Goal: Task Accomplishment & Management: Manage account settings

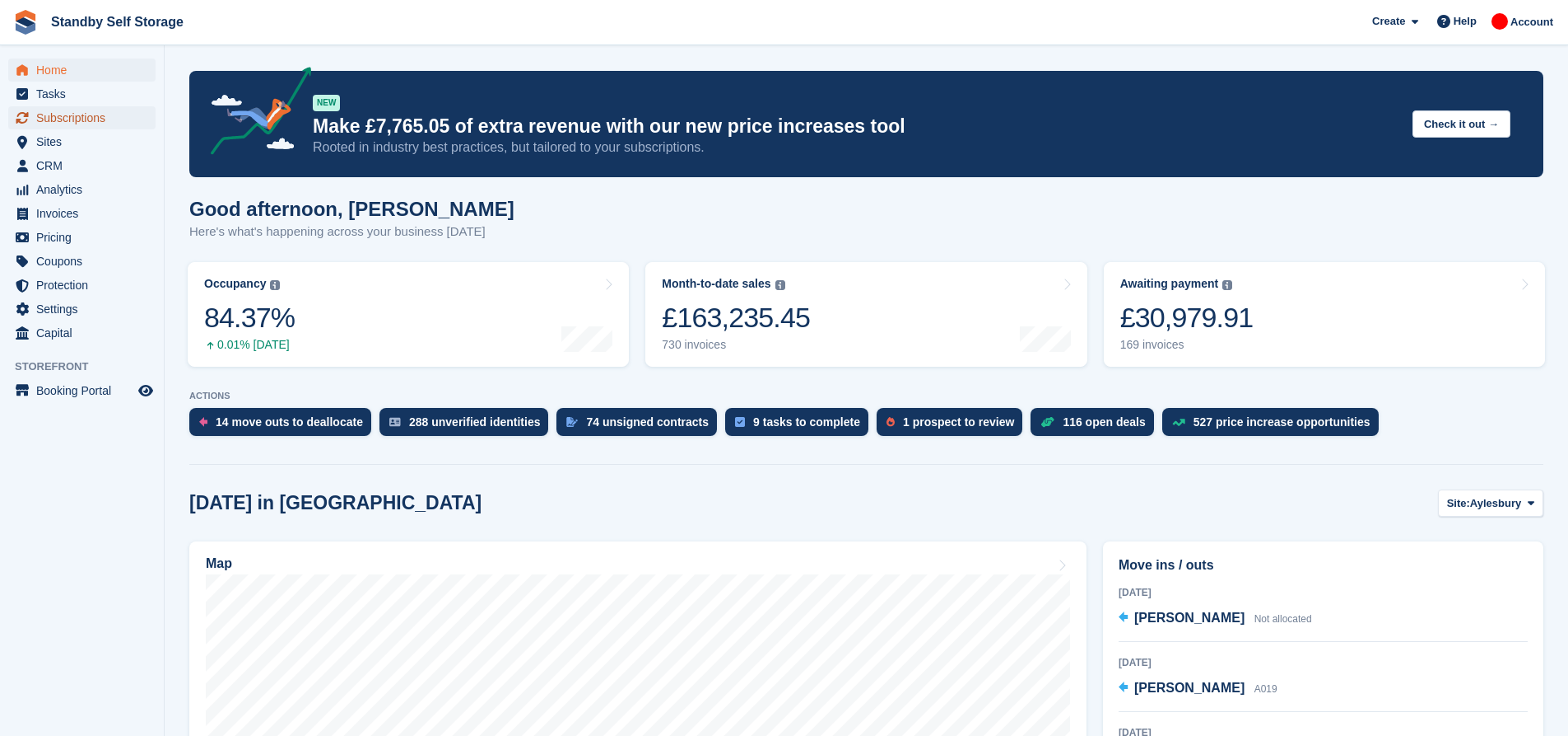
click at [89, 110] on span "Subscriptions" at bounding box center [86, 118] width 99 height 24
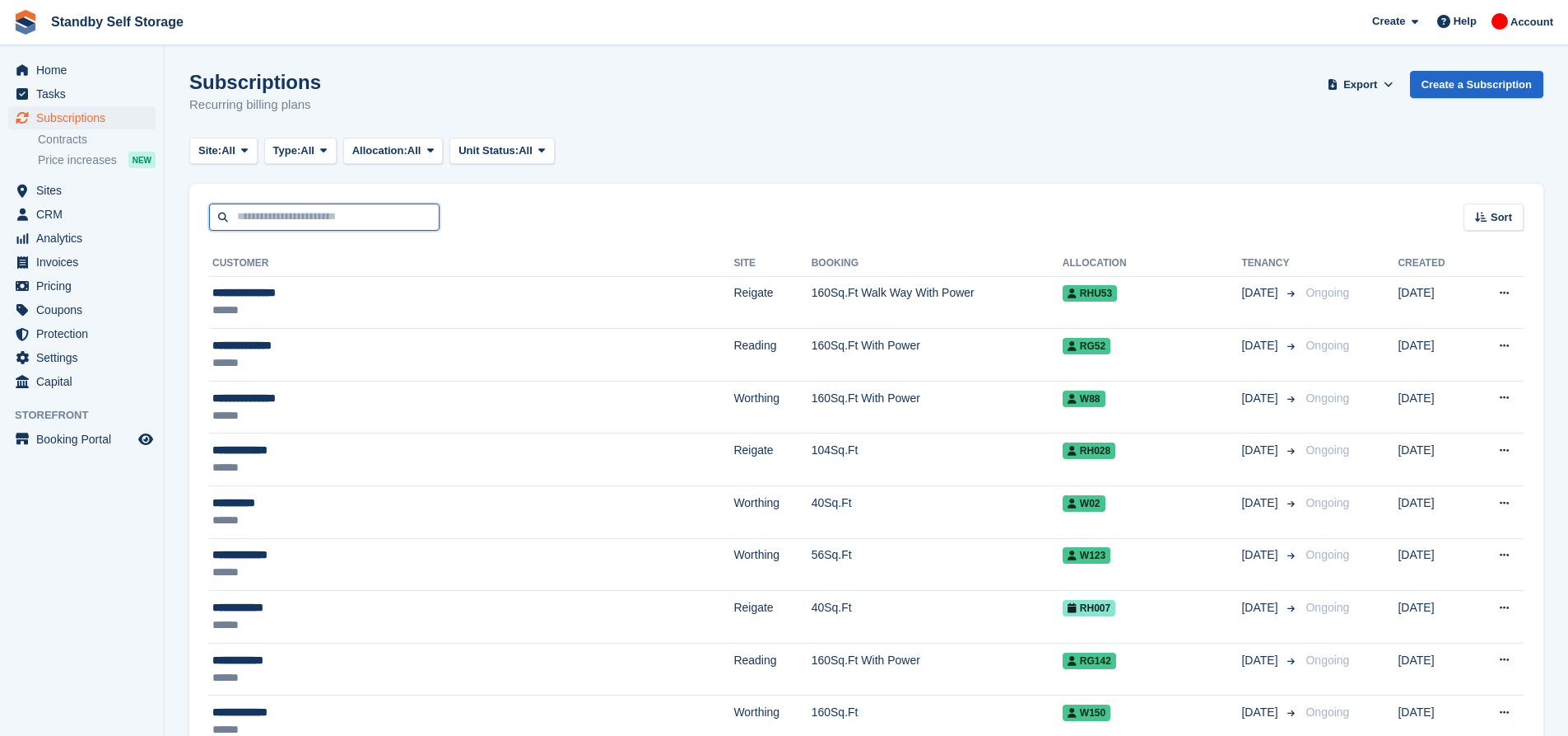
click at [310, 216] on input "text" at bounding box center [324, 216] width 230 height 27
type input "****"
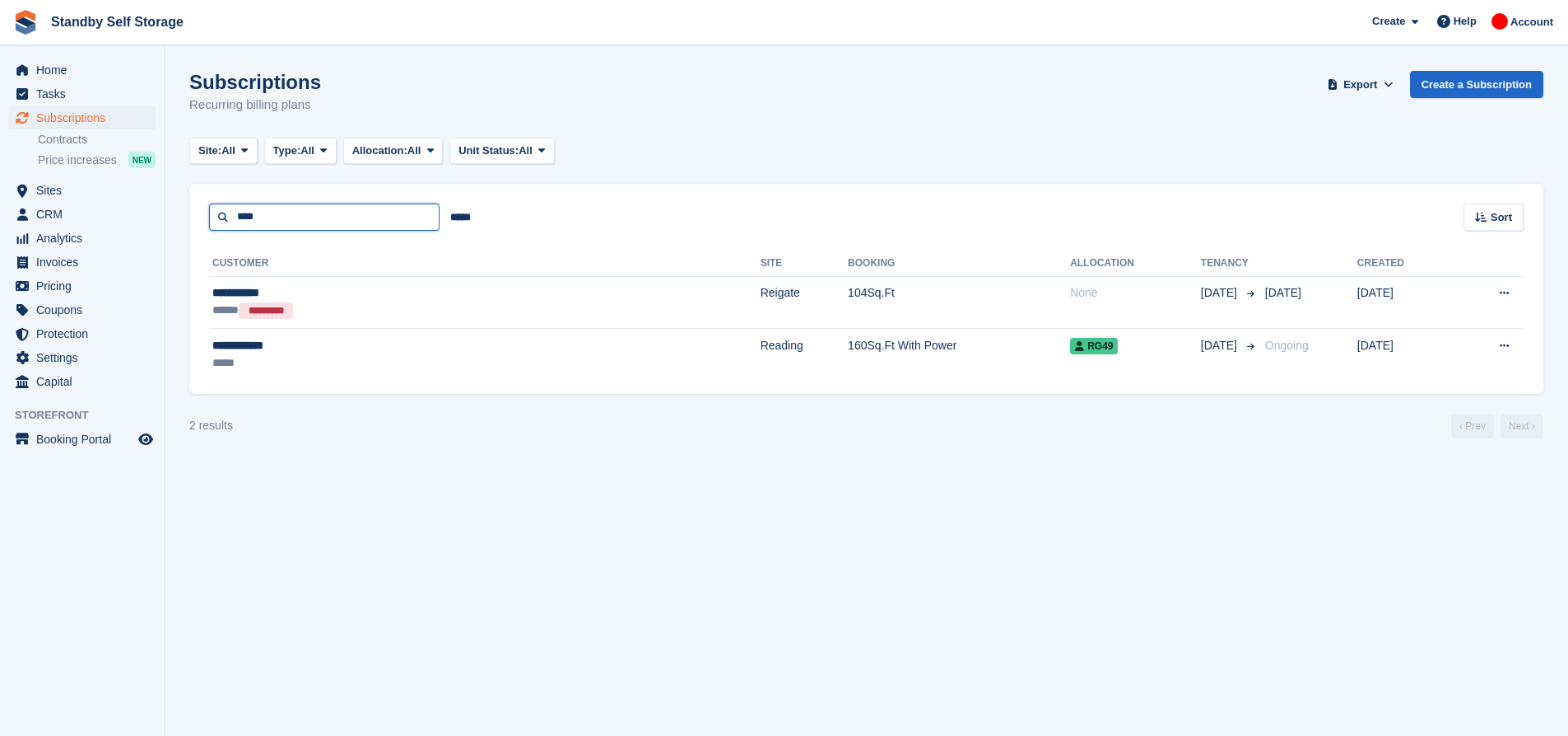
drag, startPoint x: 318, startPoint y: 215, endPoint x: 0, endPoint y: 156, distance: 323.4
click at [0, 156] on div "Home Tasks Subscriptions Subscriptions Subscriptions Contracts Price increases …" at bounding box center [784, 368] width 1568 height 736
type input "*******"
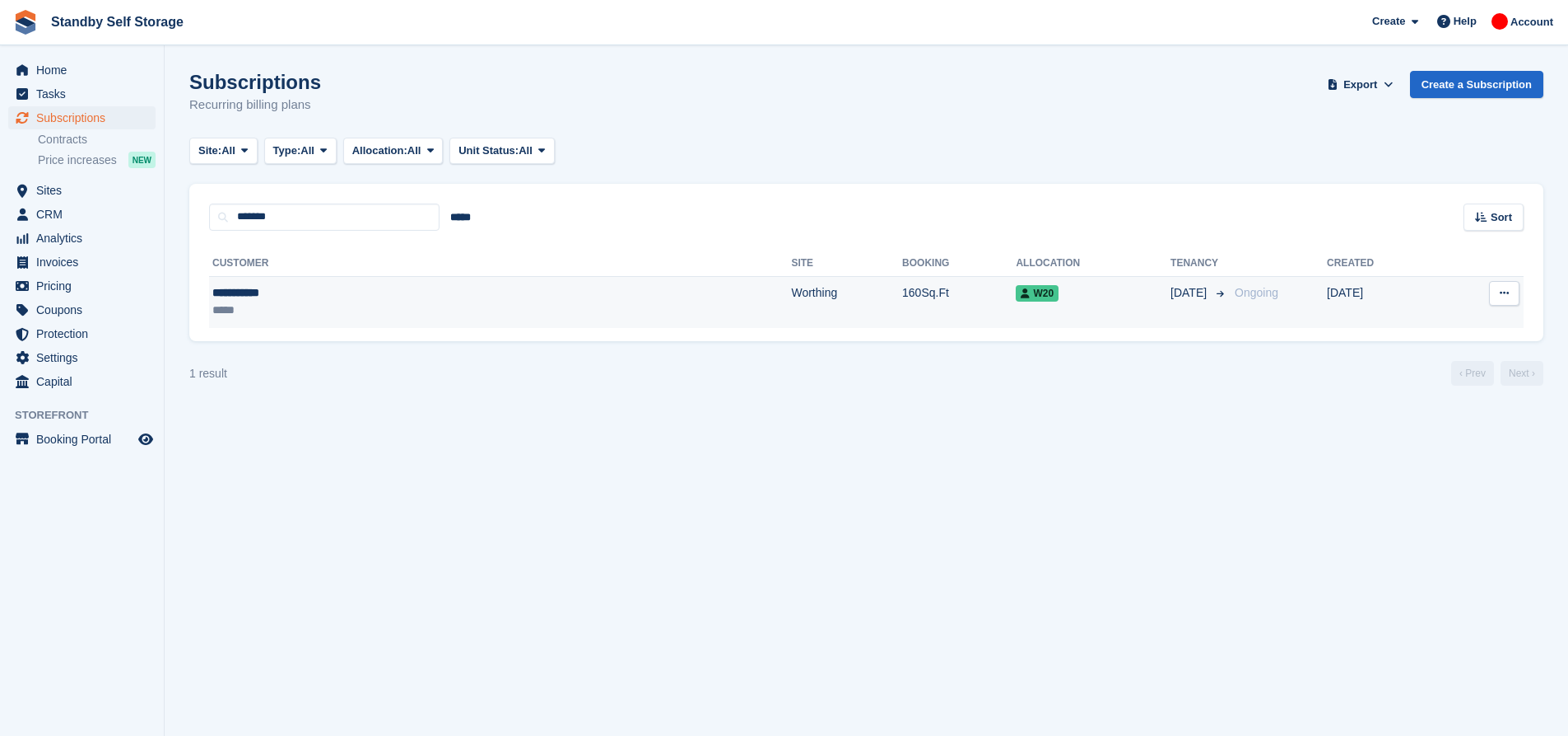
click at [791, 310] on td "Worthing" at bounding box center [847, 301] width 111 height 52
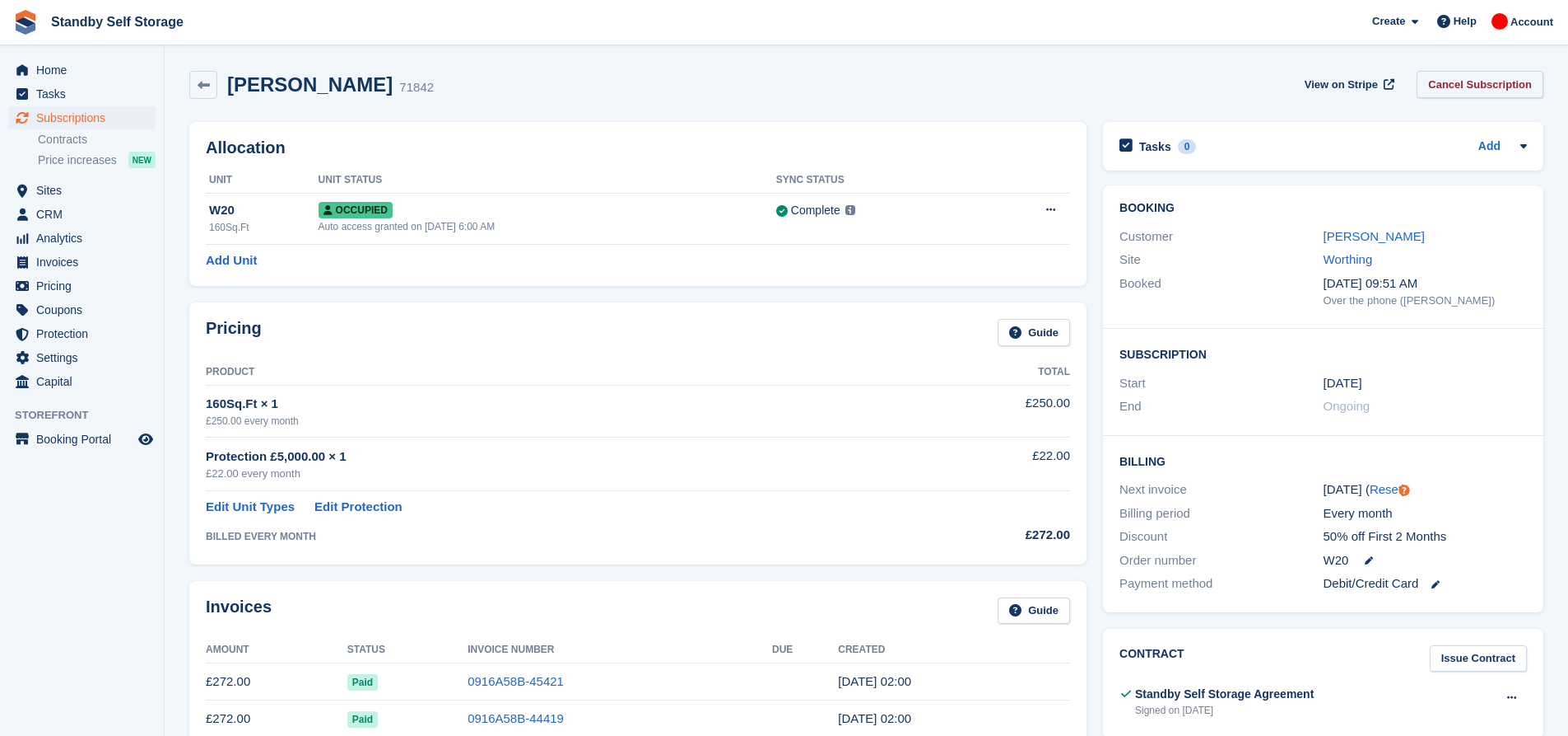
click at [1472, 79] on link "Cancel Subscription" at bounding box center [1480, 84] width 127 height 27
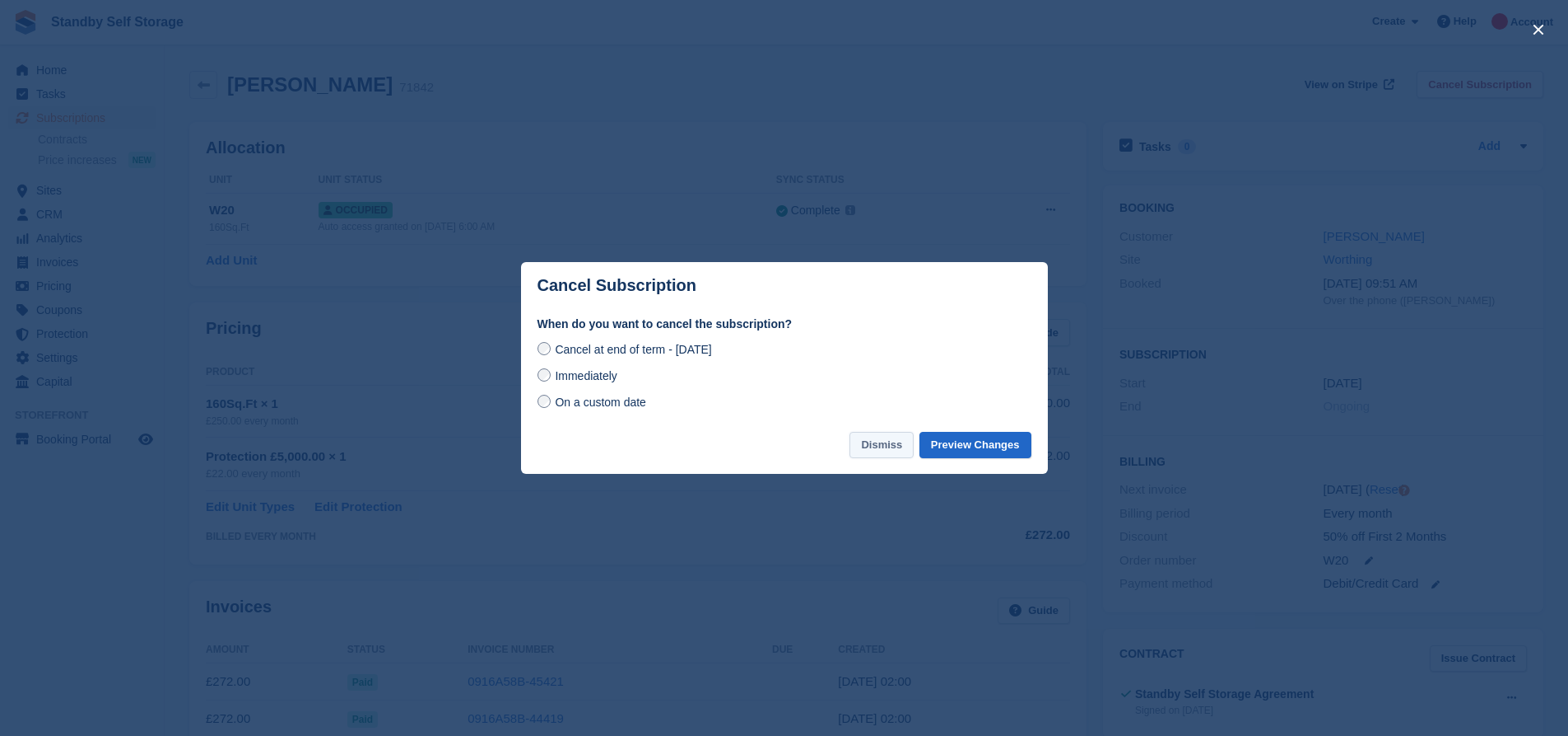
click at [890, 452] on button "Dismiss" at bounding box center [881, 445] width 64 height 27
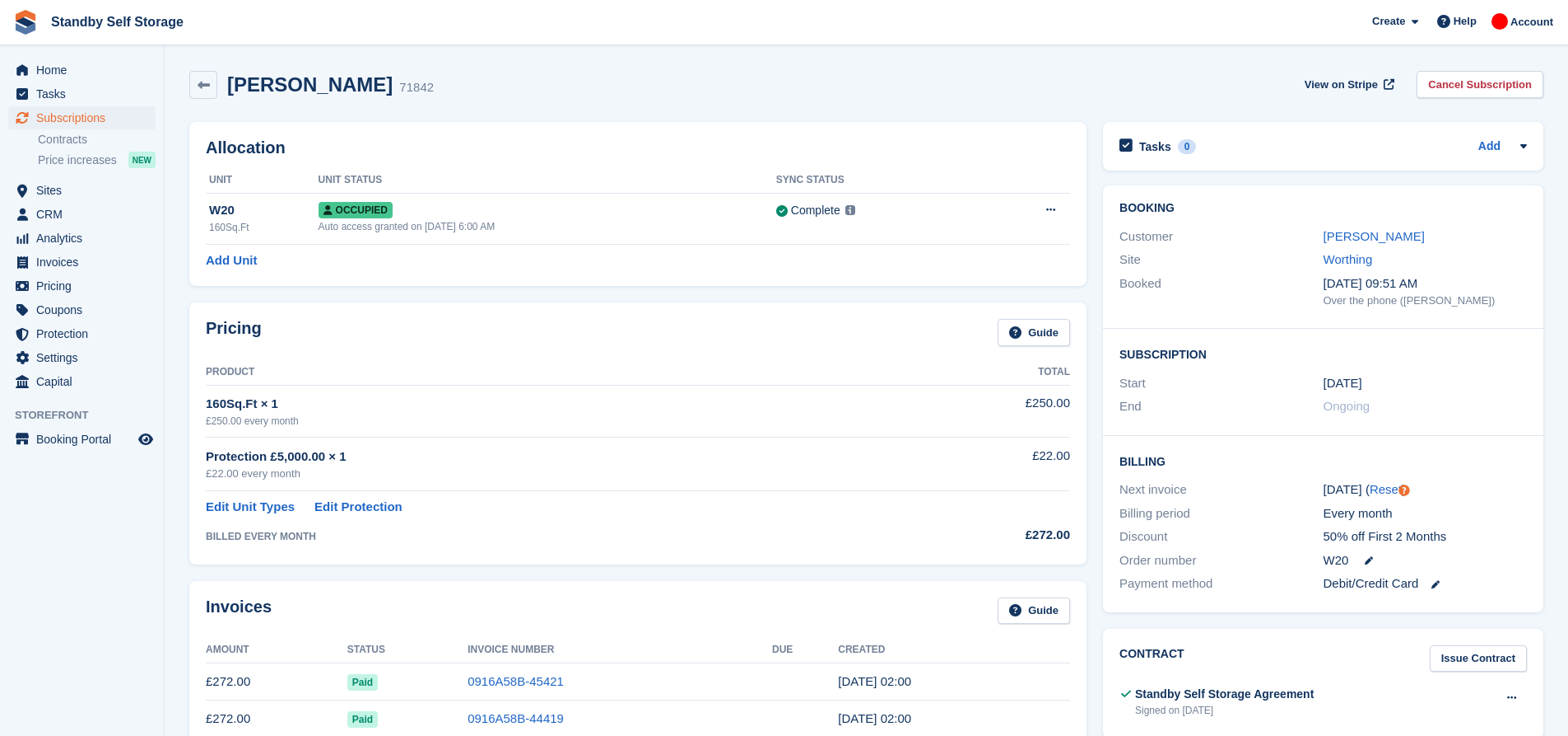
click at [704, 122] on div "Allocation Unit Unit Status Sync Status W20 160Sq.Ft Occupied Auto access grant…" at bounding box center [638, 204] width 897 height 164
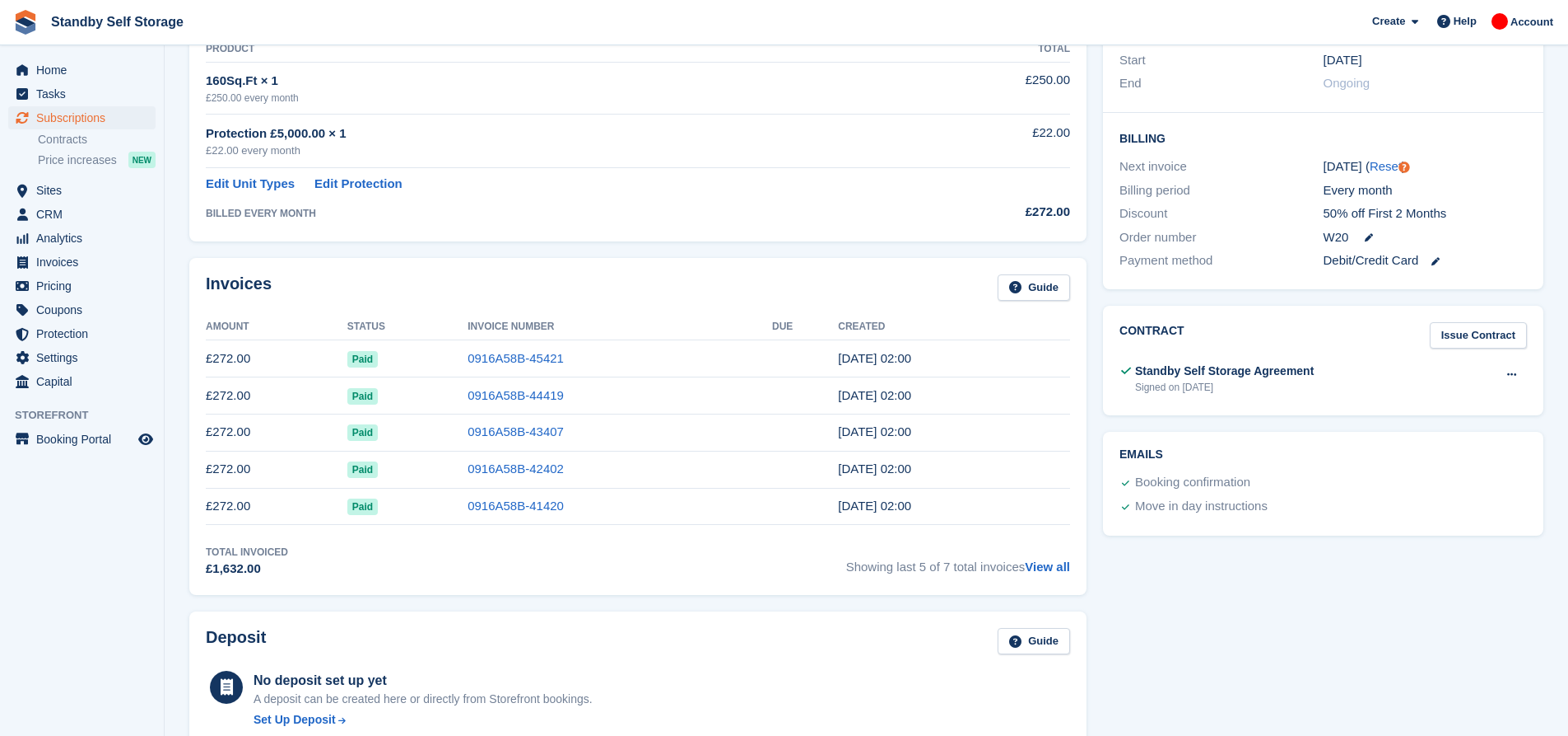
scroll to position [329, 0]
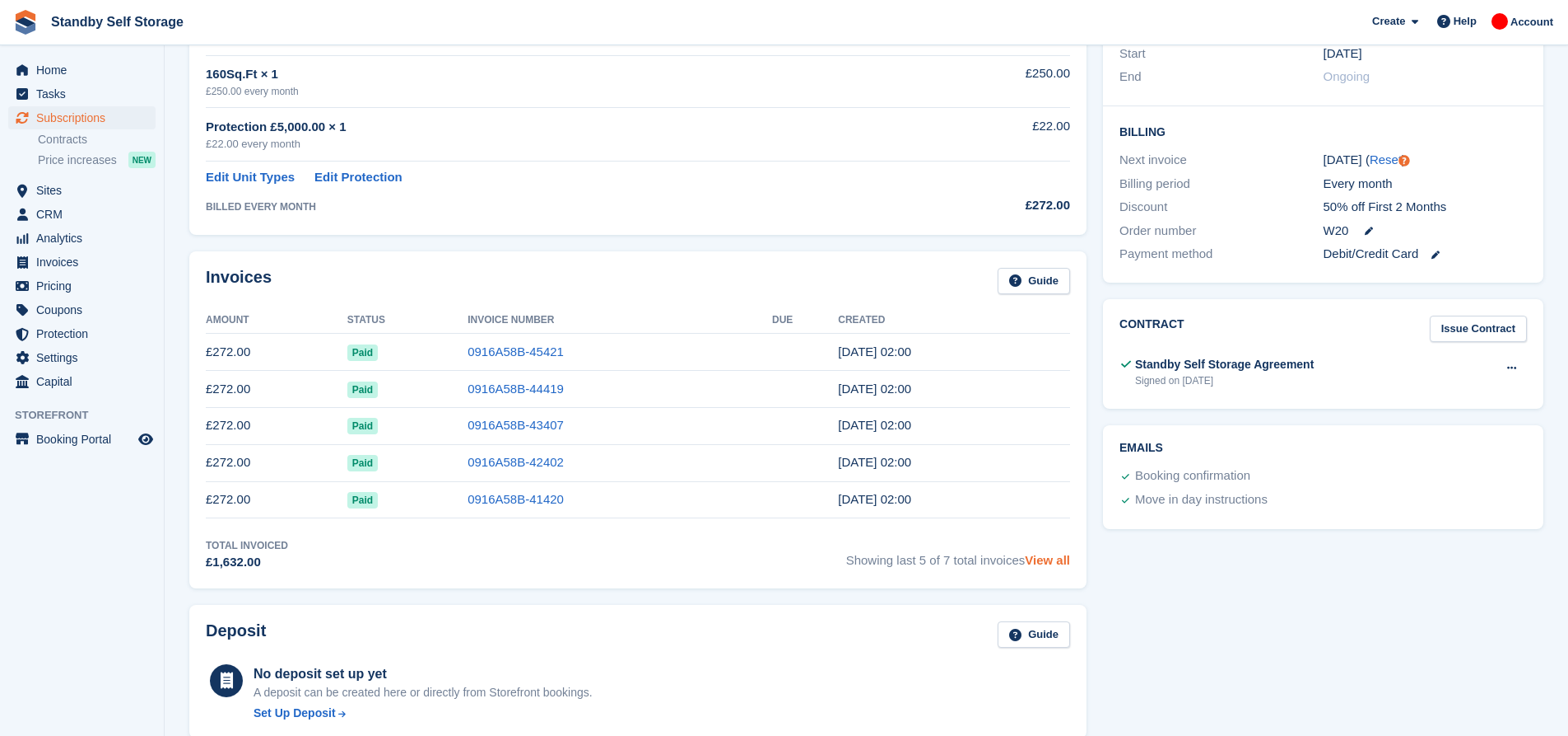
click at [1044, 557] on link "View all" at bounding box center [1048, 559] width 45 height 14
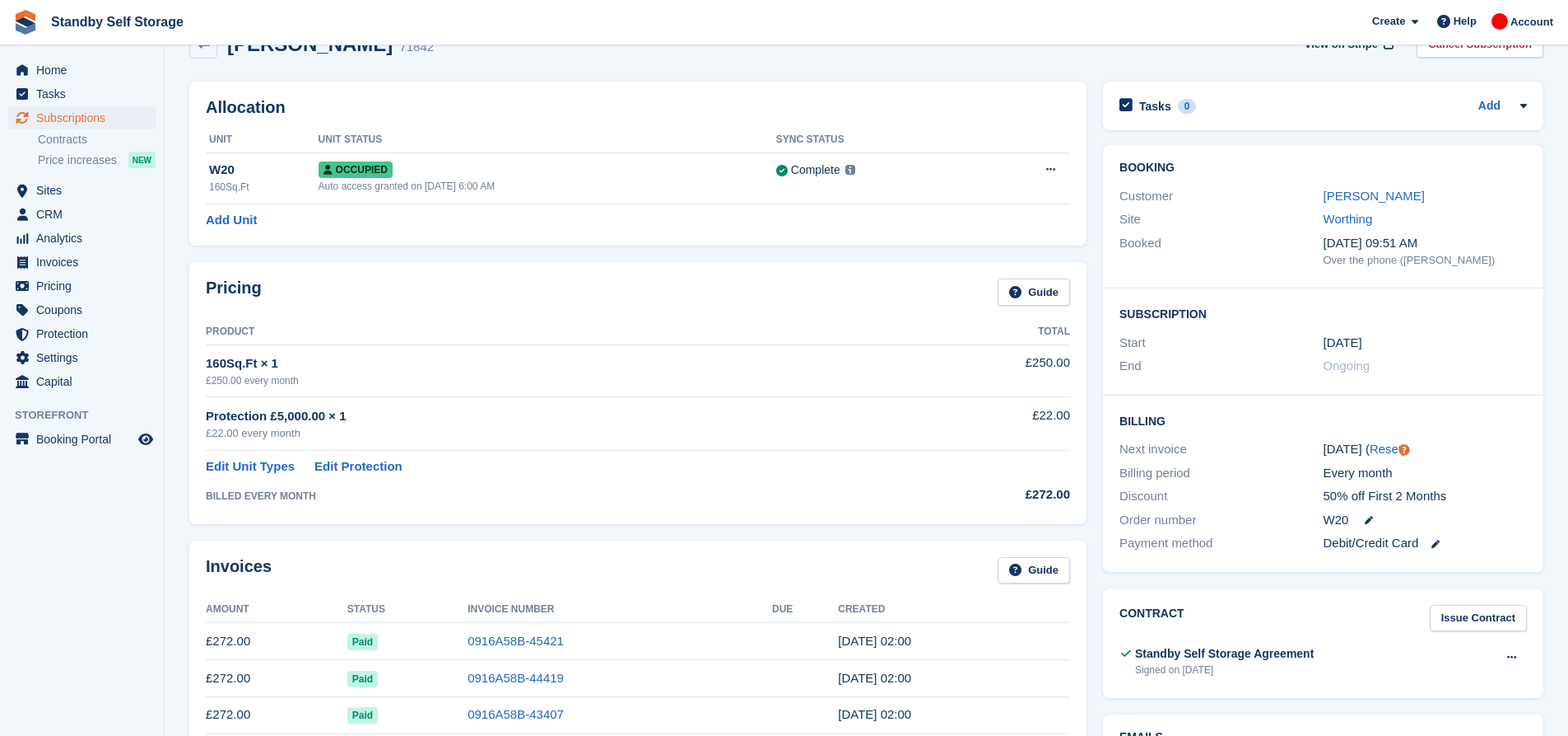
scroll to position [9, 0]
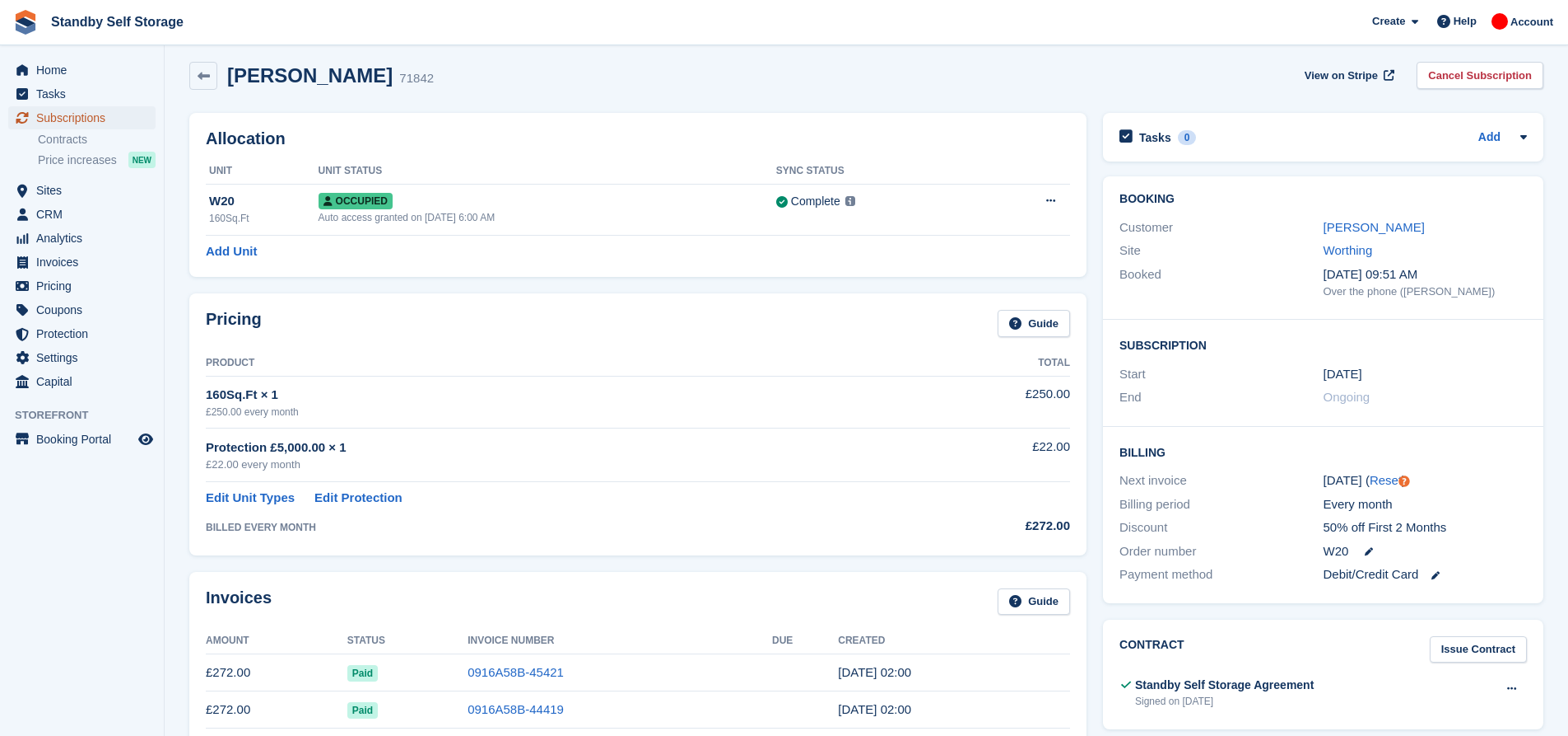
click at [90, 113] on span "Subscriptions" at bounding box center [86, 118] width 99 height 24
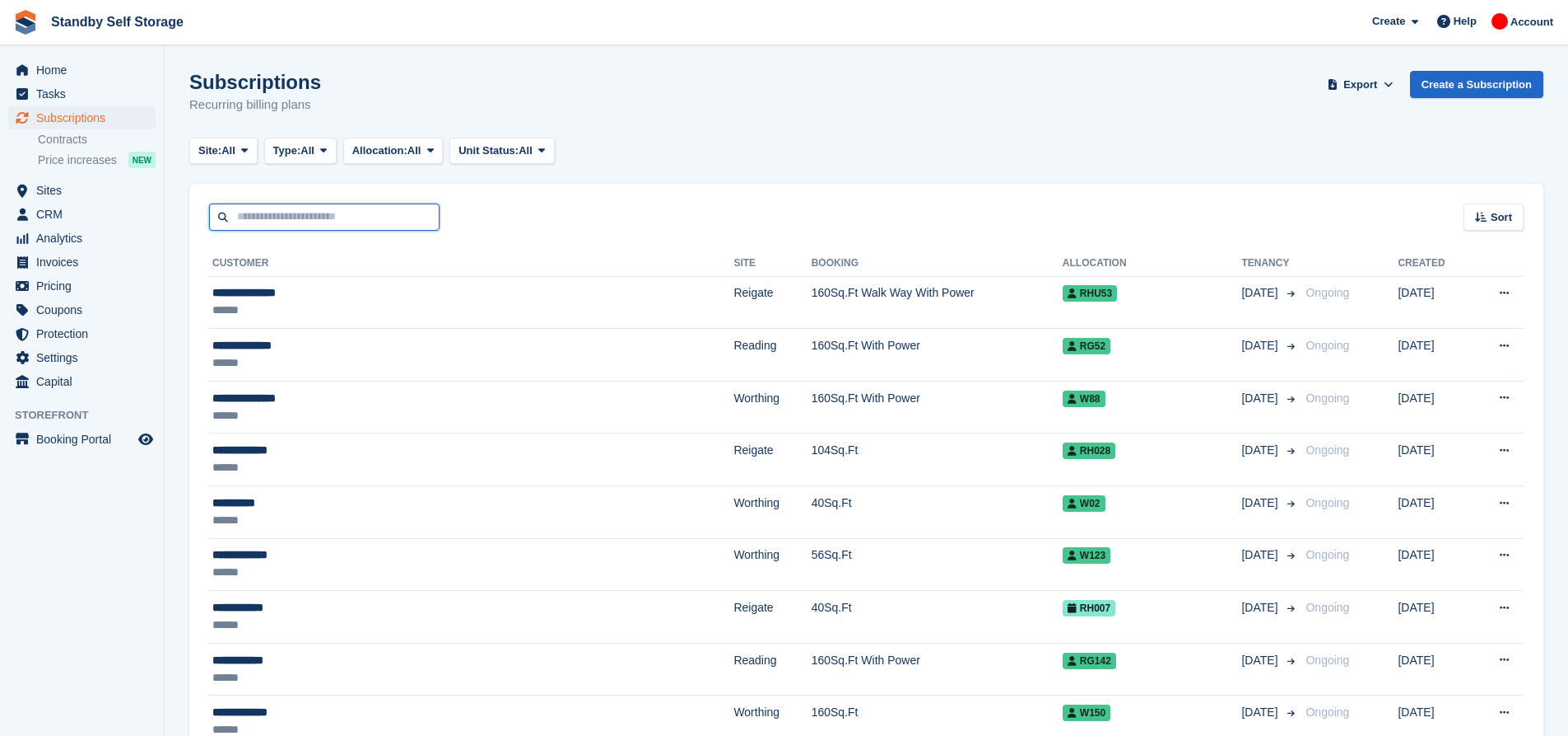
click at [335, 205] on input "text" at bounding box center [324, 216] width 230 height 27
click at [313, 216] on input "text" at bounding box center [324, 216] width 230 height 27
type input "****"
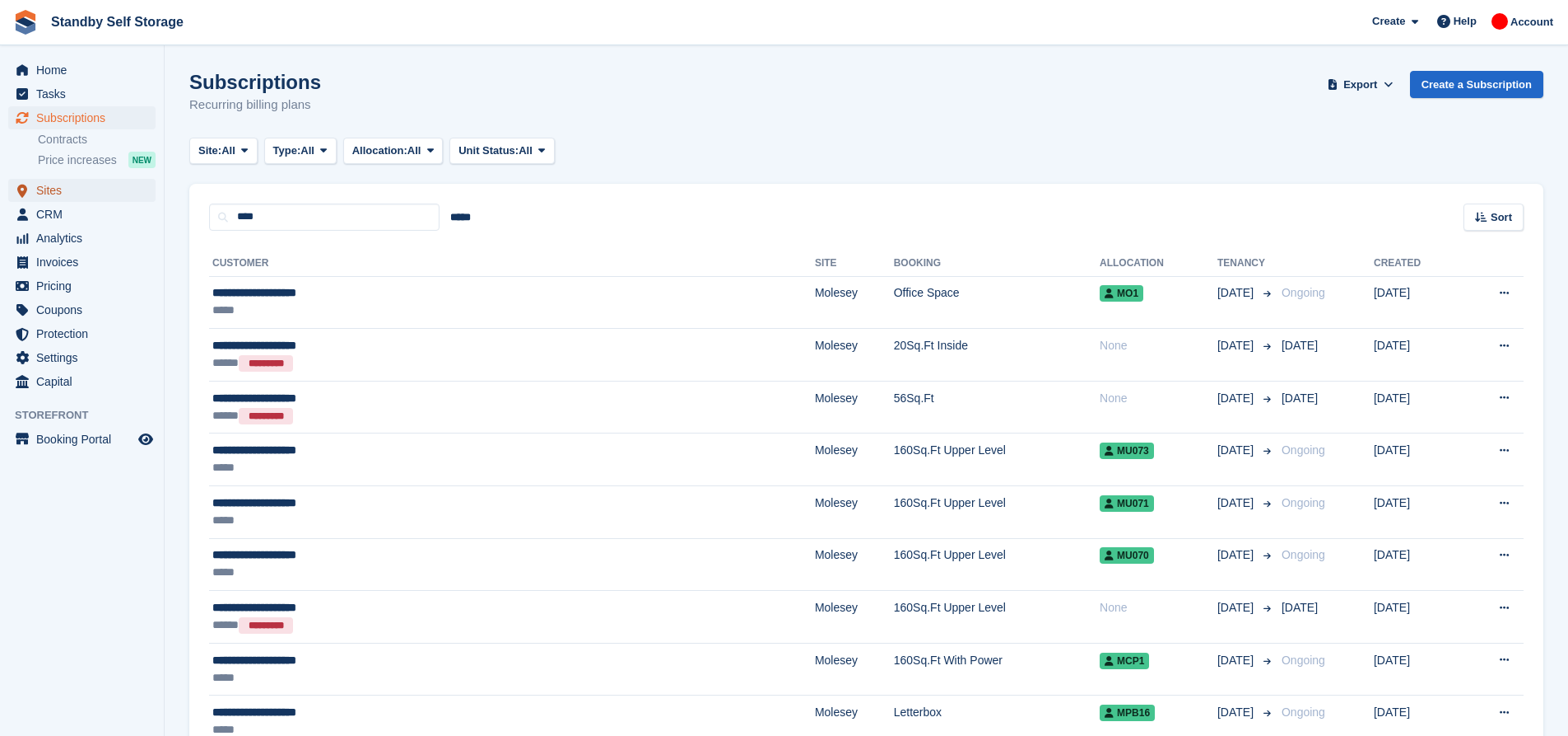
click at [83, 194] on span "Sites" at bounding box center [86, 190] width 99 height 24
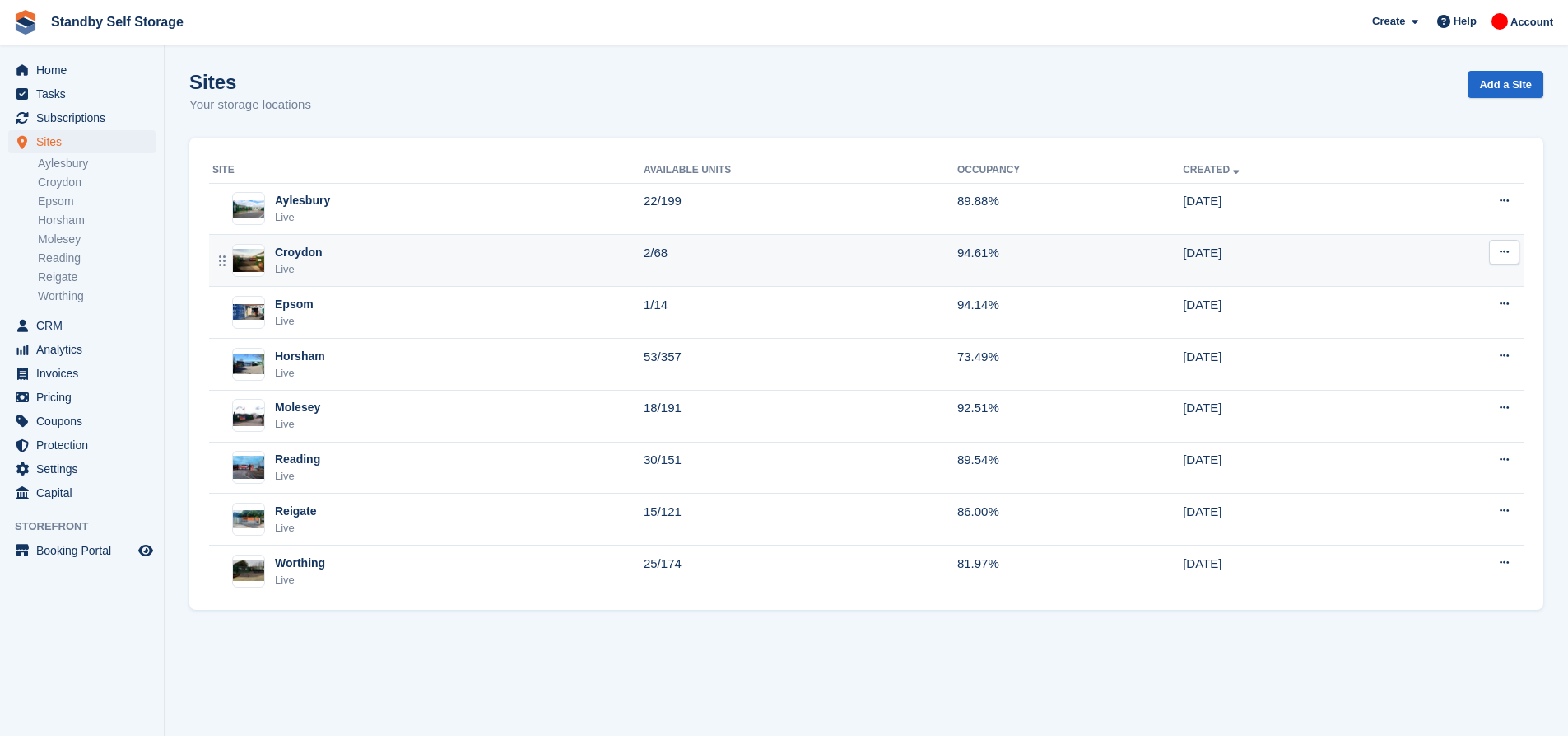
click at [381, 258] on div "Croydon Live" at bounding box center [428, 261] width 432 height 34
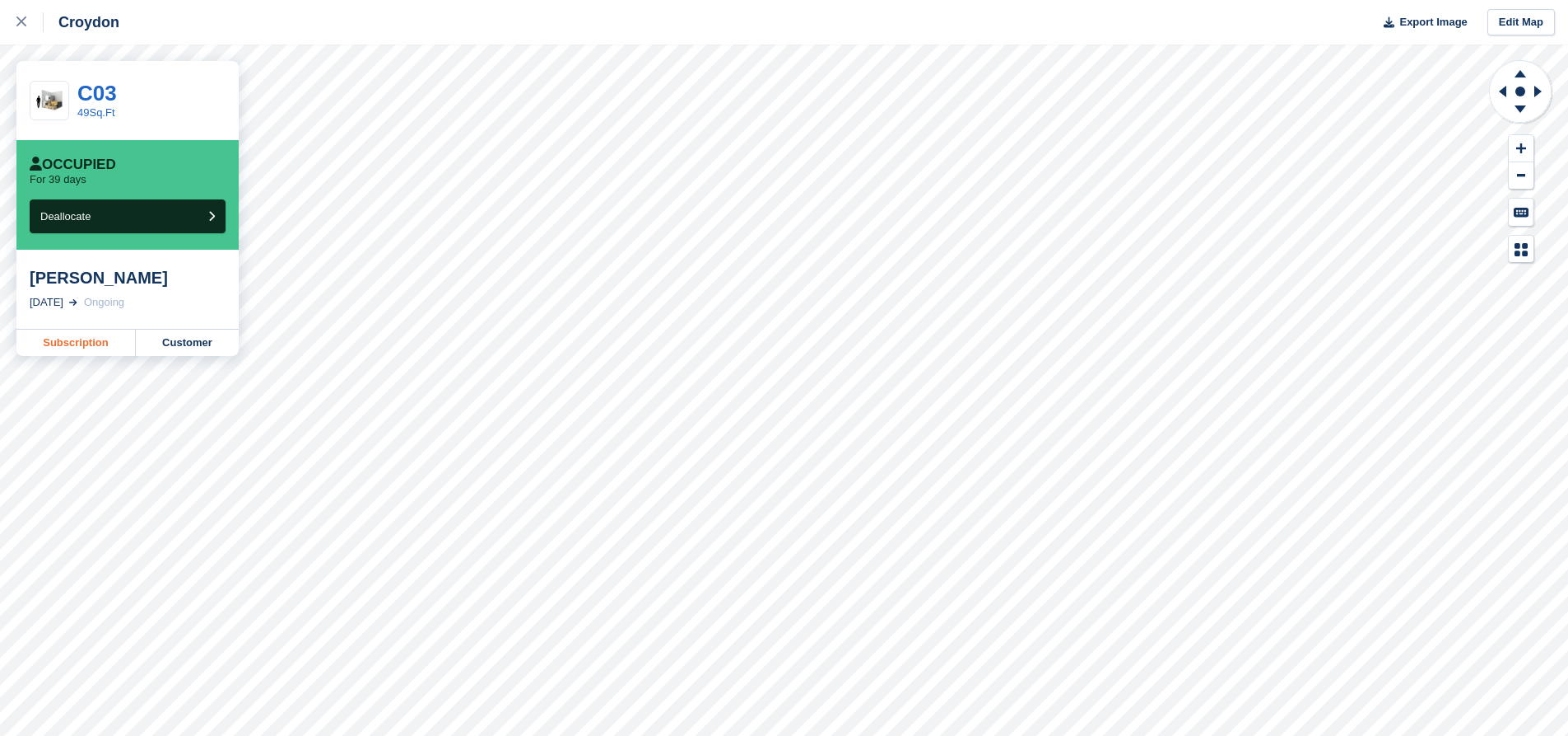
click at [116, 344] on link "Subscription" at bounding box center [76, 343] width 119 height 26
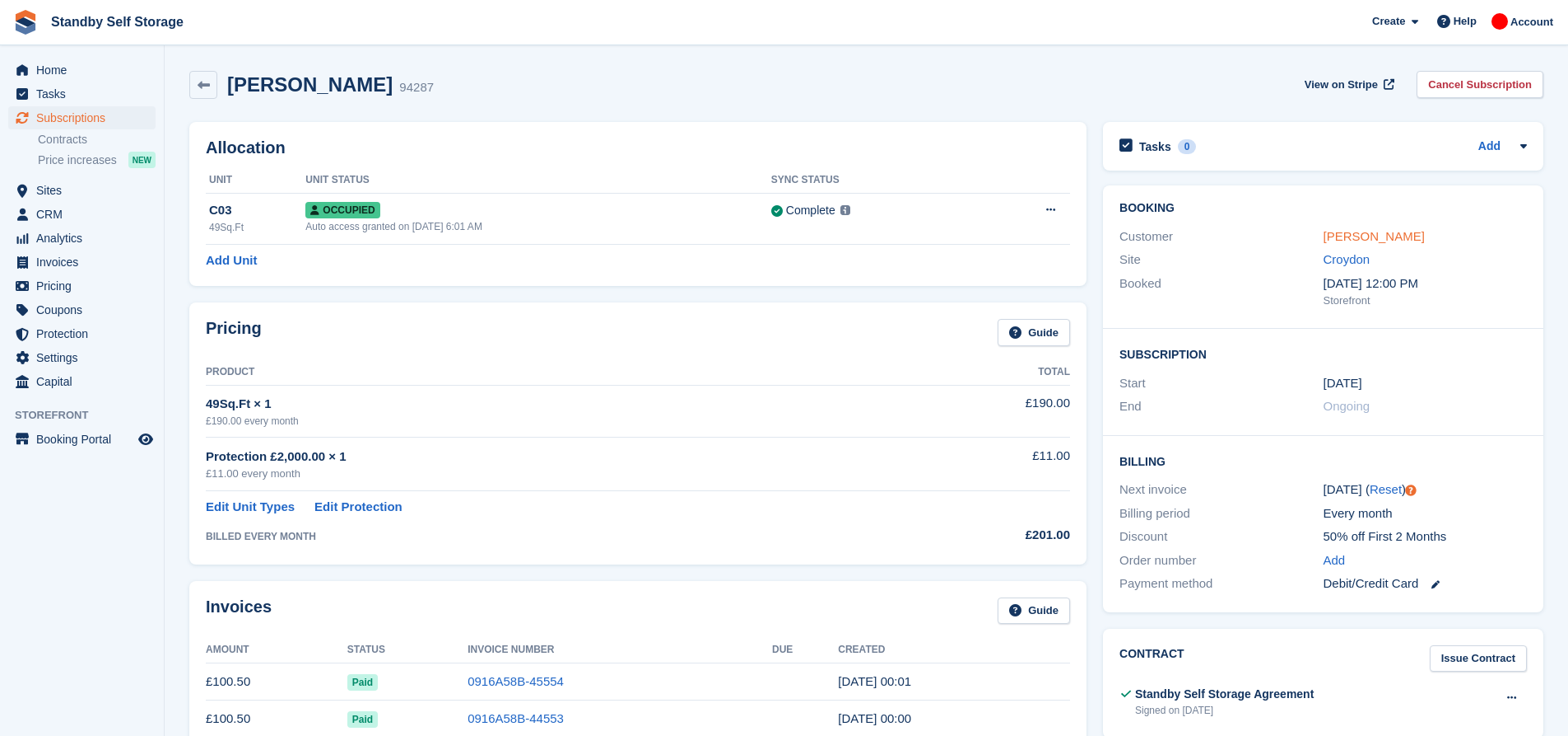
click at [1369, 237] on link "[PERSON_NAME]" at bounding box center [1374, 235] width 102 height 14
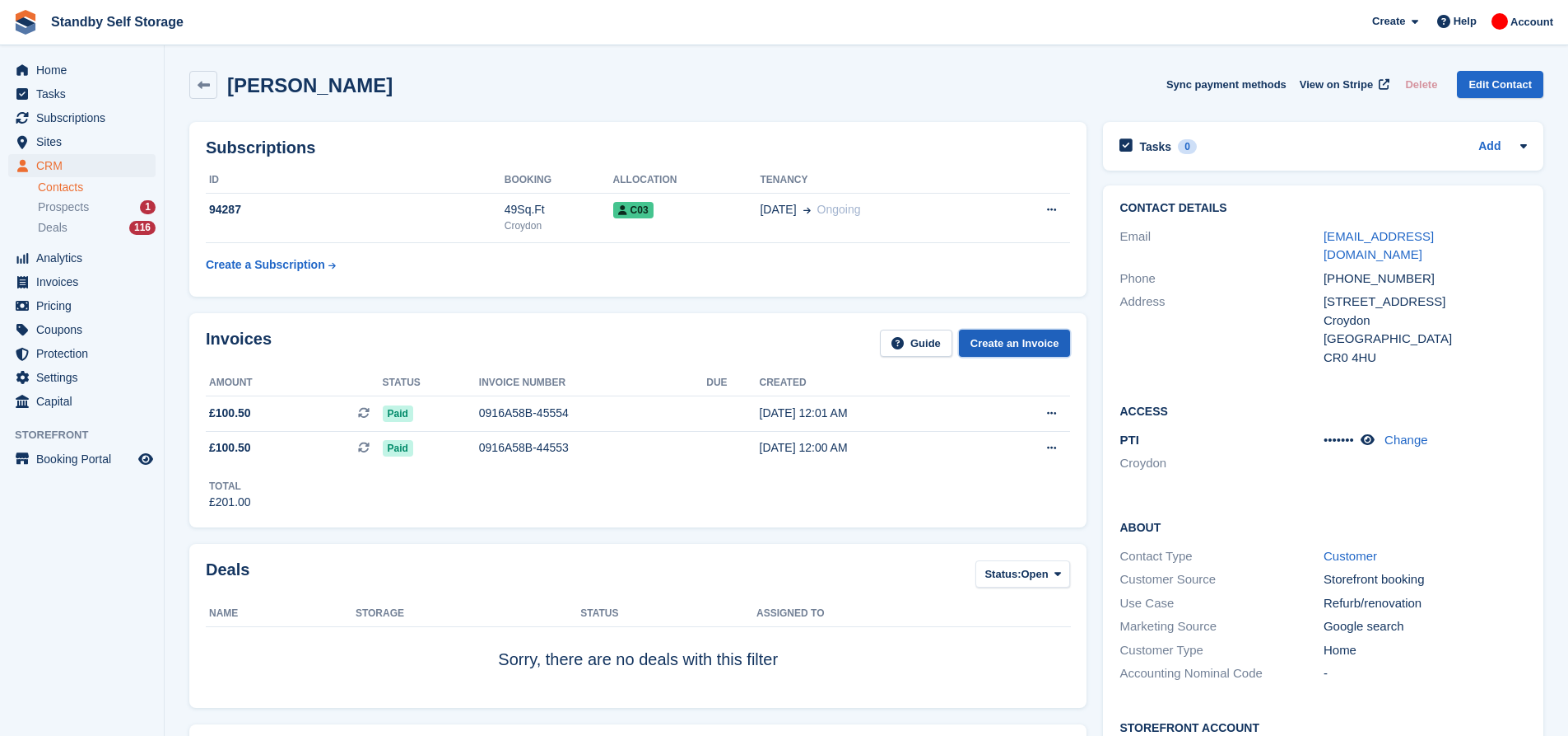
click at [1019, 342] on link "Create an Invoice" at bounding box center [1015, 343] width 112 height 27
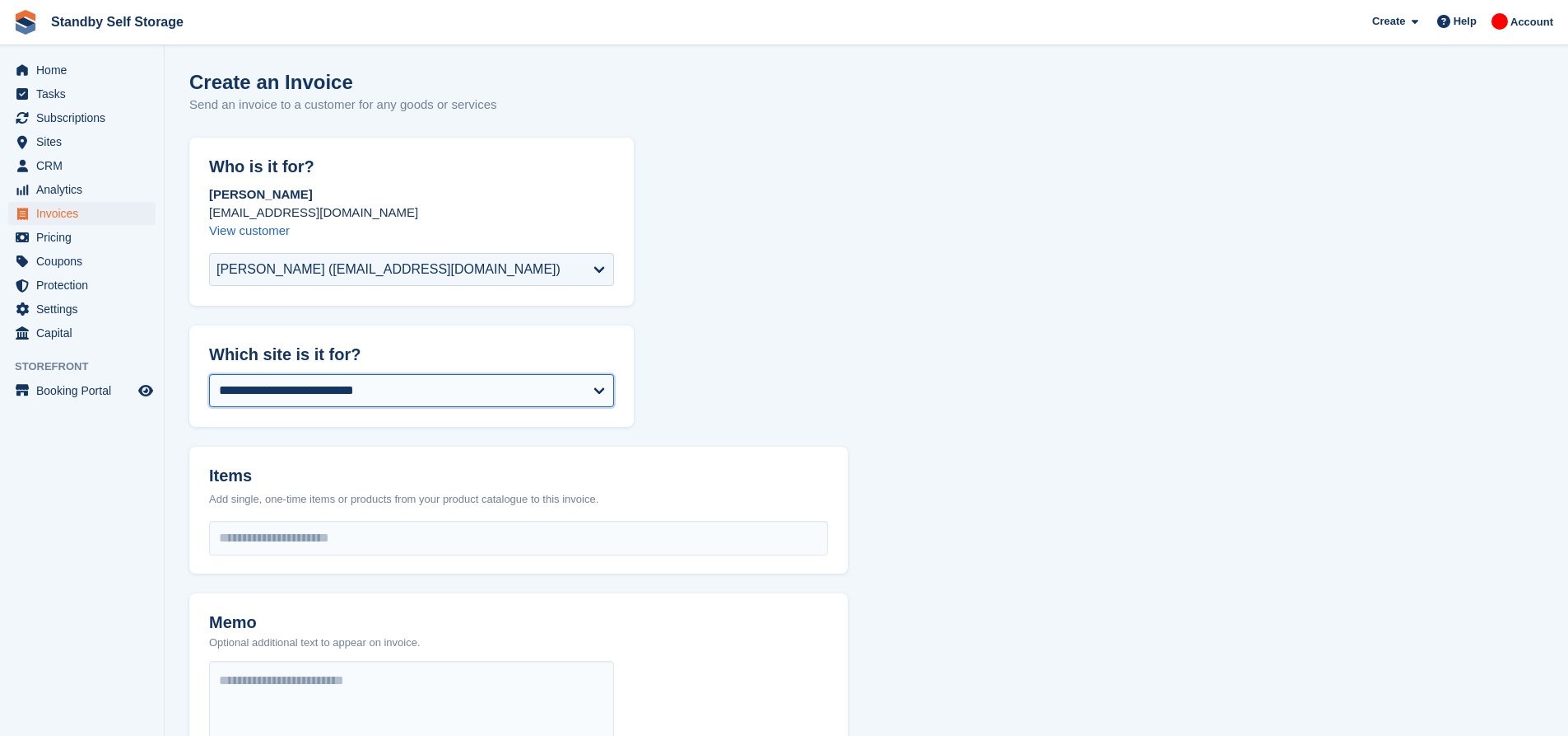
click at [460, 389] on select "**********" at bounding box center [411, 390] width 405 height 33
click at [707, 379] on form "**********" at bounding box center [866, 628] width 1354 height 982
click at [577, 381] on select "**********" at bounding box center [411, 390] width 405 height 33
select select "***"
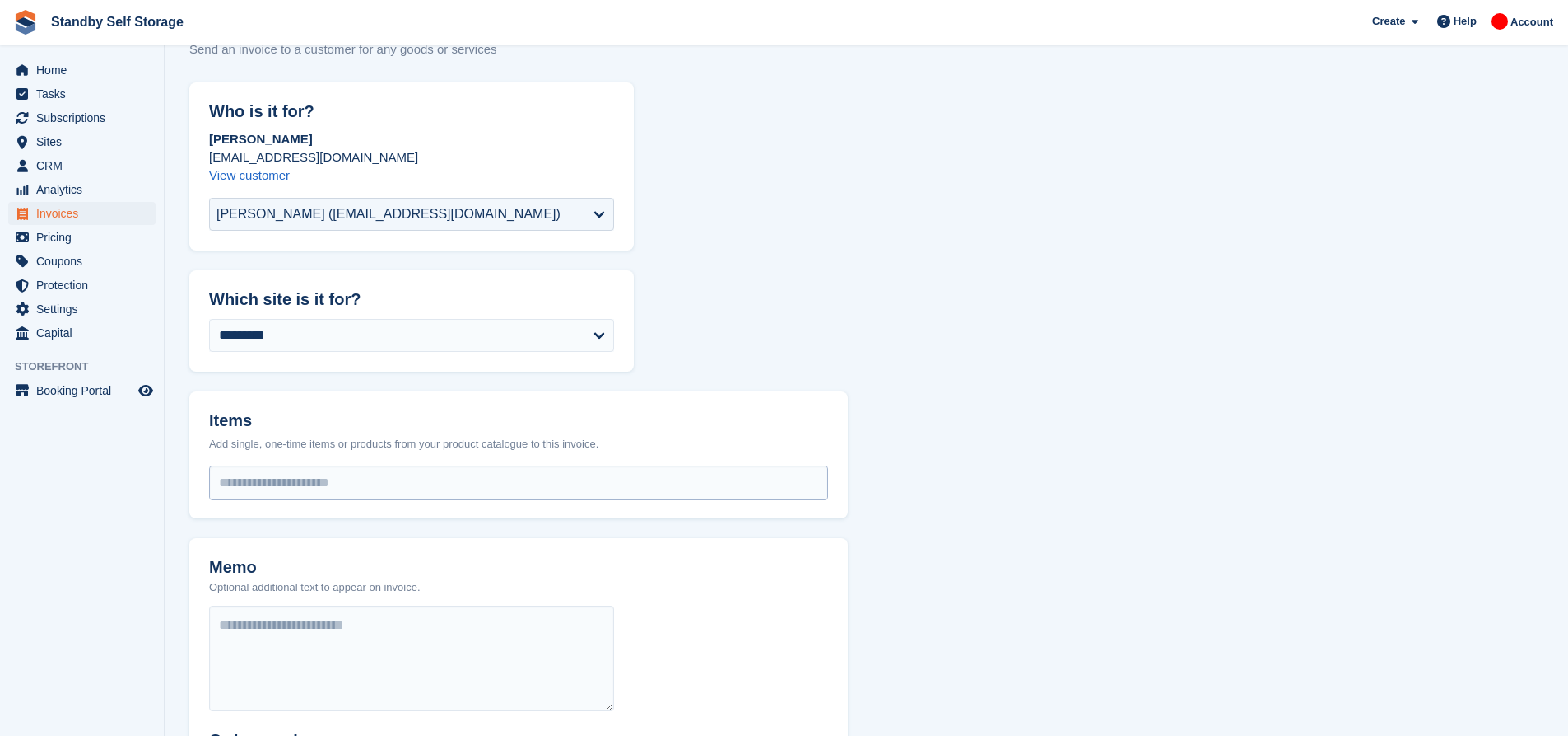
scroll to position [83, 0]
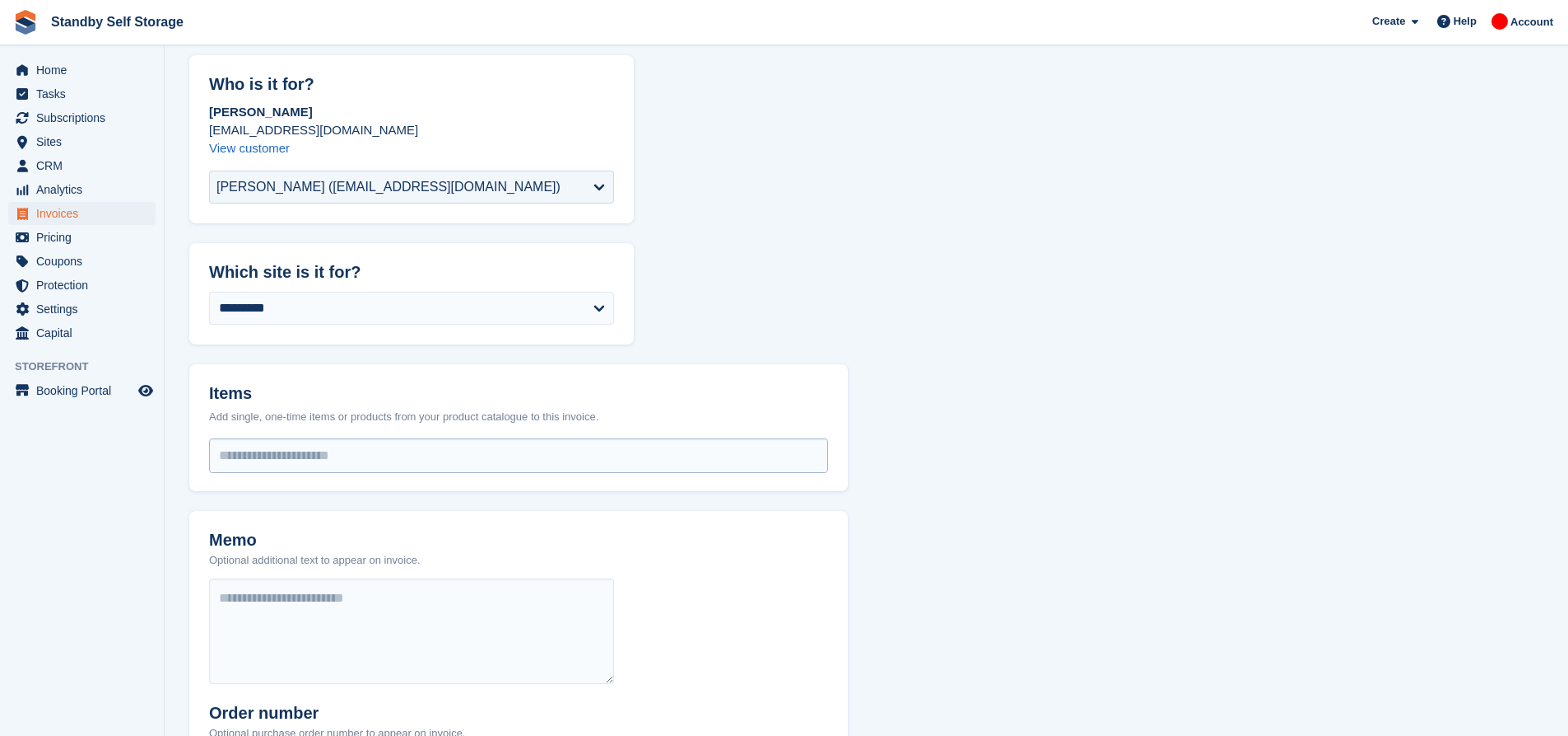
click at [470, 456] on input "select-one" at bounding box center [518, 455] width 617 height 33
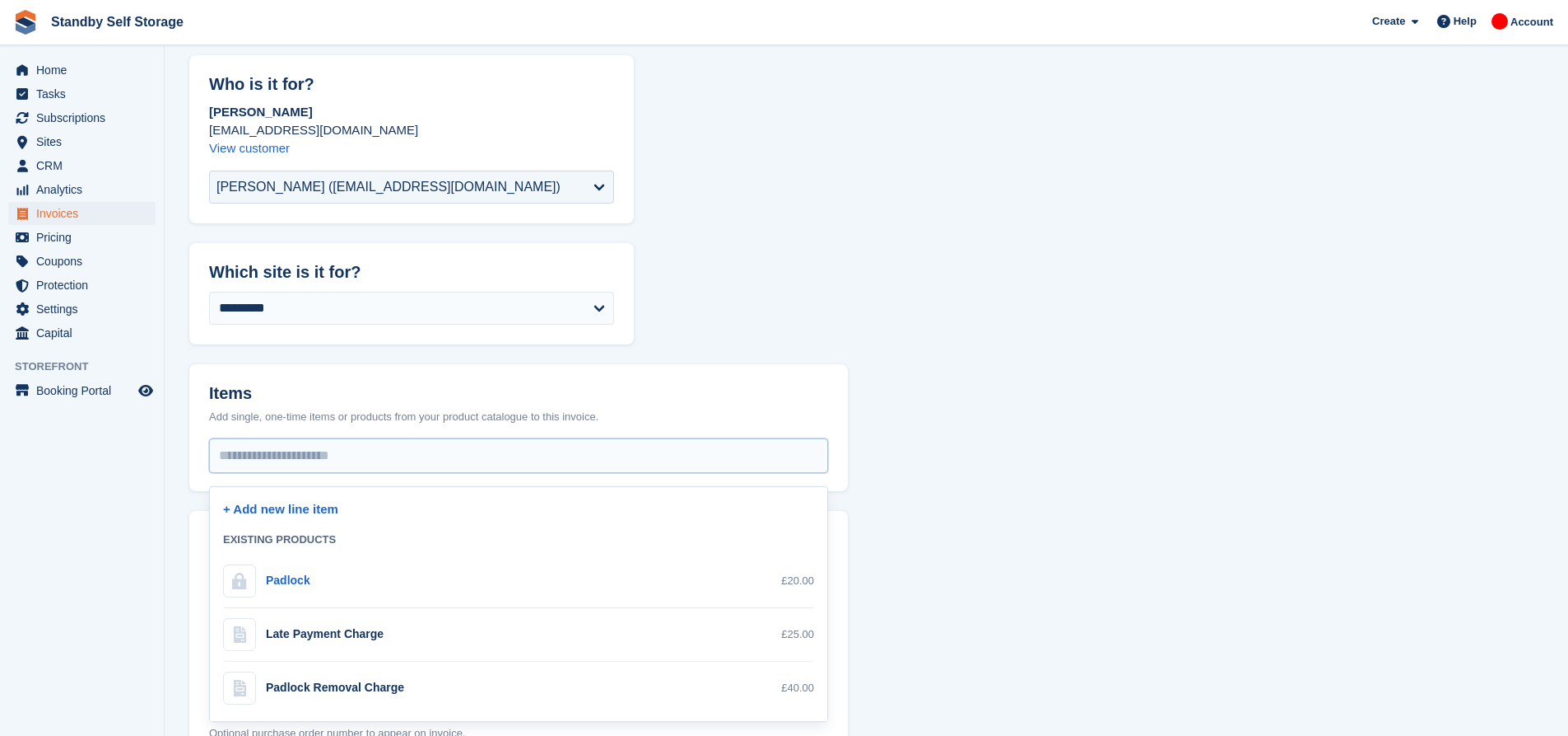
click at [388, 570] on div "Padlock £20.00" at bounding box center [518, 580] width 591 height 33
select select "*"
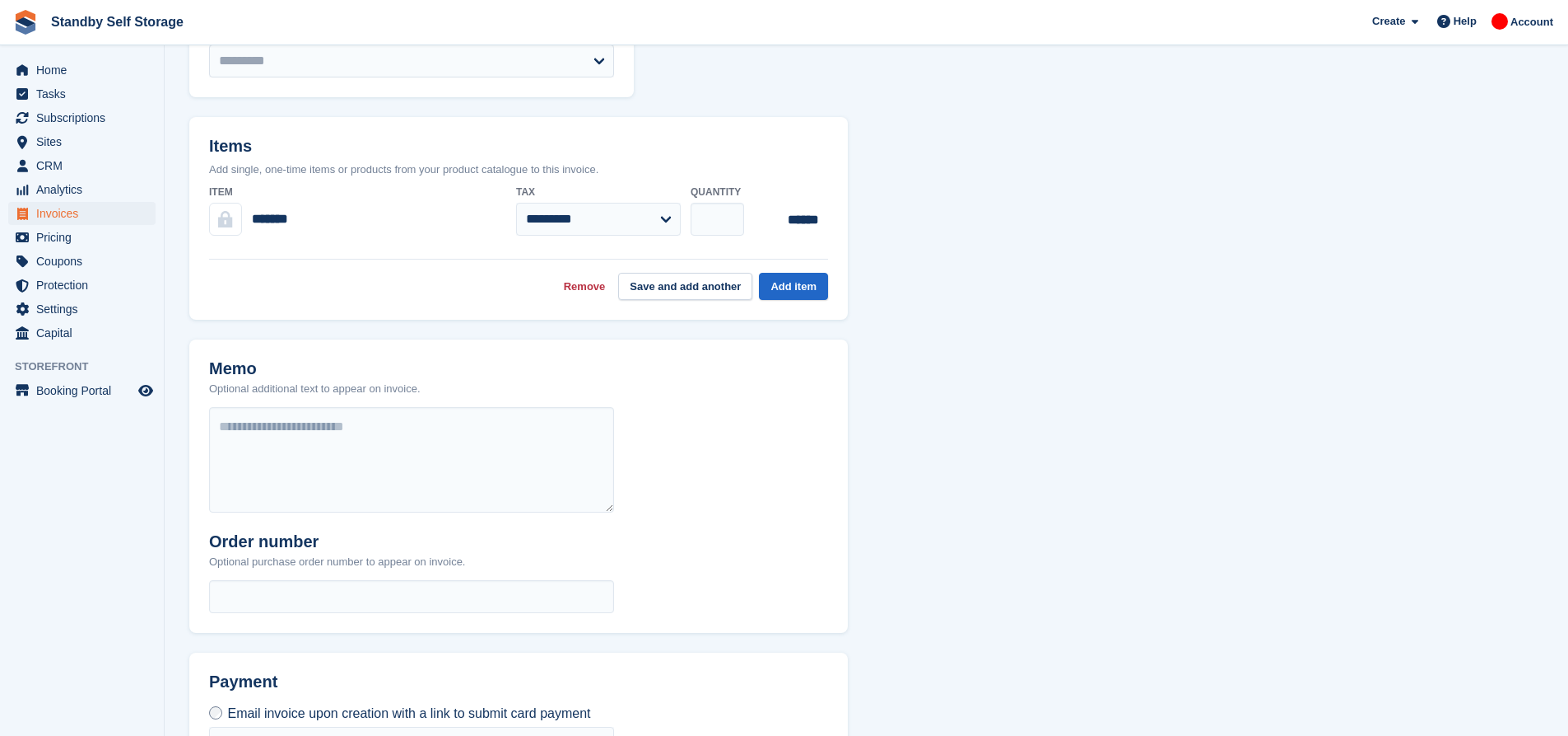
scroll to position [412, 0]
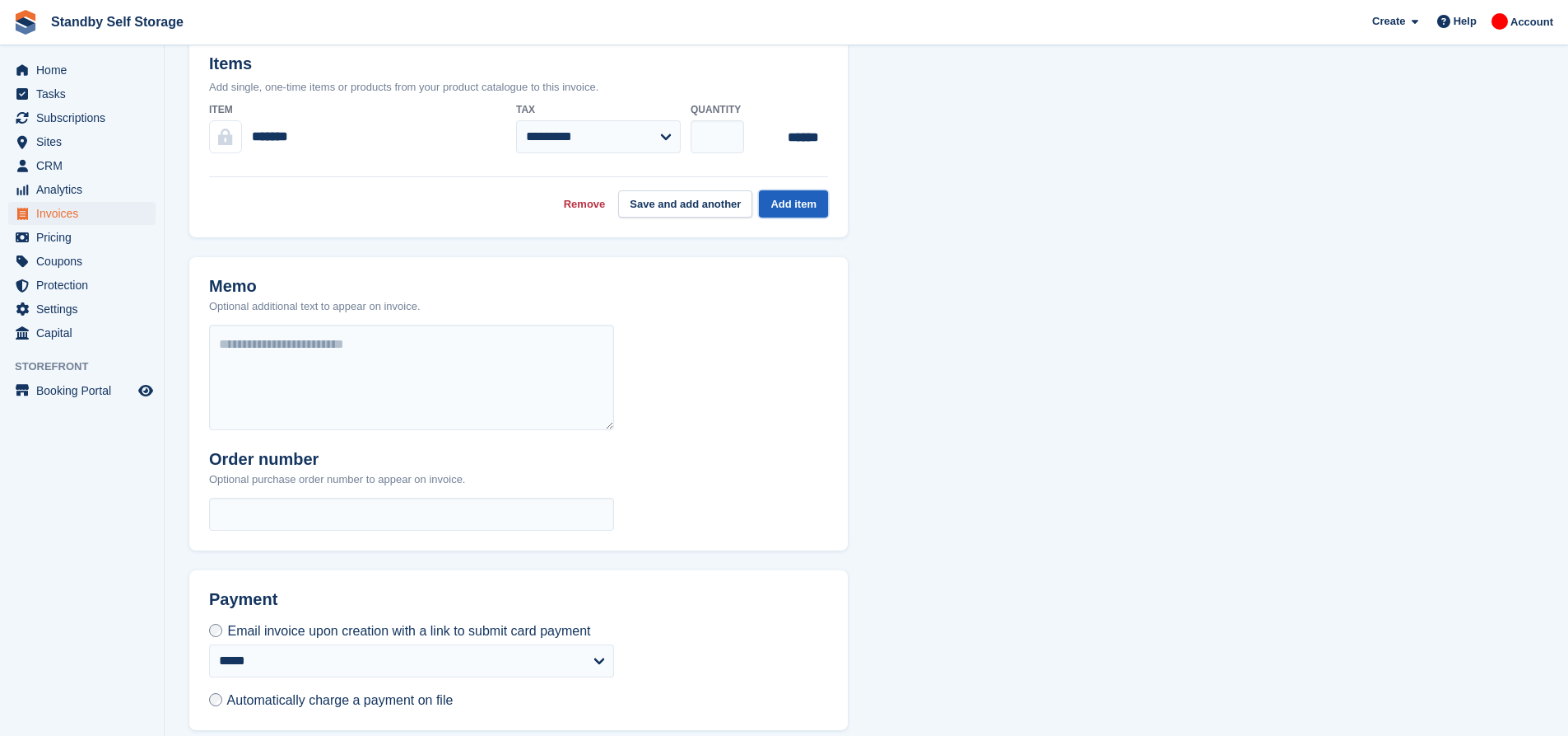
click at [801, 198] on button "Add item" at bounding box center [794, 203] width 70 height 27
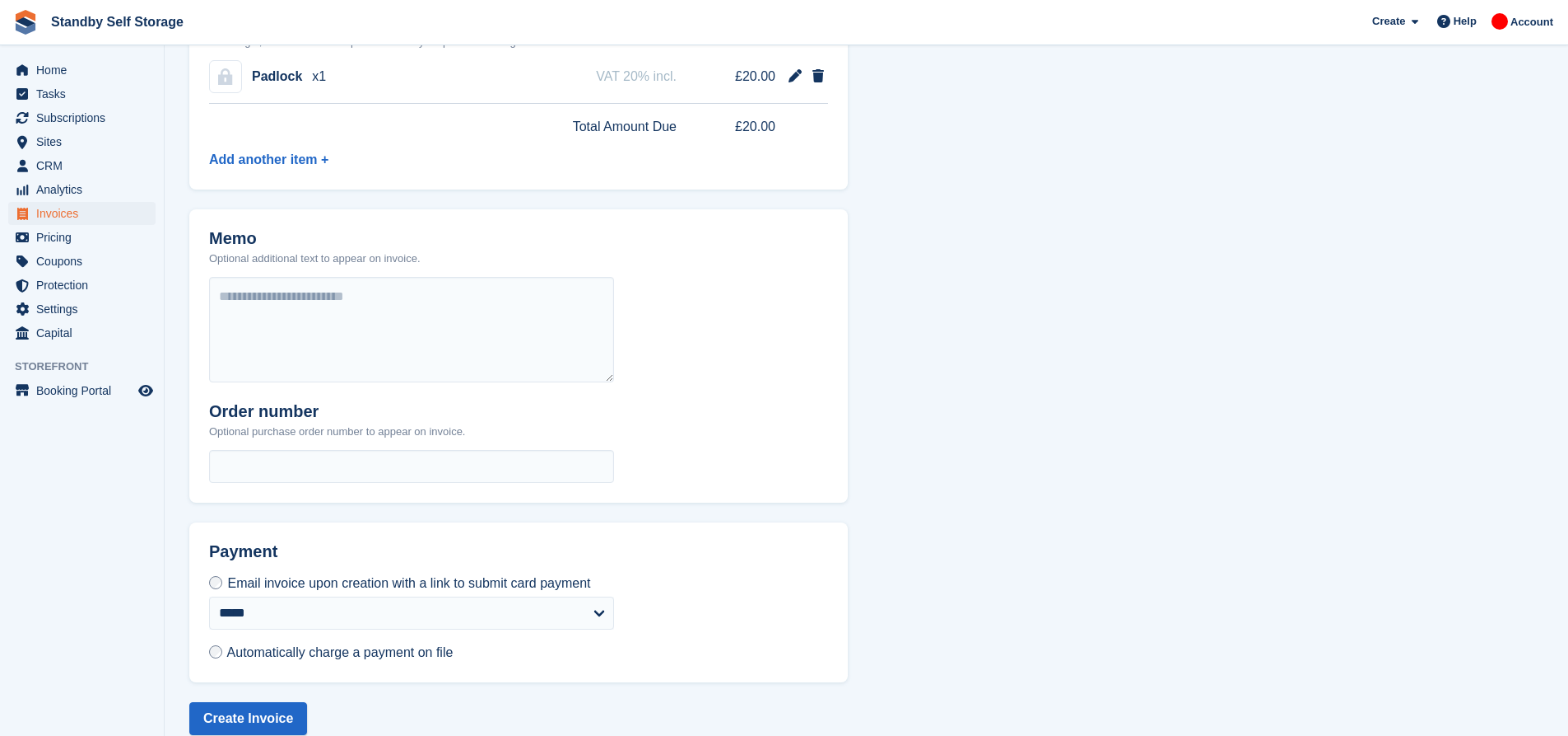
scroll to position [481, 0]
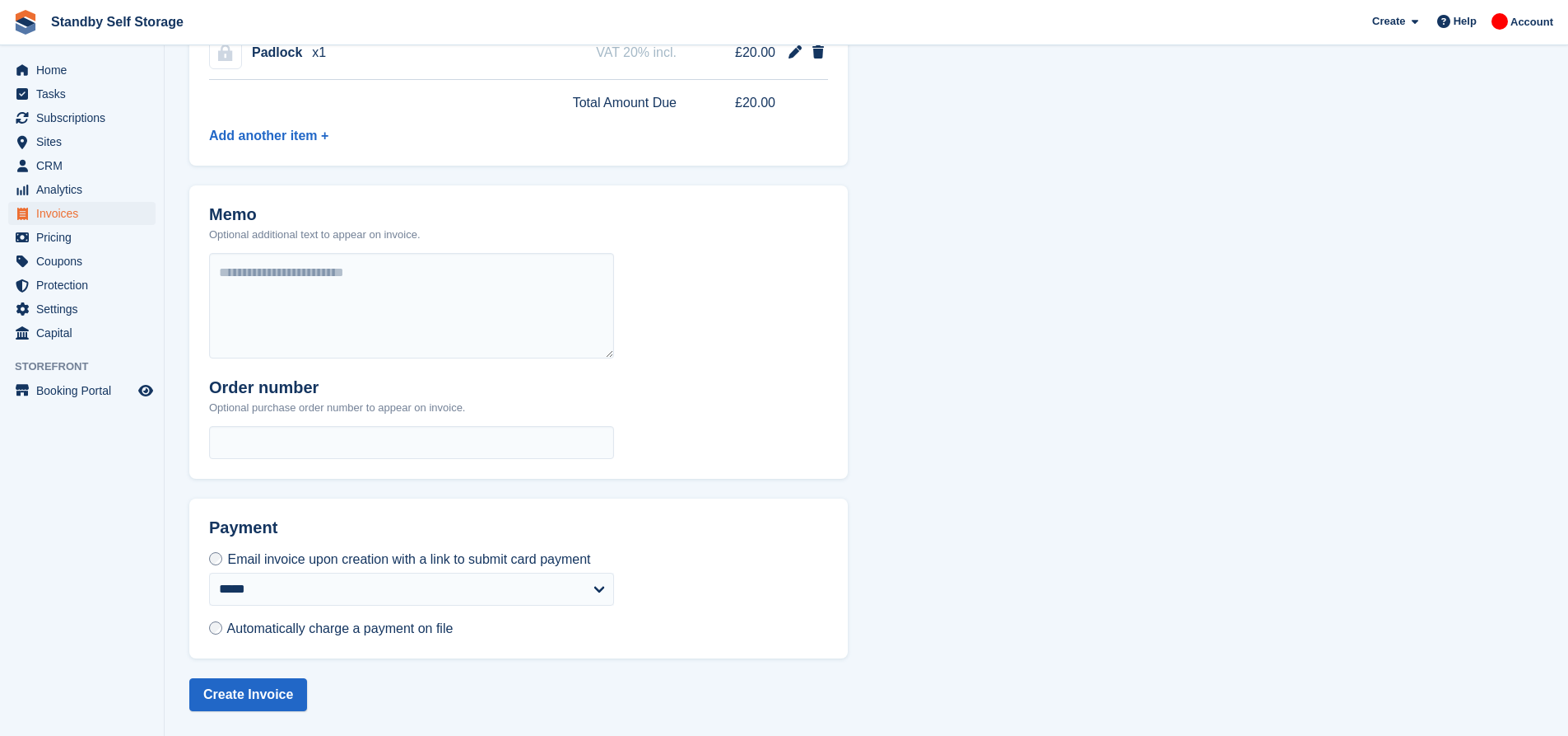
click at [393, 630] on span "Automatically charge a payment on file" at bounding box center [341, 628] width 227 height 14
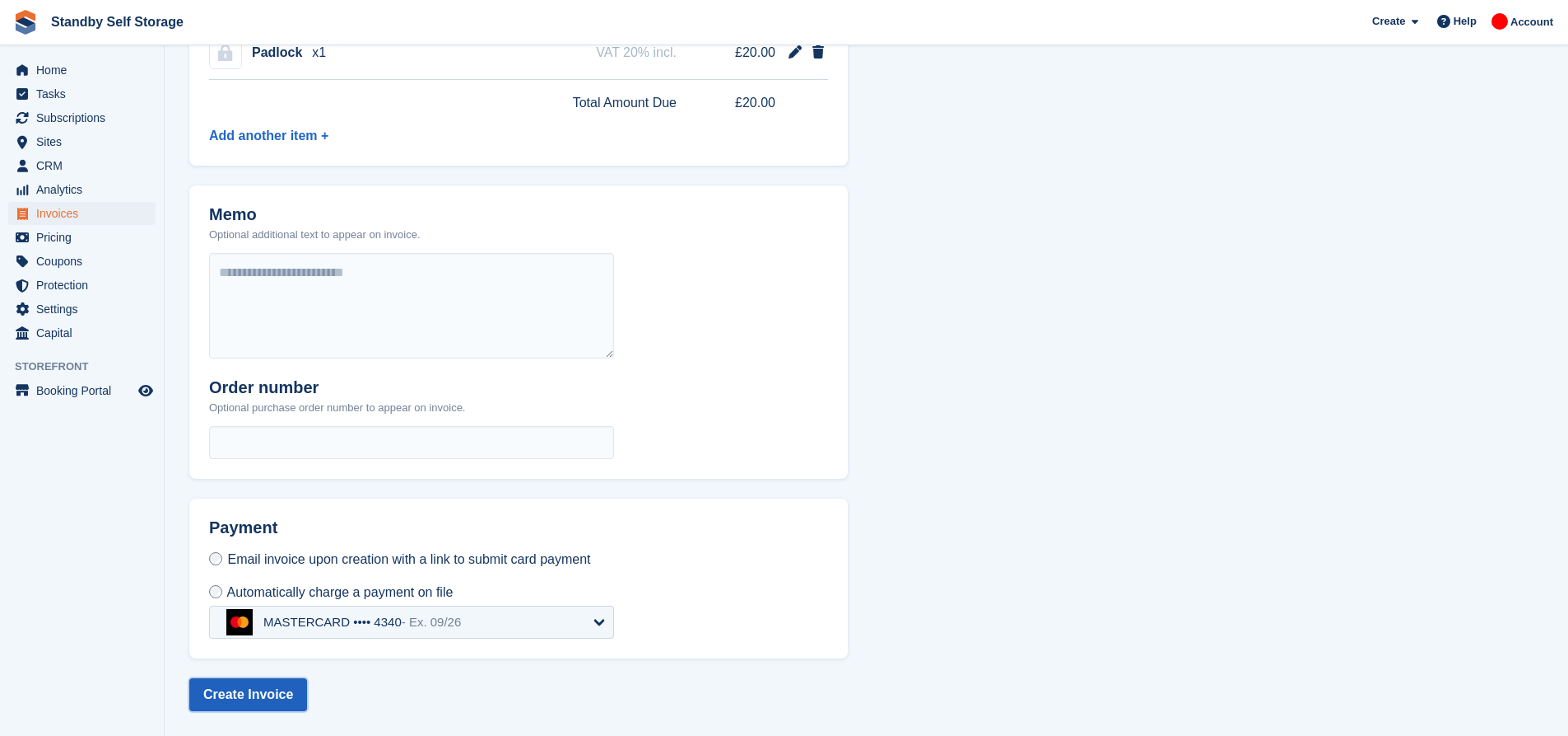
click at [247, 686] on button "Create Invoice" at bounding box center [247, 694] width 118 height 33
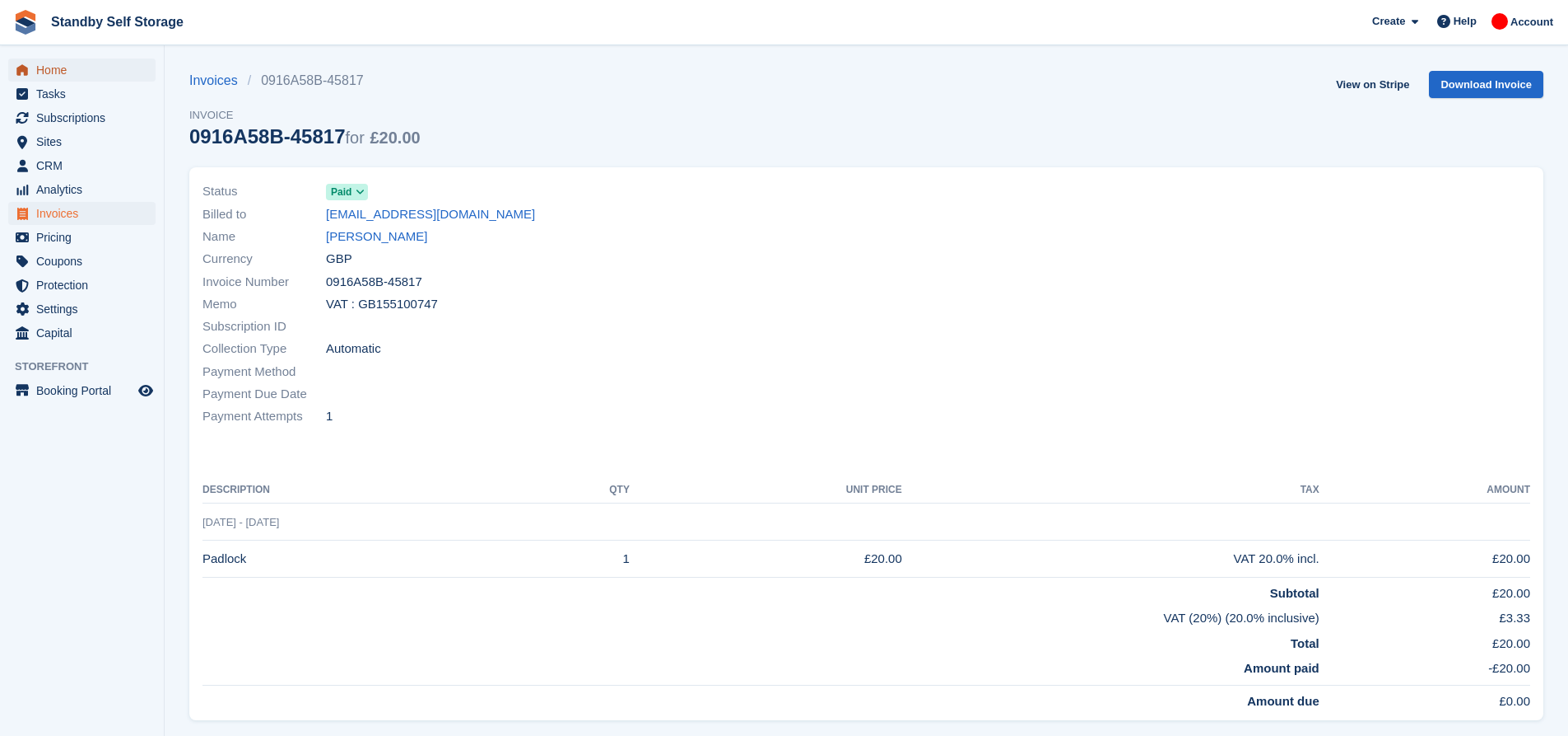
click at [94, 75] on span "Home" at bounding box center [86, 70] width 99 height 24
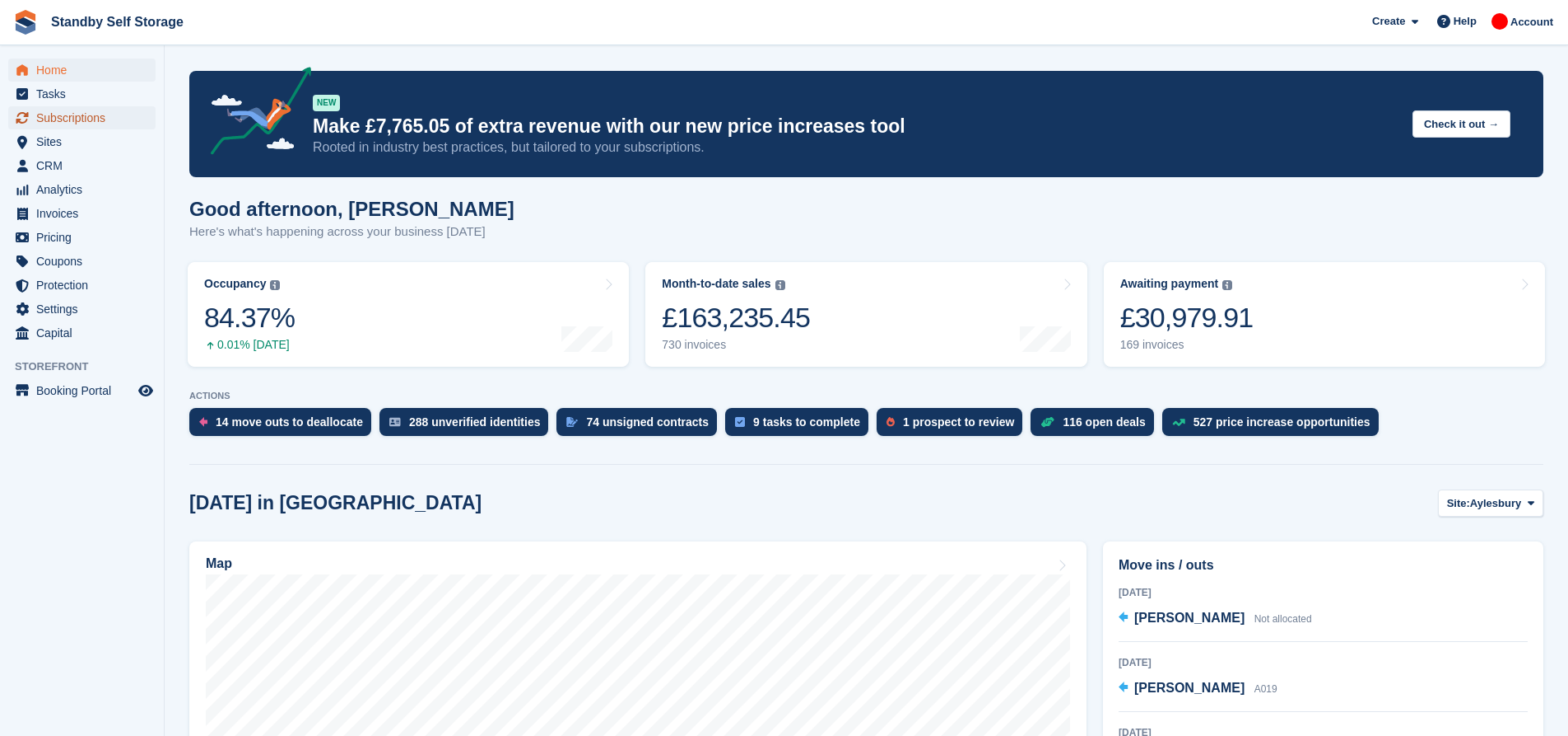
click at [115, 117] on span "Subscriptions" at bounding box center [86, 118] width 99 height 24
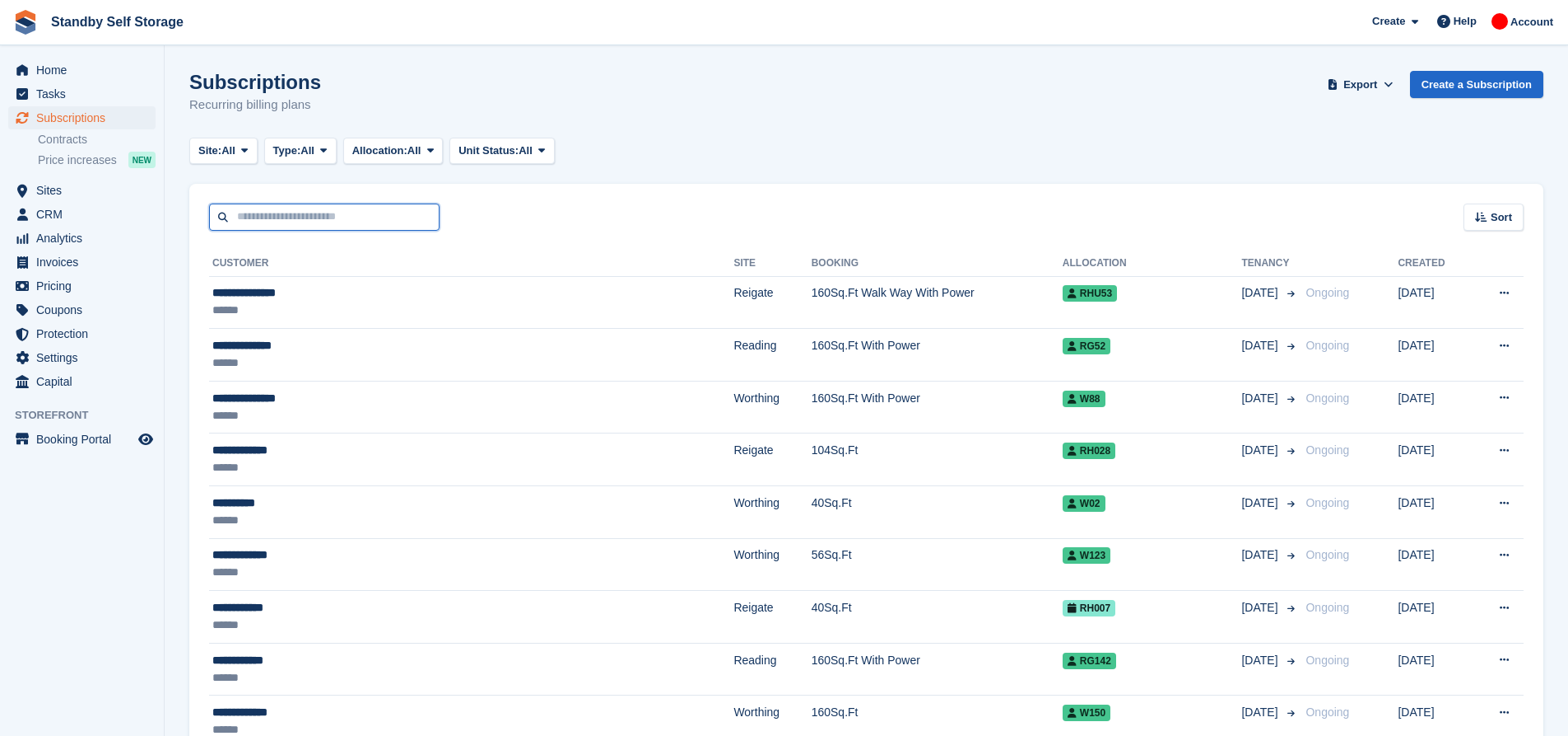
click at [299, 221] on input "text" at bounding box center [324, 216] width 230 height 27
click at [365, 216] on input "text" at bounding box center [324, 216] width 230 height 27
type input "******"
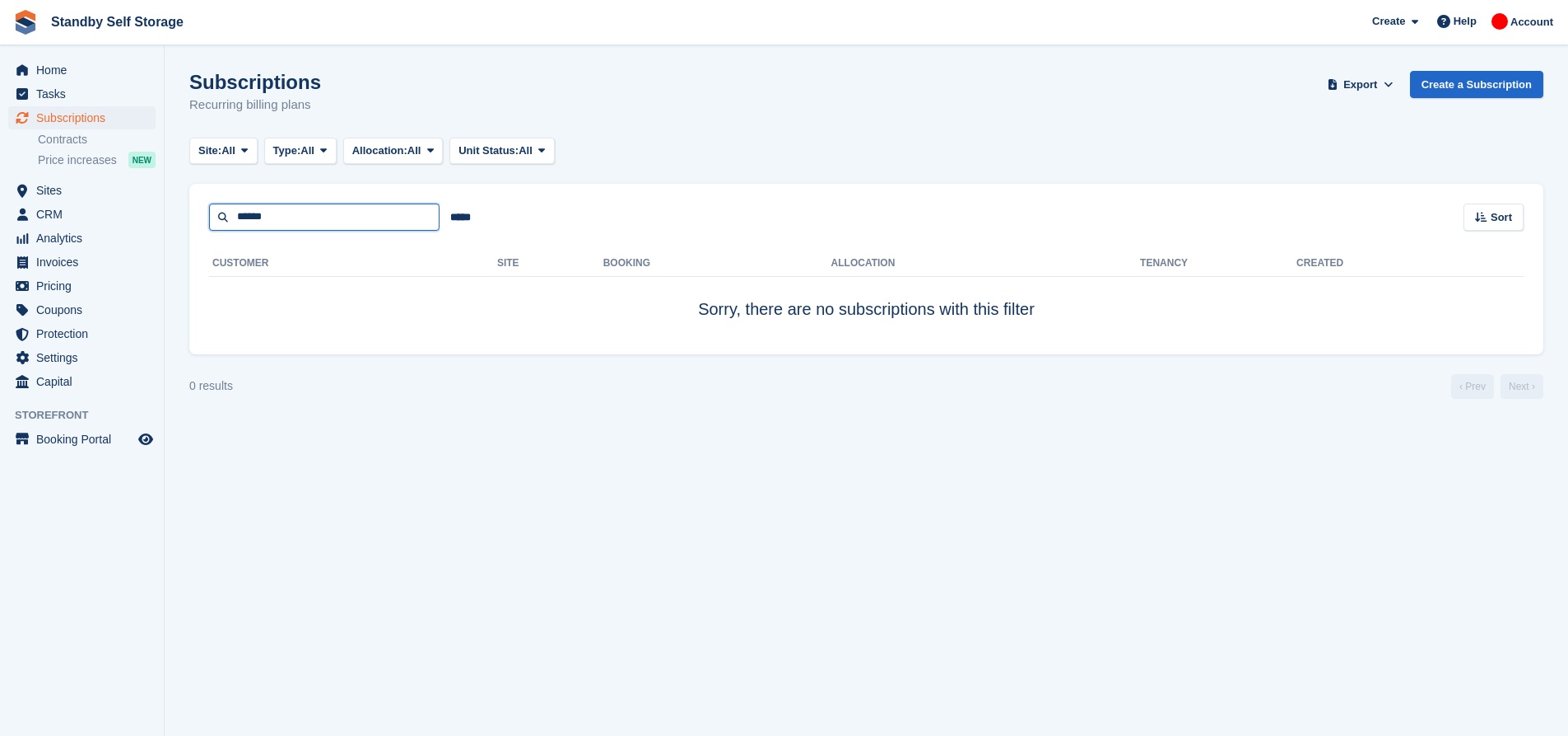
click at [383, 216] on input "******" at bounding box center [324, 216] width 230 height 27
type input "****"
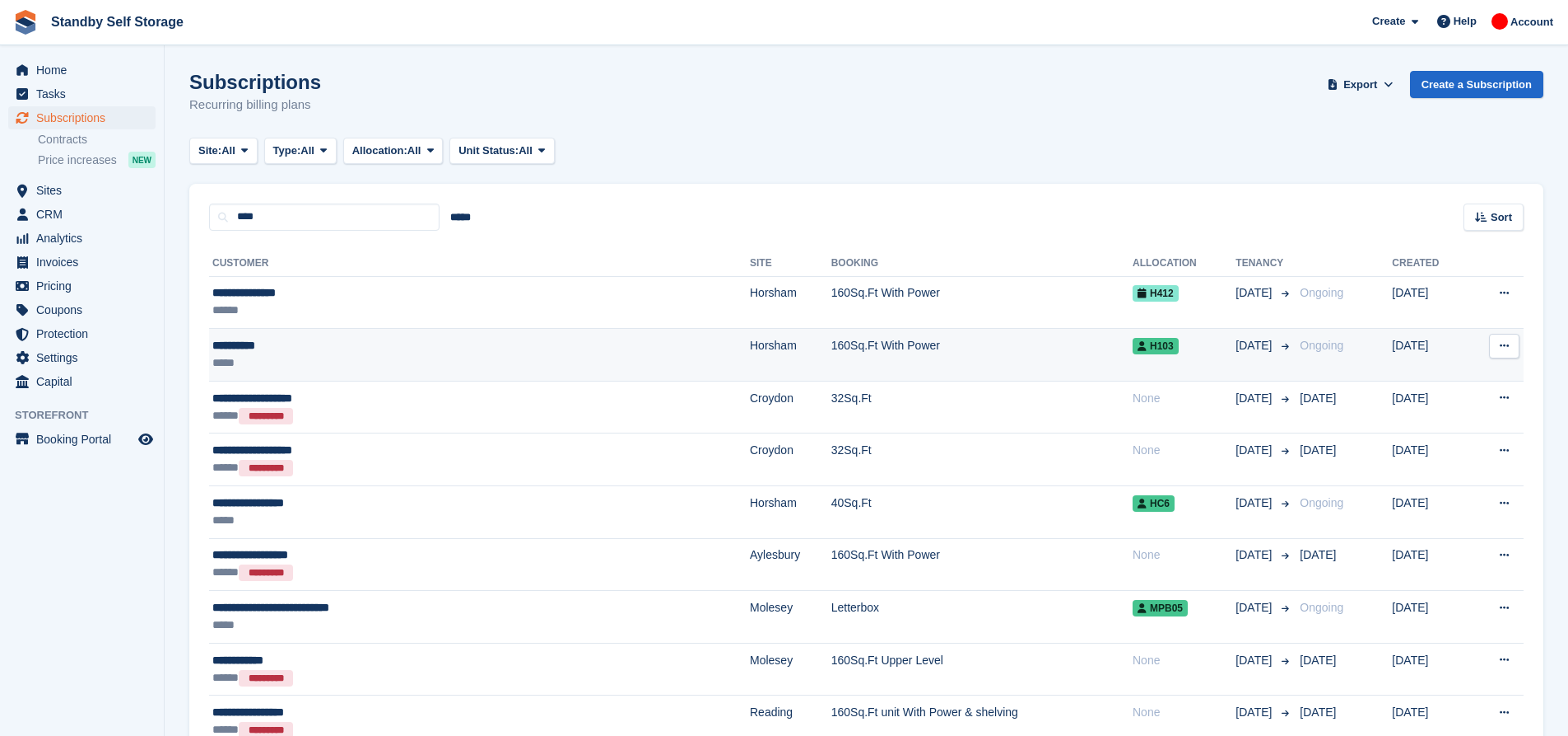
click at [403, 351] on div "**********" at bounding box center [379, 345] width 333 height 17
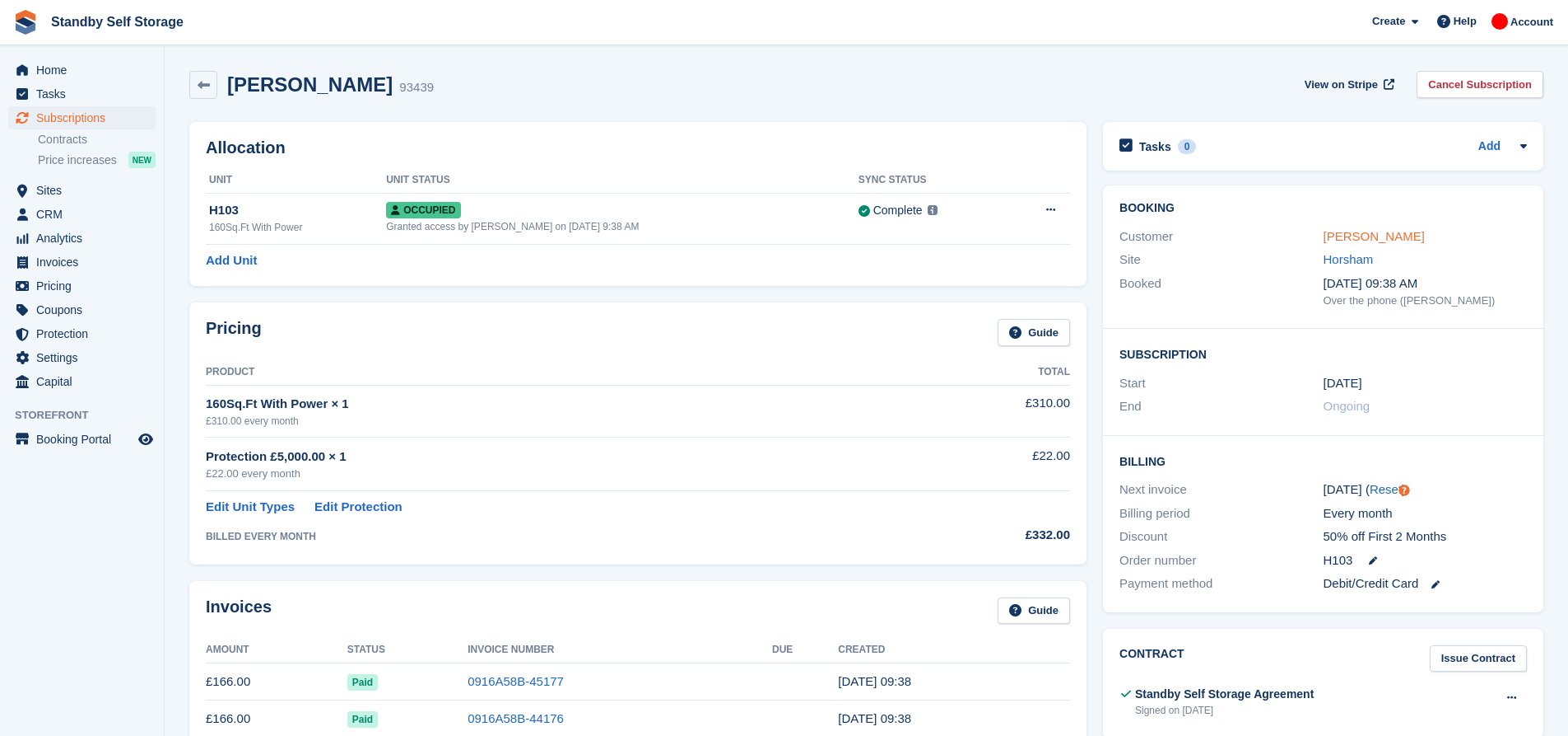
click at [1355, 240] on link "Nick Stops" at bounding box center [1374, 235] width 102 height 14
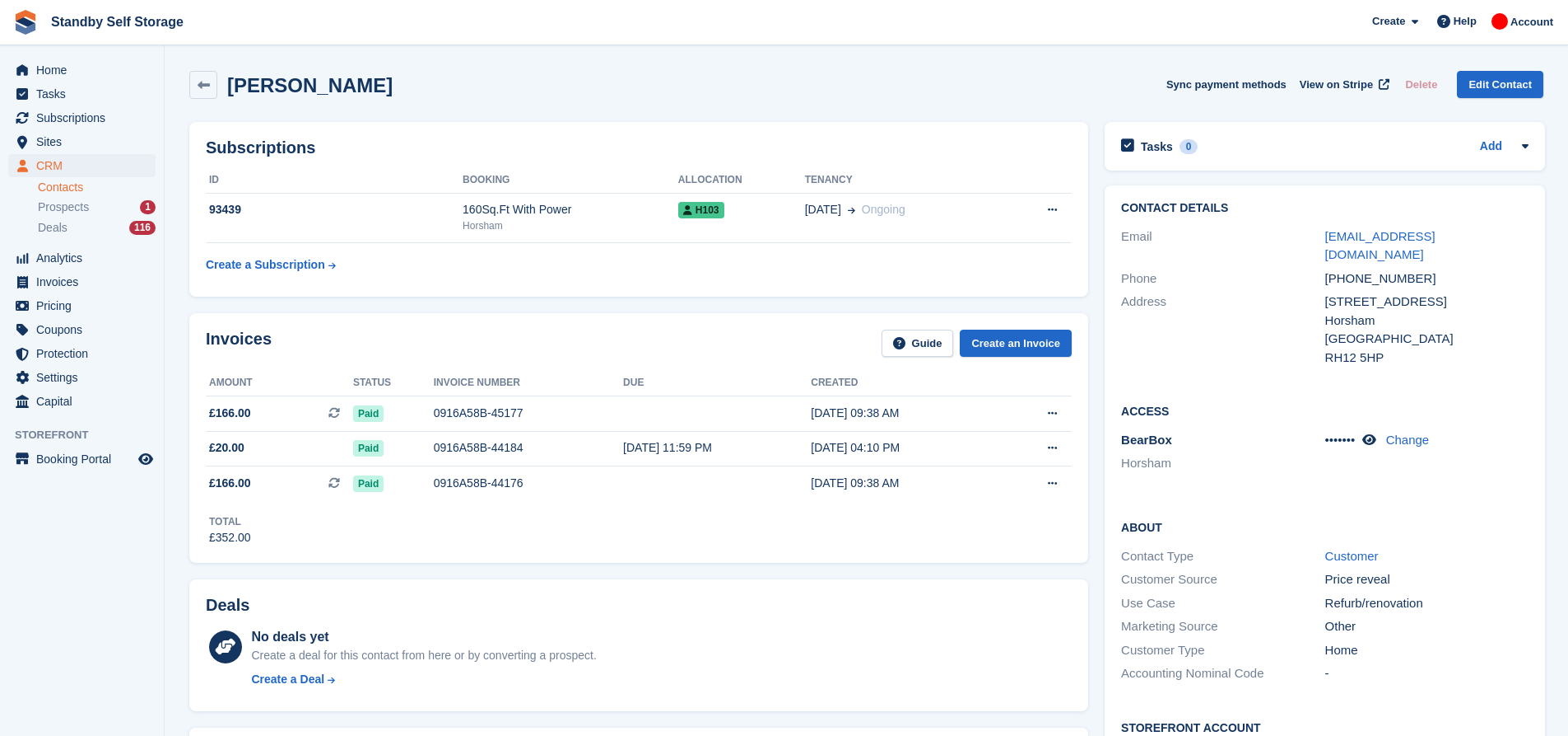
click at [651, 343] on div "Invoices Guide Create an Invoice" at bounding box center [639, 347] width 866 height 37
drag, startPoint x: 203, startPoint y: 328, endPoint x: 182, endPoint y: 327, distance: 21.0
click at [182, 327] on div "Invoices Guide Create an Invoice Amount Status Invoice number Due Created £166.…" at bounding box center [639, 438] width 915 height 265
click at [273, 341] on div "Invoices Guide Create an Invoice" at bounding box center [639, 347] width 866 height 37
drag, startPoint x: 867, startPoint y: 182, endPoint x: 198, endPoint y: 178, distance: 669.0
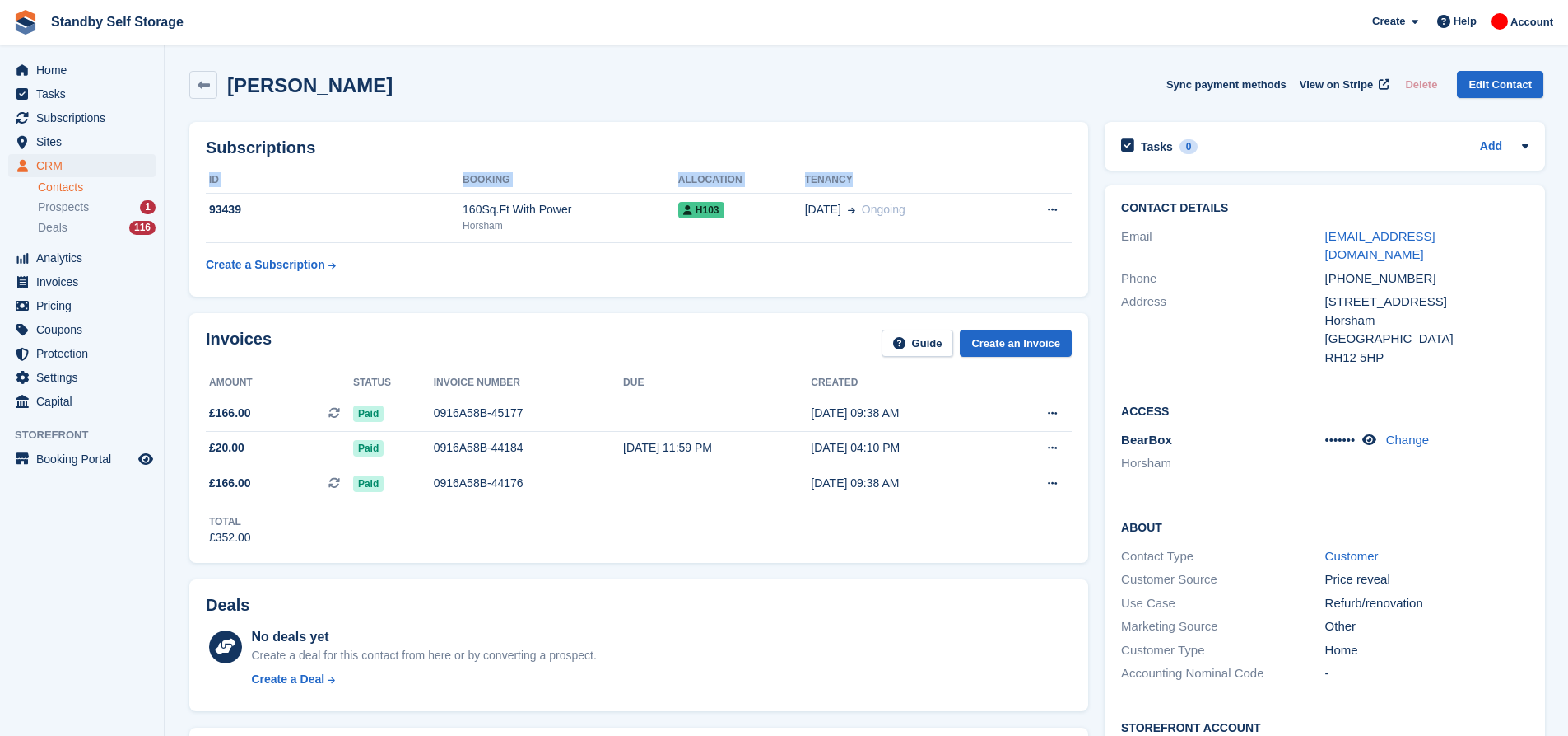
click at [198, 178] on div "Subscriptions ID Booking Allocation Tenancy 93439 160Sq.Ft With Power Horsham H…" at bounding box center [639, 210] width 899 height 175
click at [328, 160] on div "Subscriptions ID Booking Allocation Tenancy 93439 160Sq.Ft With Power Horsham H…" at bounding box center [639, 210] width 899 height 175
drag, startPoint x: 325, startPoint y: 152, endPoint x: 206, endPoint y: 142, distance: 119.4
click at [206, 142] on h2 "Subscriptions" at bounding box center [639, 148] width 866 height 19
drag, startPoint x: 370, startPoint y: 140, endPoint x: 386, endPoint y: 122, distance: 24.1
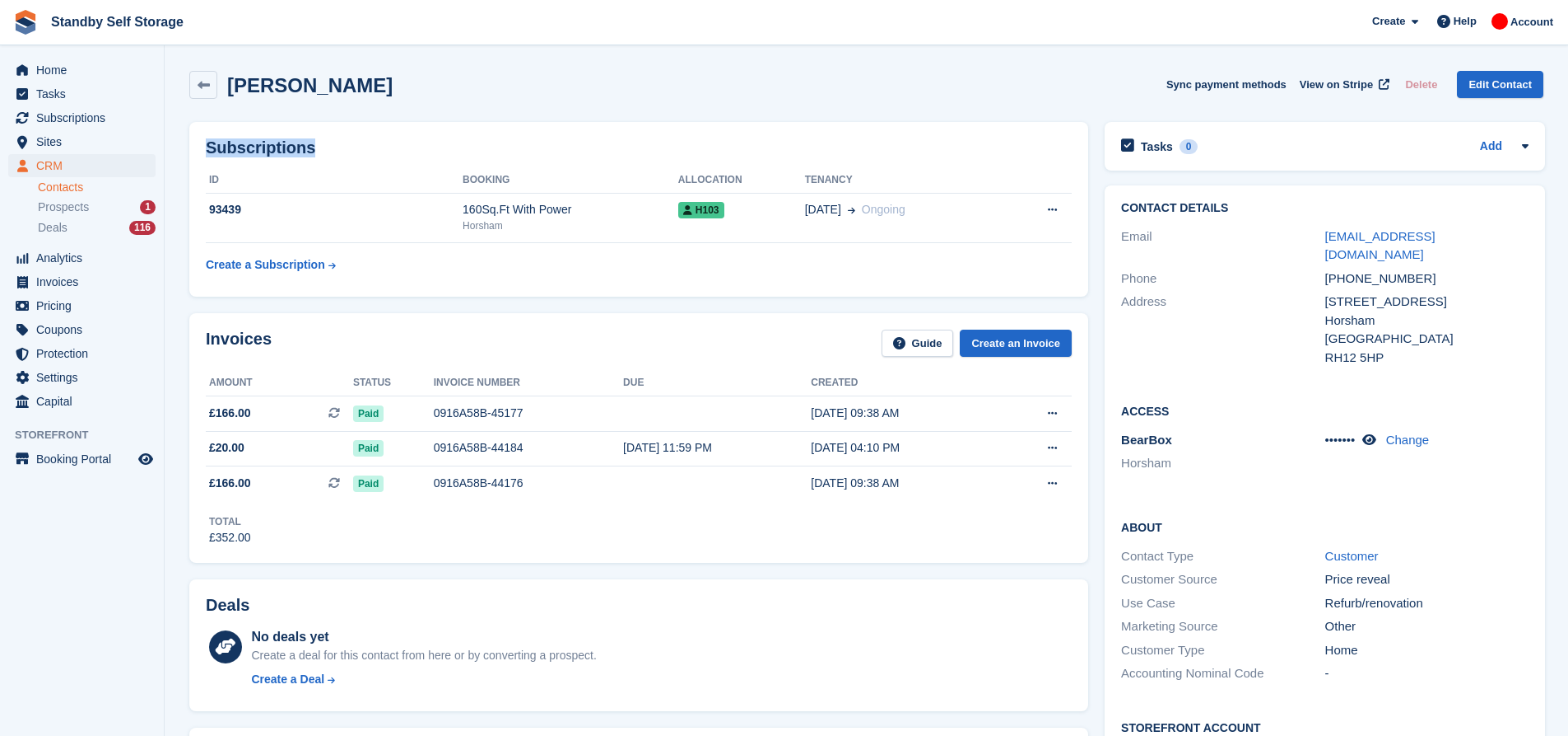
click at [371, 140] on h2 "Subscriptions" at bounding box center [639, 148] width 866 height 19
drag, startPoint x: 1433, startPoint y: 232, endPoint x: 1285, endPoint y: 226, distance: 148.1
click at [1285, 226] on div "Email nickstops88@gmail.com" at bounding box center [1324, 246] width 407 height 42
click at [1198, 179] on div "Contact Details Email nickstops88@gmail.com Phone +447821682059 Address 37 Pond…" at bounding box center [1325, 520] width 457 height 686
click at [892, 105] on div "Nick Stops Sync payment methods View on Stripe Delete Edit Contact" at bounding box center [866, 88] width 1370 height 51
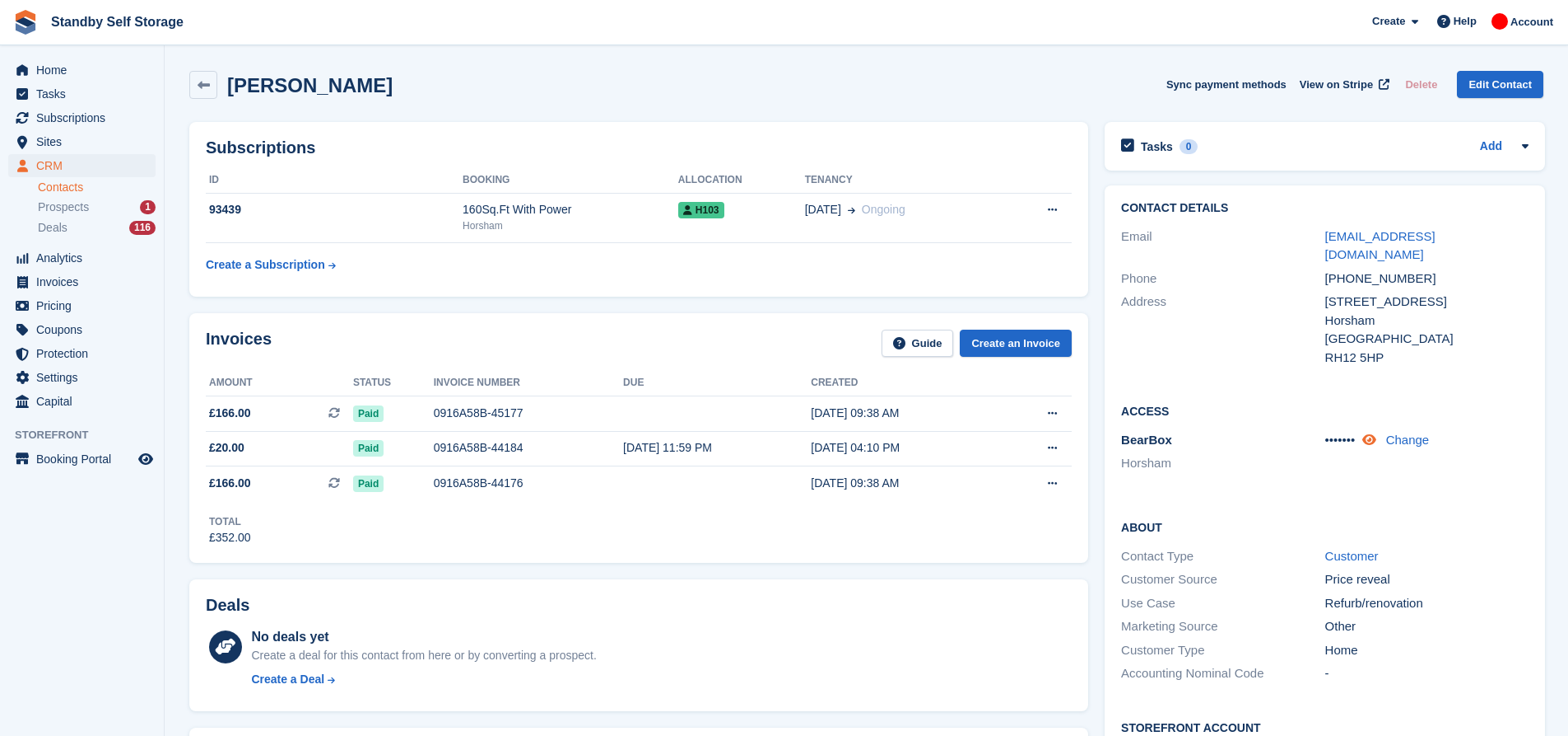
click at [1370, 433] on icon at bounding box center [1369, 439] width 14 height 12
click at [1377, 433] on icon at bounding box center [1381, 439] width 16 height 12
click at [1376, 433] on icon at bounding box center [1369, 439] width 14 height 12
click at [1377, 433] on icon at bounding box center [1381, 439] width 16 height 12
click at [1376, 433] on icon at bounding box center [1369, 439] width 14 height 12
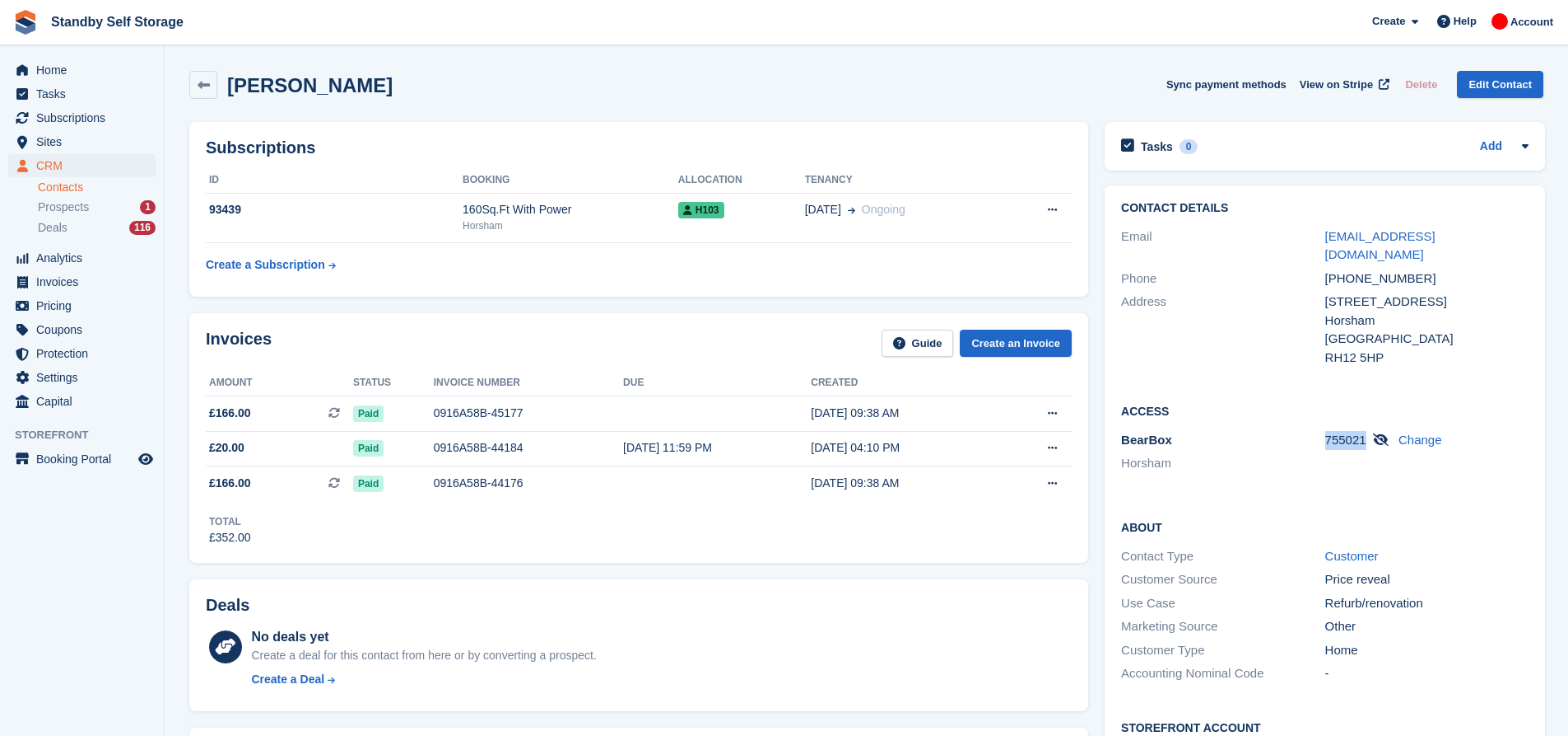
drag, startPoint x: 1361, startPoint y: 425, endPoint x: 1325, endPoint y: 429, distance: 36.2
click at [1325, 432] on span "755021" at bounding box center [1346, 439] width 41 height 14
click at [1303, 386] on div "Access BearBox Horsham 755021 Change" at bounding box center [1324, 443] width 440 height 116
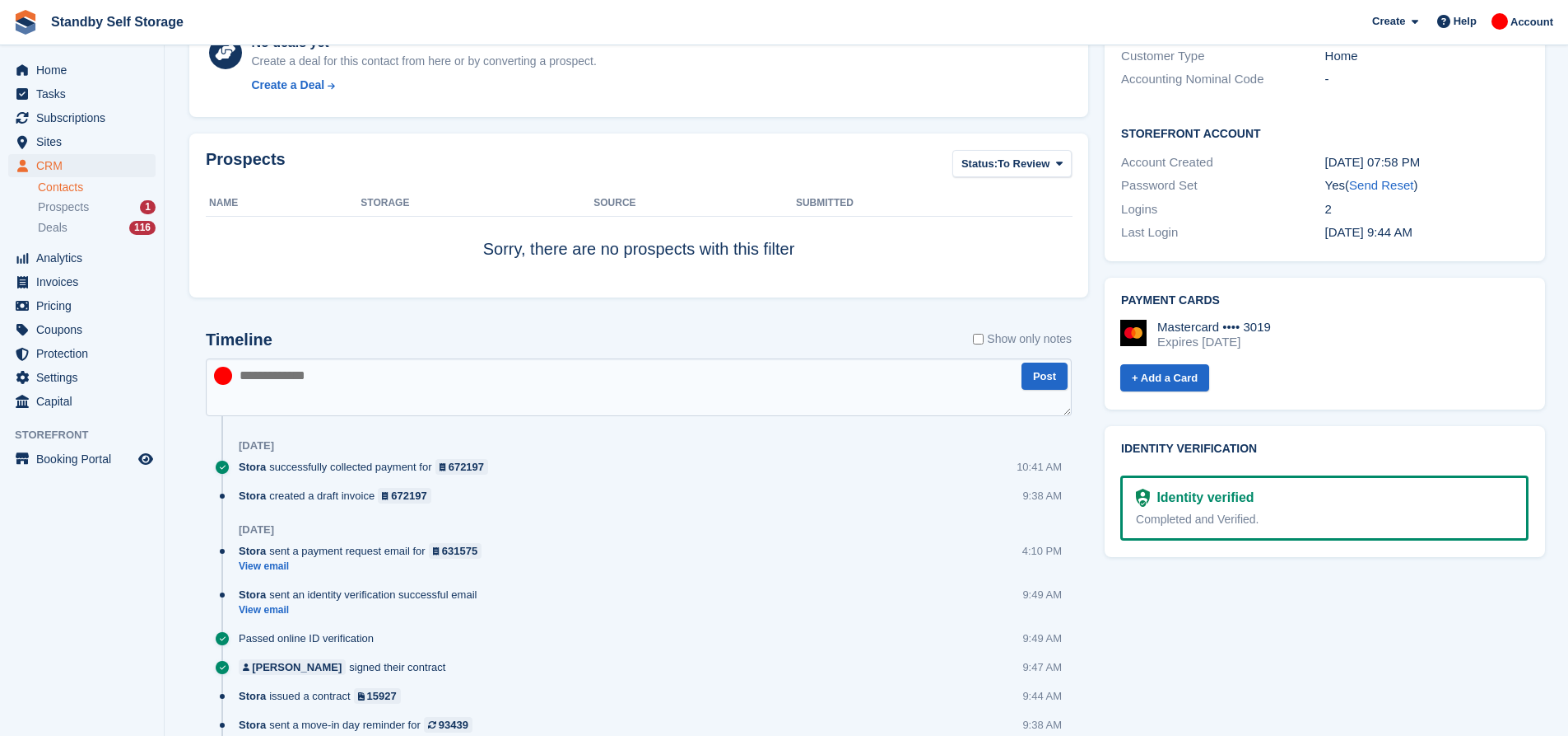
scroll to position [659, 0]
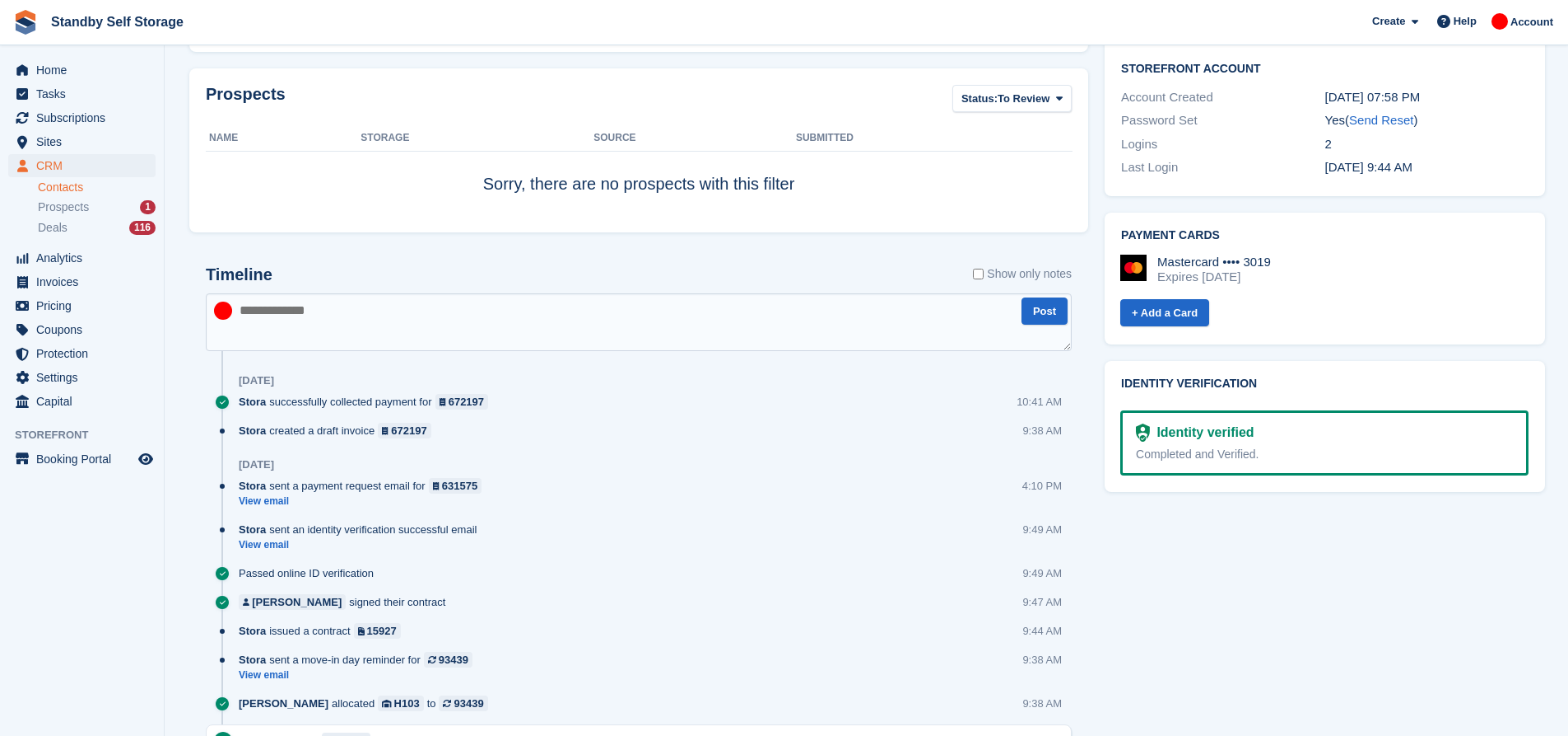
click at [445, 328] on textarea at bounding box center [639, 322] width 866 height 57
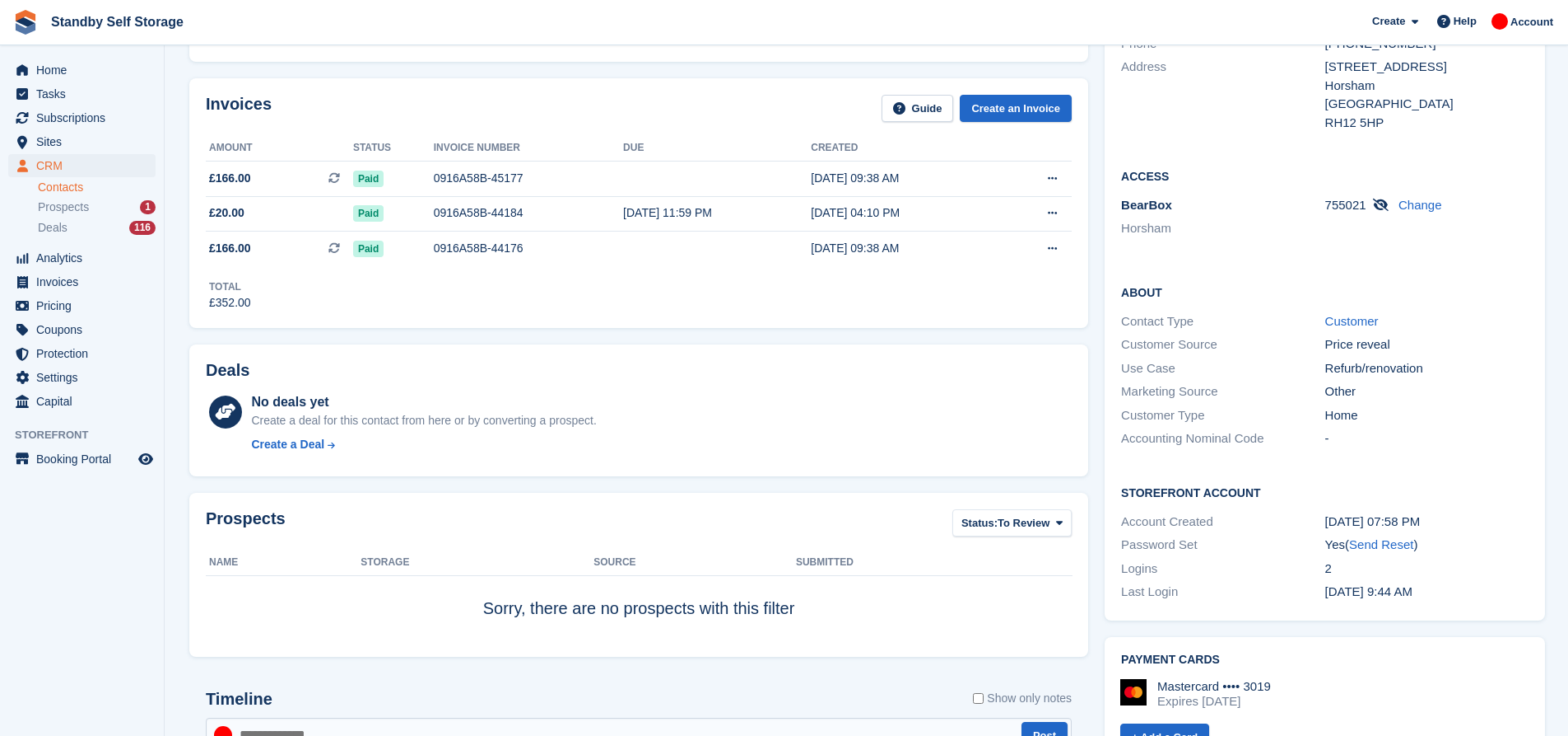
scroll to position [0, 0]
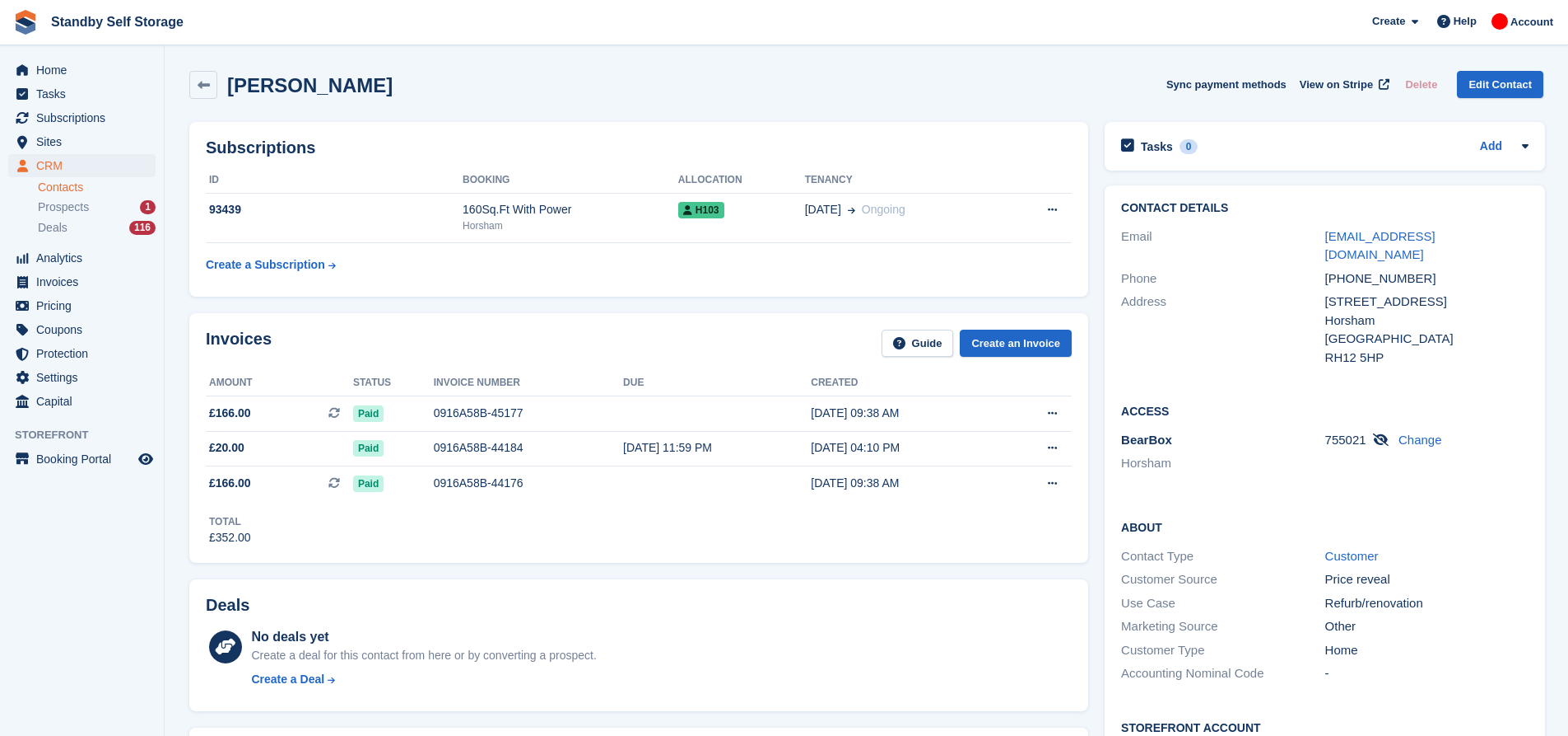
click at [491, 94] on div "Nick Stops Sync payment methods View on Stripe Delete Edit Contact" at bounding box center [866, 85] width 1354 height 28
click at [80, 202] on span "Prospects" at bounding box center [63, 207] width 51 height 16
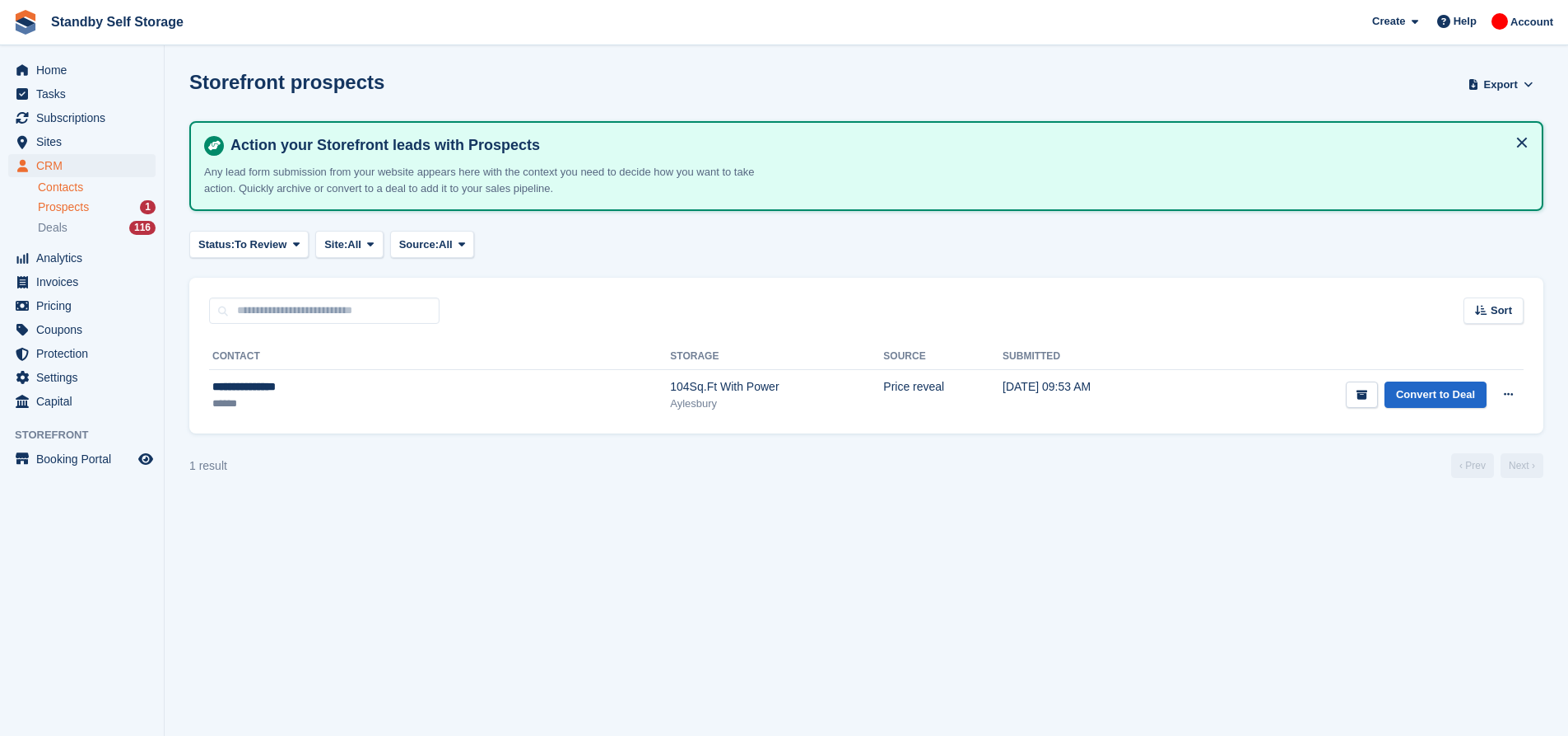
click at [76, 190] on link "Contacts" at bounding box center [96, 187] width 118 height 16
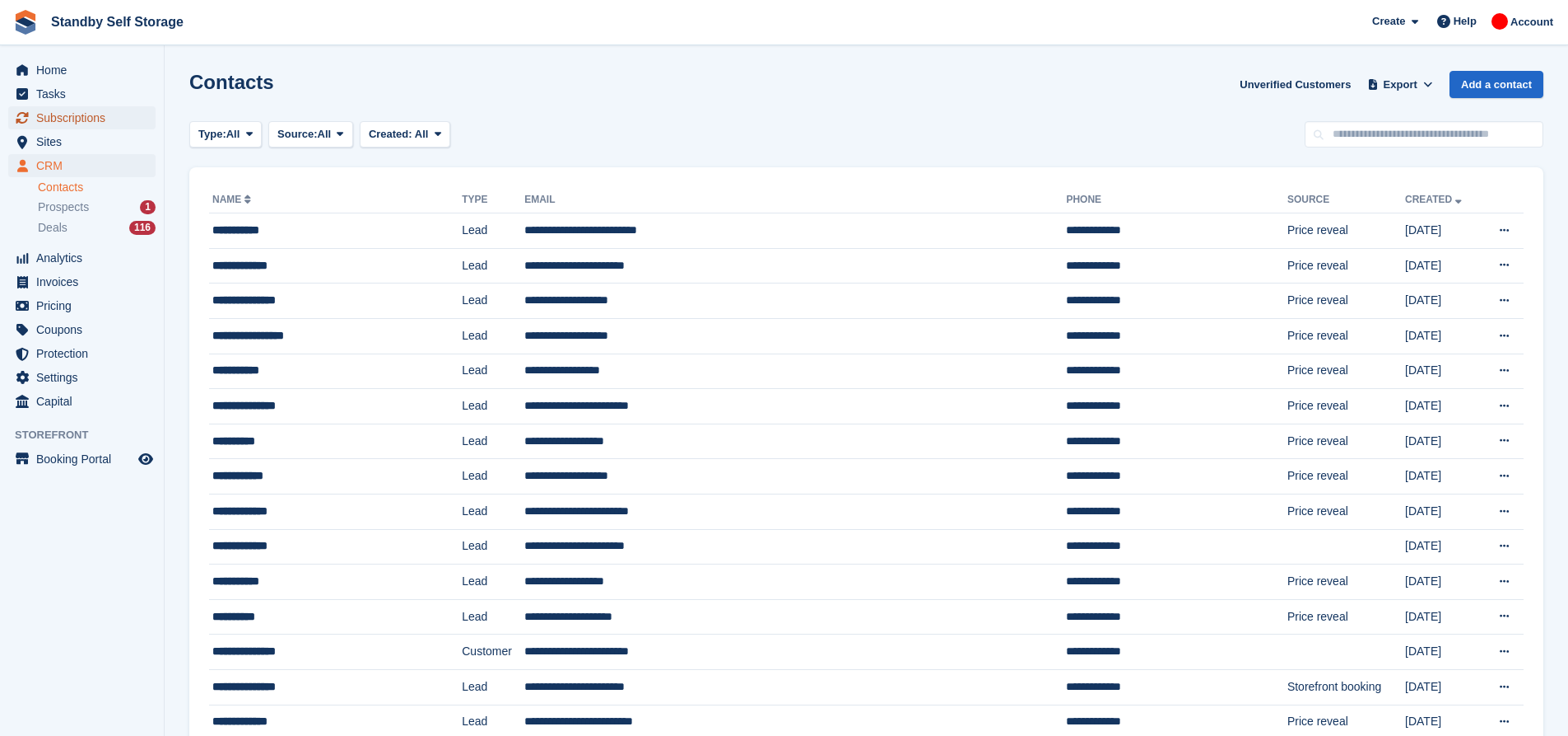
click at [79, 120] on span "Subscriptions" at bounding box center [86, 118] width 99 height 24
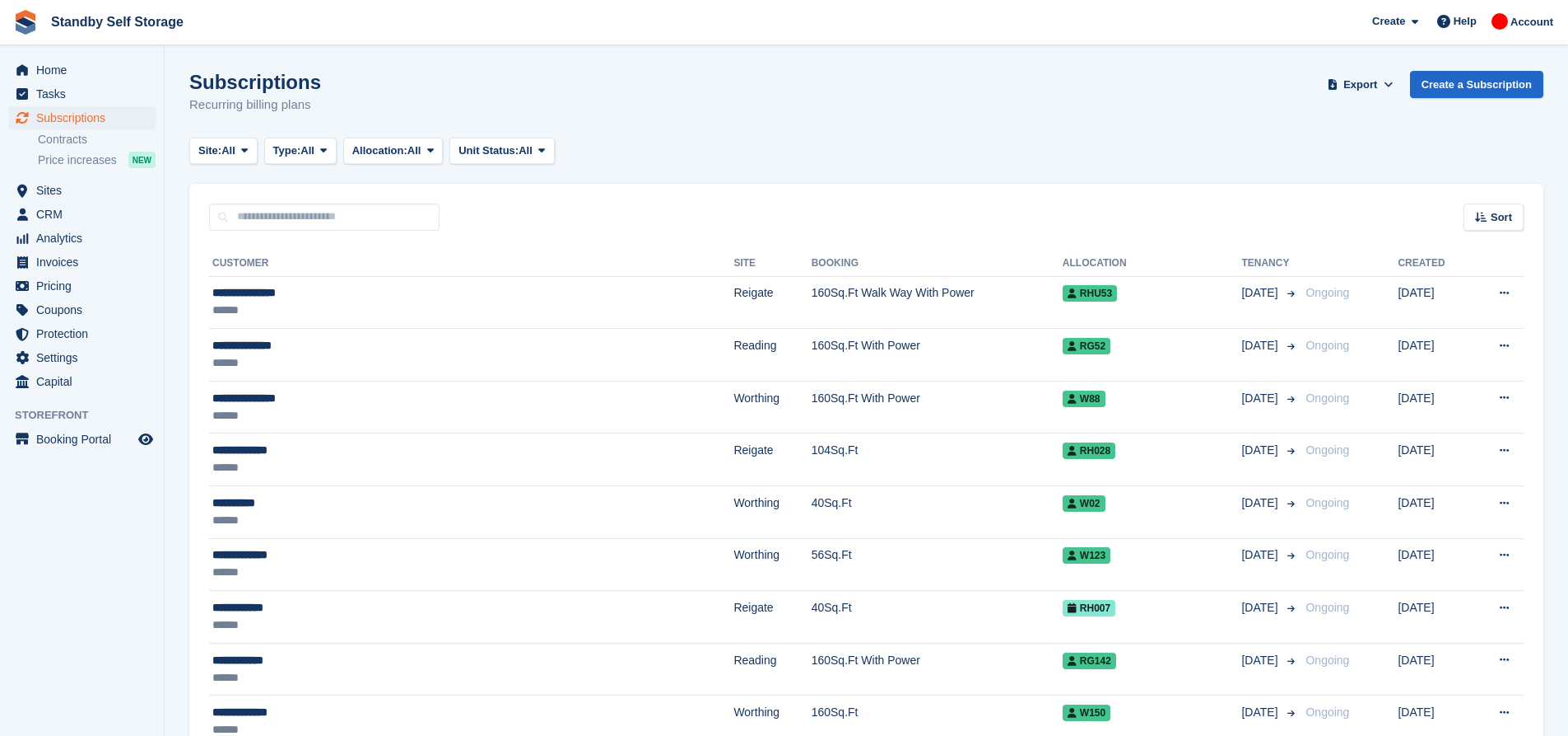
click at [343, 198] on div "Sort Sort by Customer name Date created Move in date Move out date Created (old…" at bounding box center [866, 207] width 1354 height 47
click at [346, 219] on input "text" at bounding box center [324, 216] width 230 height 27
type input "****"
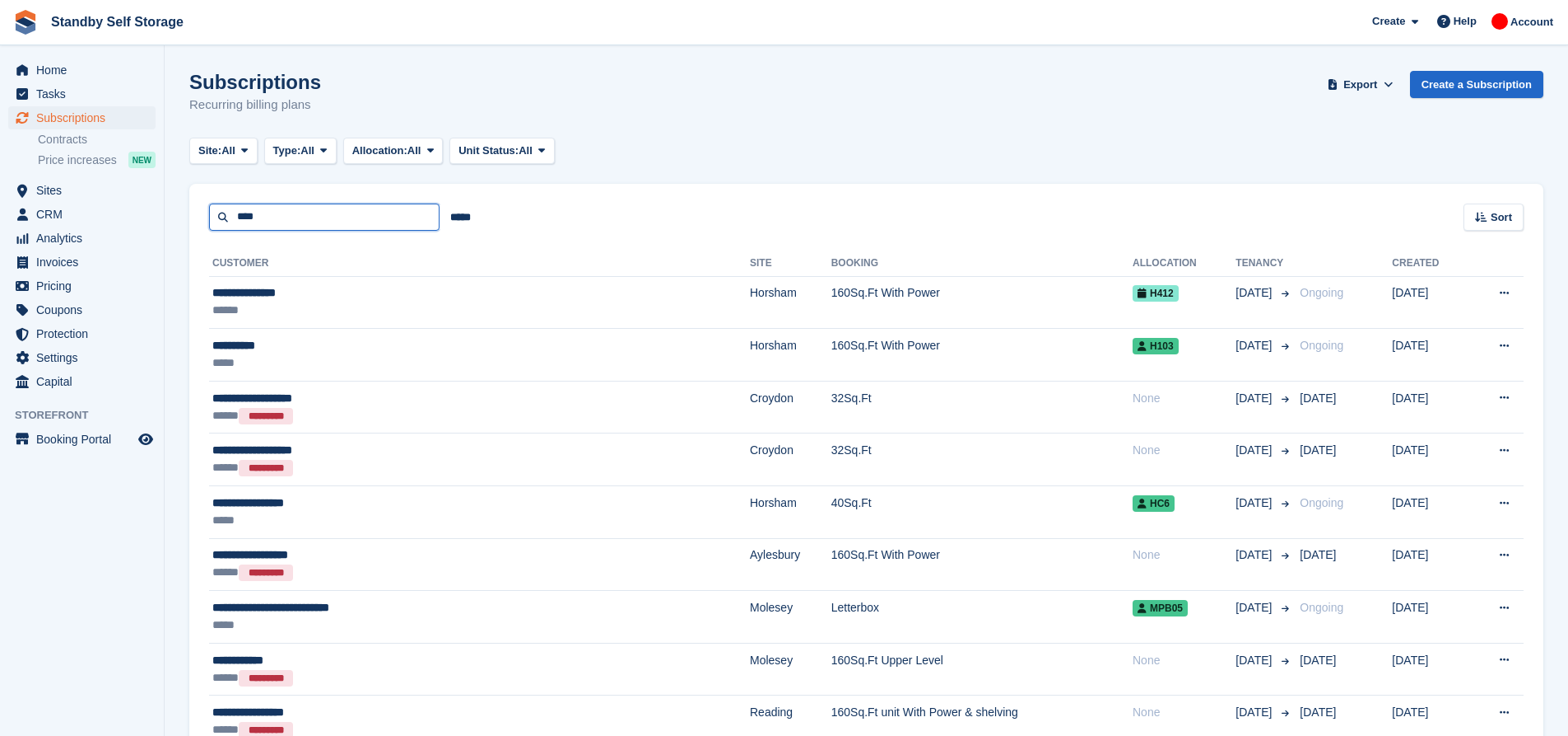
drag, startPoint x: 350, startPoint y: 210, endPoint x: 170, endPoint y: 198, distance: 180.4
click at [170, 198] on section "Subscriptions Recurring billing plans Export Export Subscriptions Export a CSV …" at bounding box center [866, 440] width 1403 height 882
click at [401, 225] on input "text" at bounding box center [324, 216] width 230 height 27
type input "*"
type input "****"
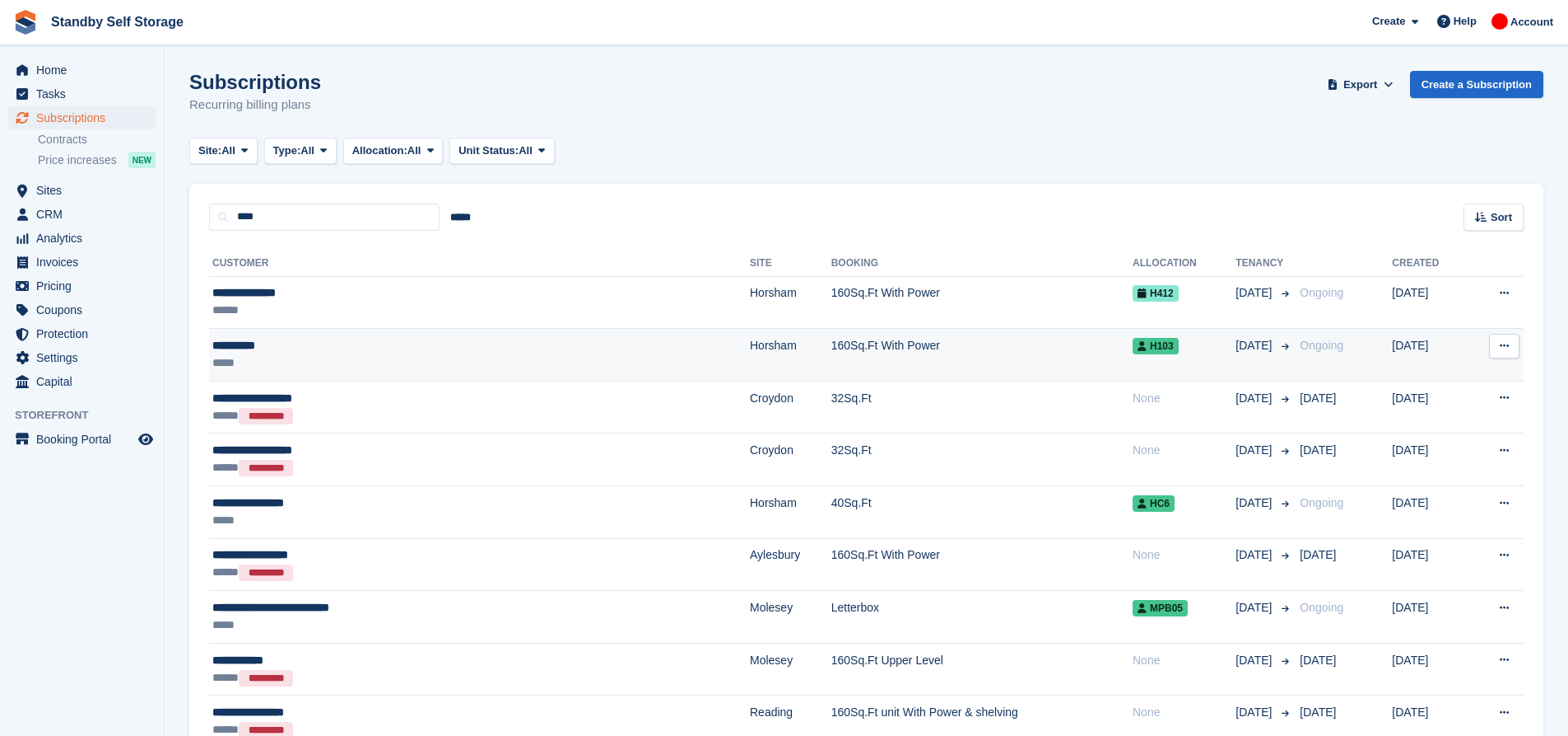
click at [750, 368] on td "Horsham" at bounding box center [790, 355] width 82 height 53
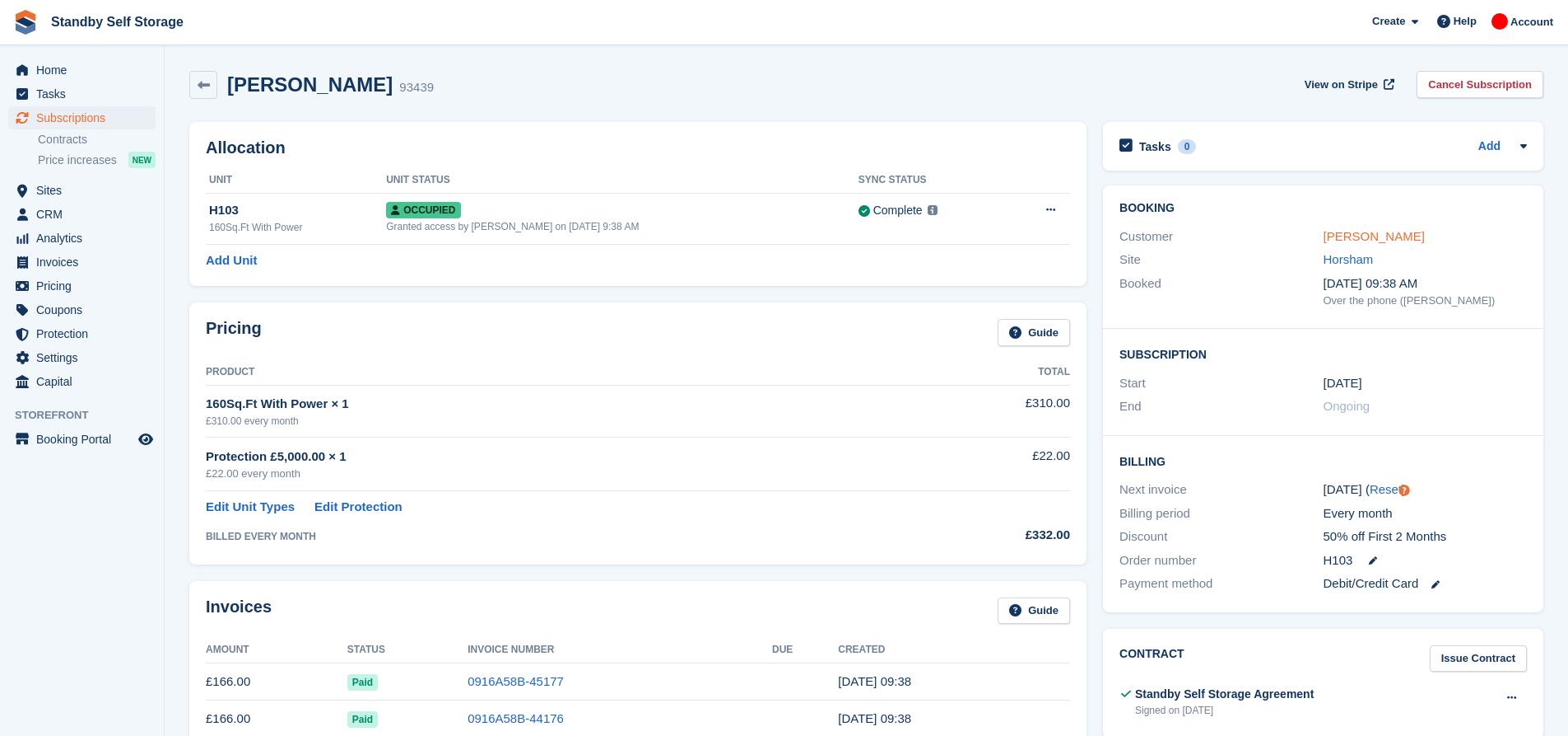
click at [1327, 232] on link "[PERSON_NAME]" at bounding box center [1374, 235] width 102 height 14
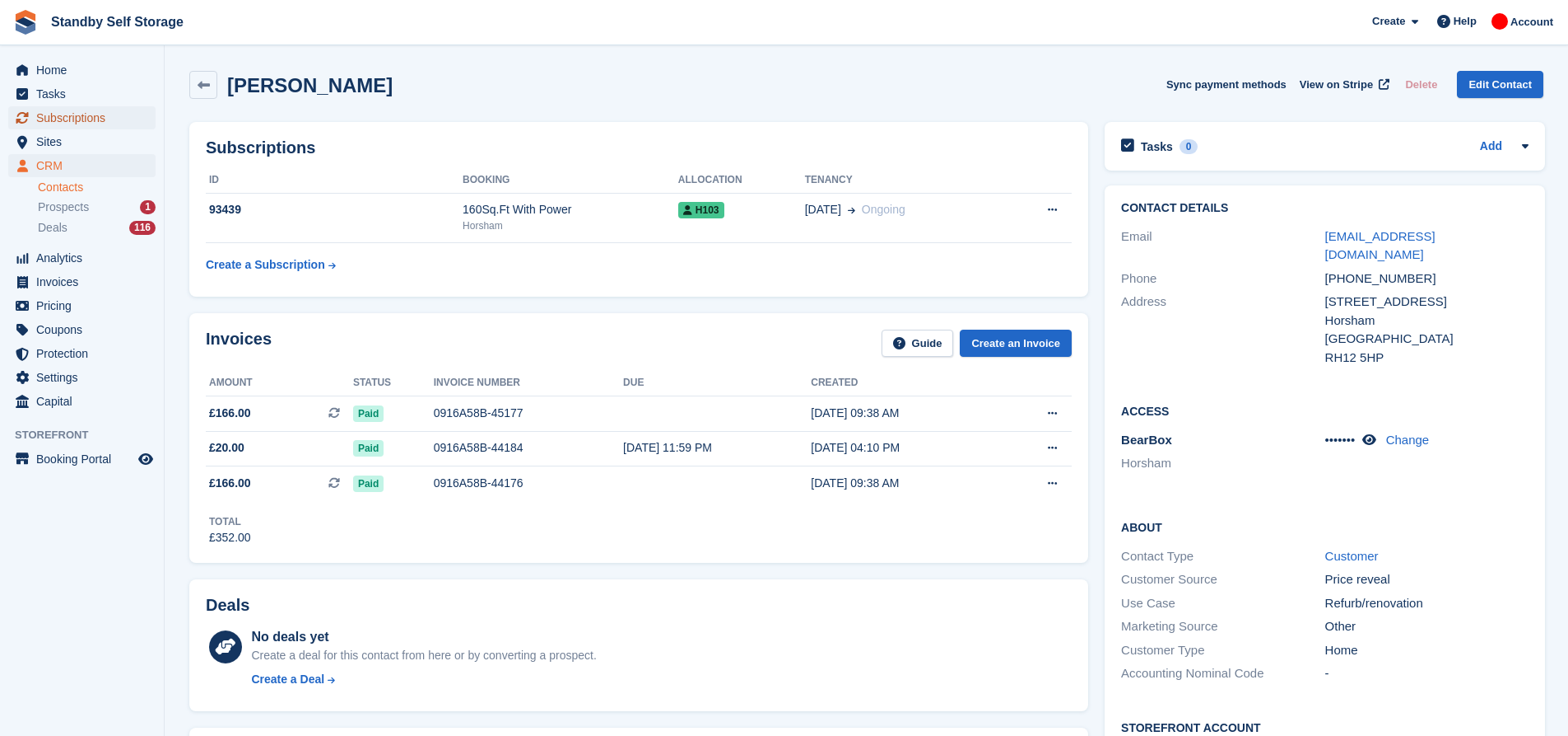
drag, startPoint x: 96, startPoint y: 116, endPoint x: 113, endPoint y: 116, distance: 17.0
click at [96, 116] on span "Subscriptions" at bounding box center [86, 118] width 99 height 24
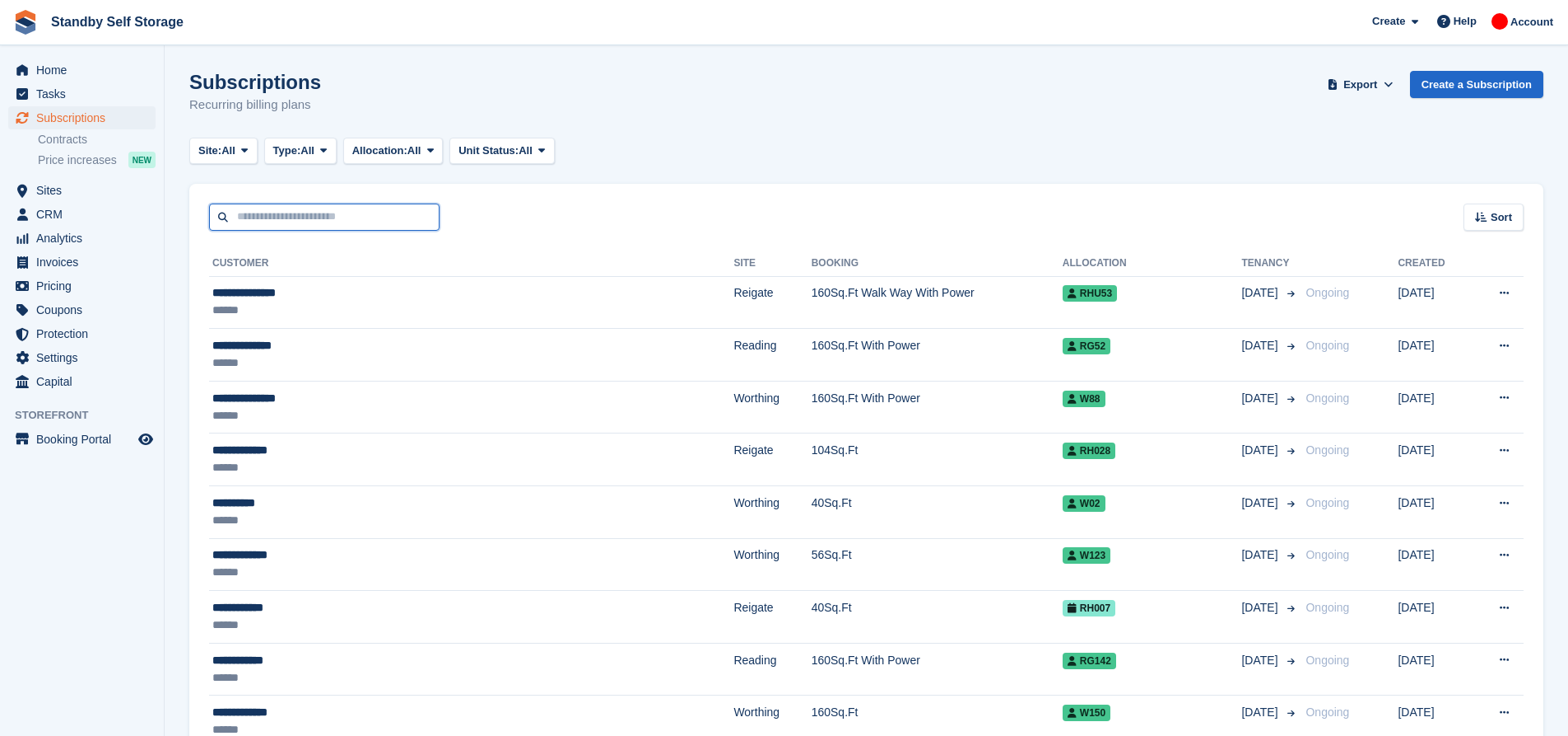
click at [315, 226] on input "text" at bounding box center [324, 216] width 230 height 27
type input "****"
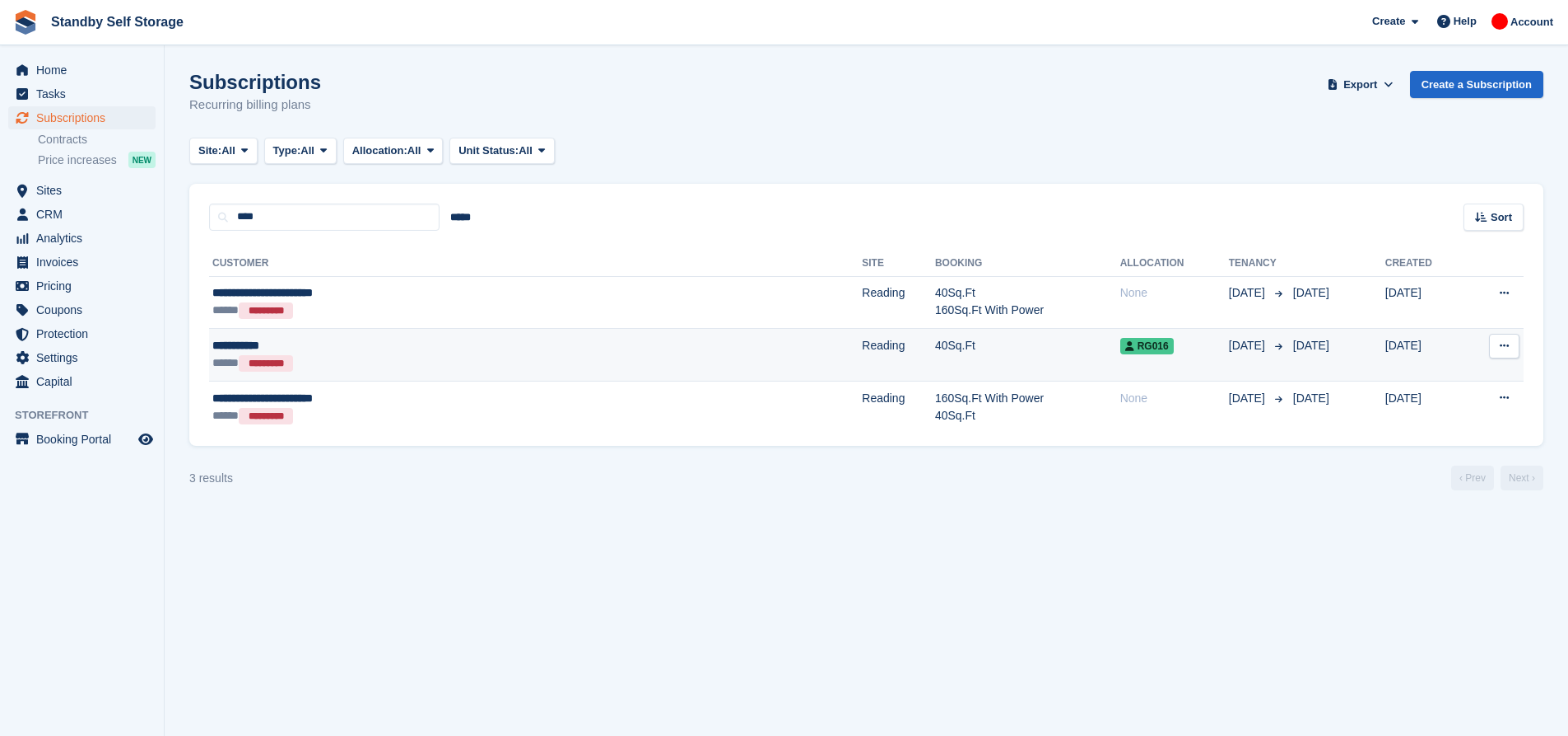
click at [935, 353] on td "40Sq.Ft" at bounding box center [1027, 355] width 185 height 53
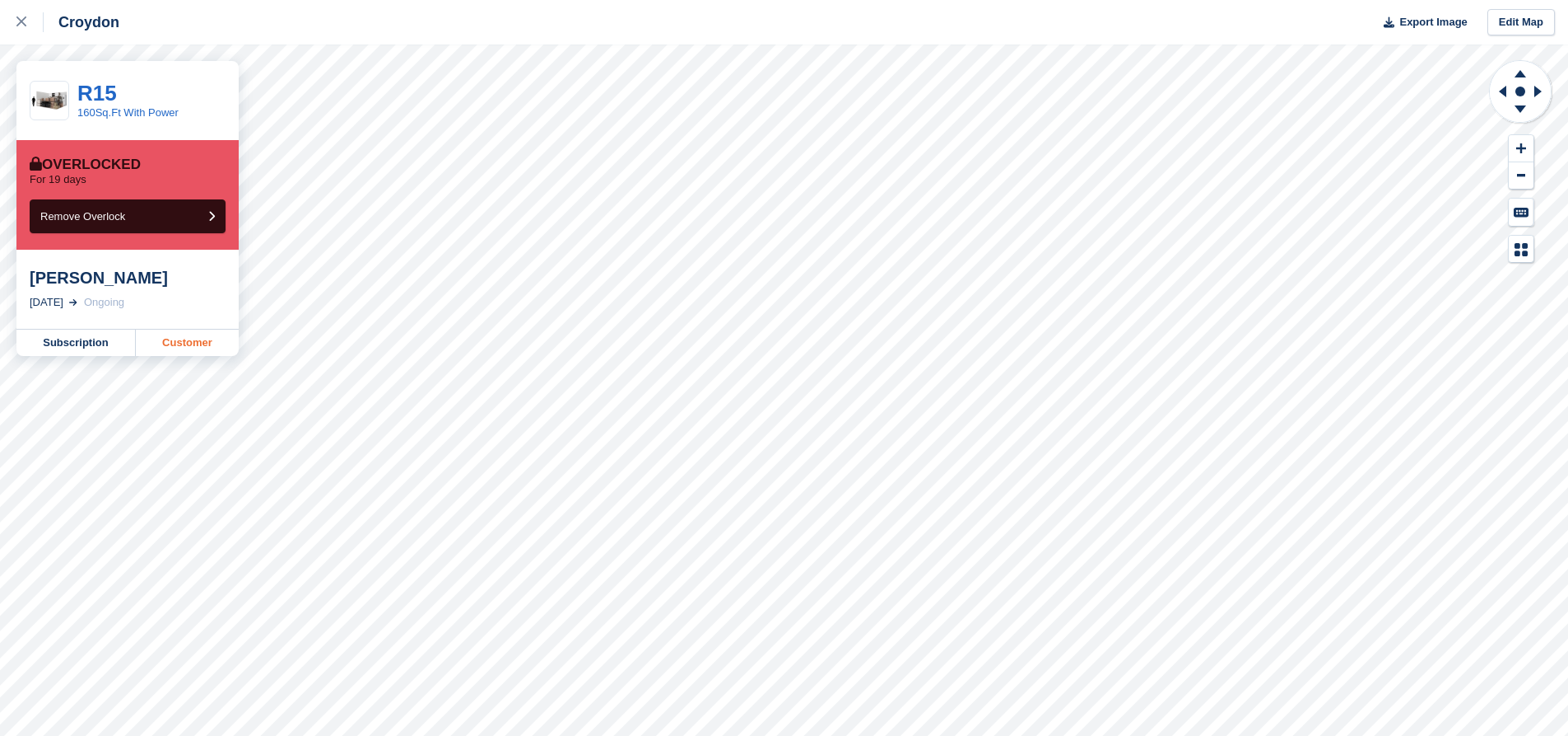
click at [173, 339] on link "Customer" at bounding box center [186, 343] width 103 height 26
click at [23, 24] on icon at bounding box center [22, 22] width 10 height 10
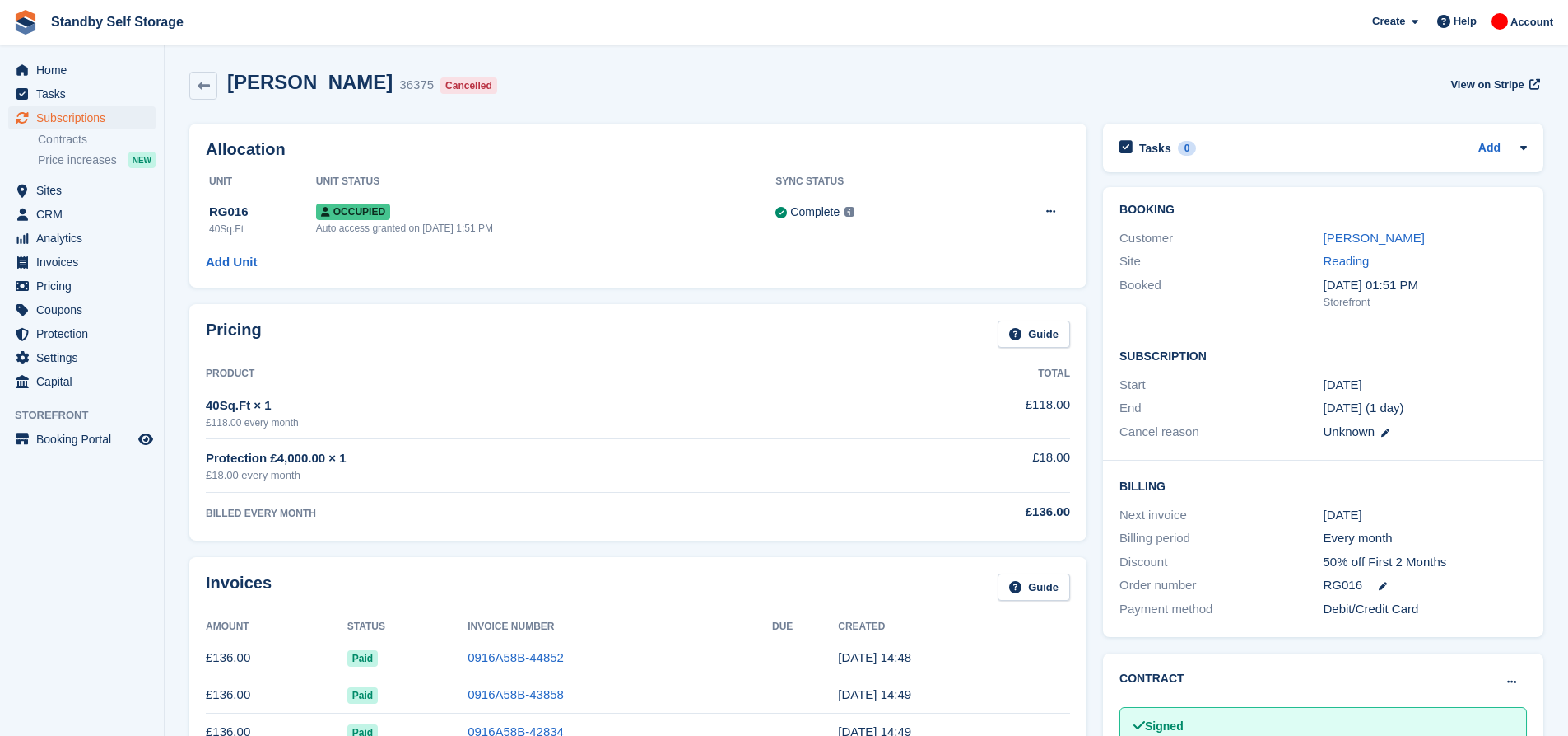
click at [565, 78] on div "Deon Deenny 36375 Cancelled View on Stripe" at bounding box center [866, 86] width 1354 height 30
click at [665, 91] on div "Deon Deenny 36375 Cancelled View on Stripe" at bounding box center [866, 86] width 1354 height 30
click at [700, 149] on h2 "Allocation" at bounding box center [638, 150] width 864 height 19
click at [1342, 235] on link "[PERSON_NAME]" at bounding box center [1374, 237] width 102 height 14
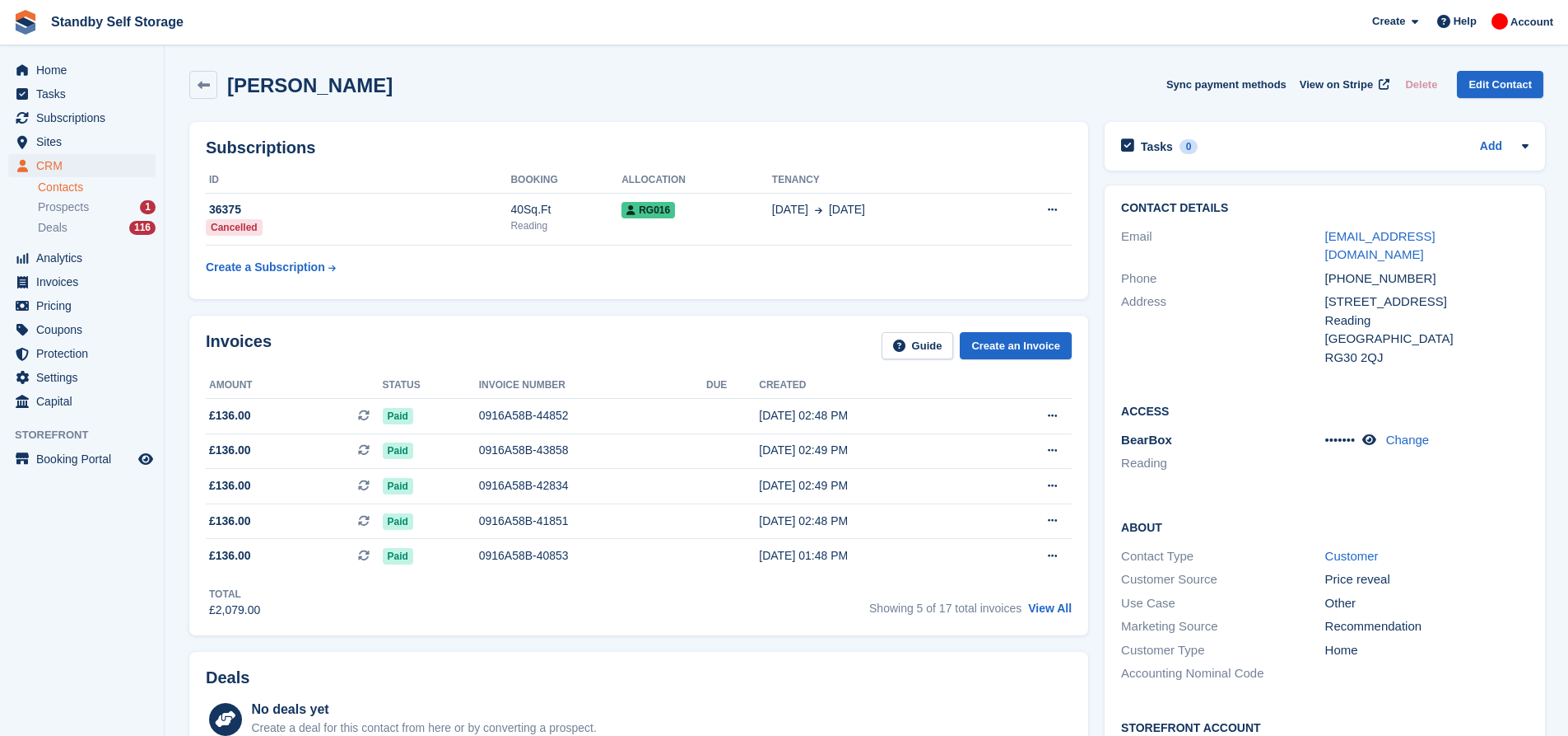
click at [491, 108] on div "Deon Deenny Sync payment methods View on Stripe Delete Edit Contact" at bounding box center [866, 88] width 1370 height 51
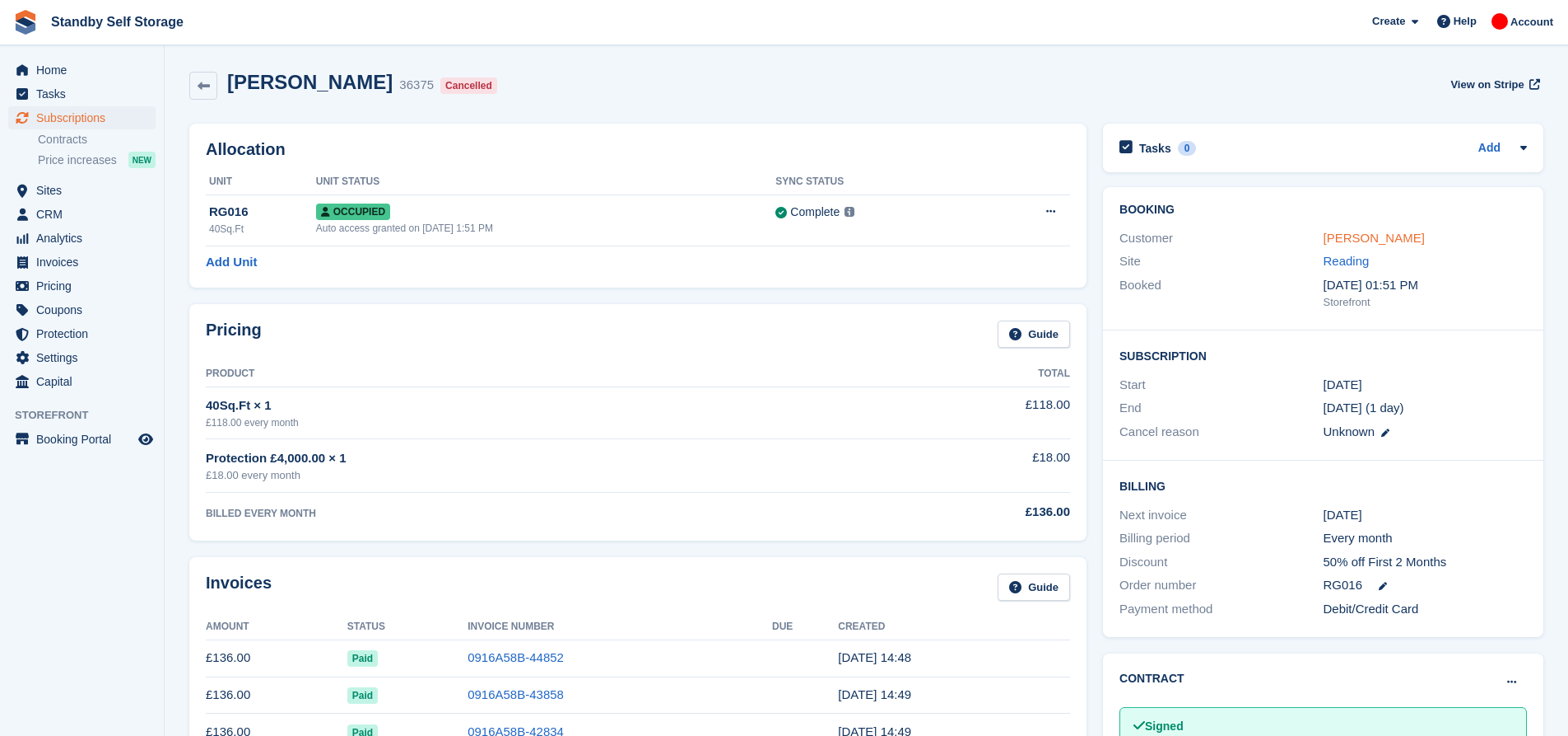
click at [1355, 240] on link "[PERSON_NAME]" at bounding box center [1374, 237] width 102 height 14
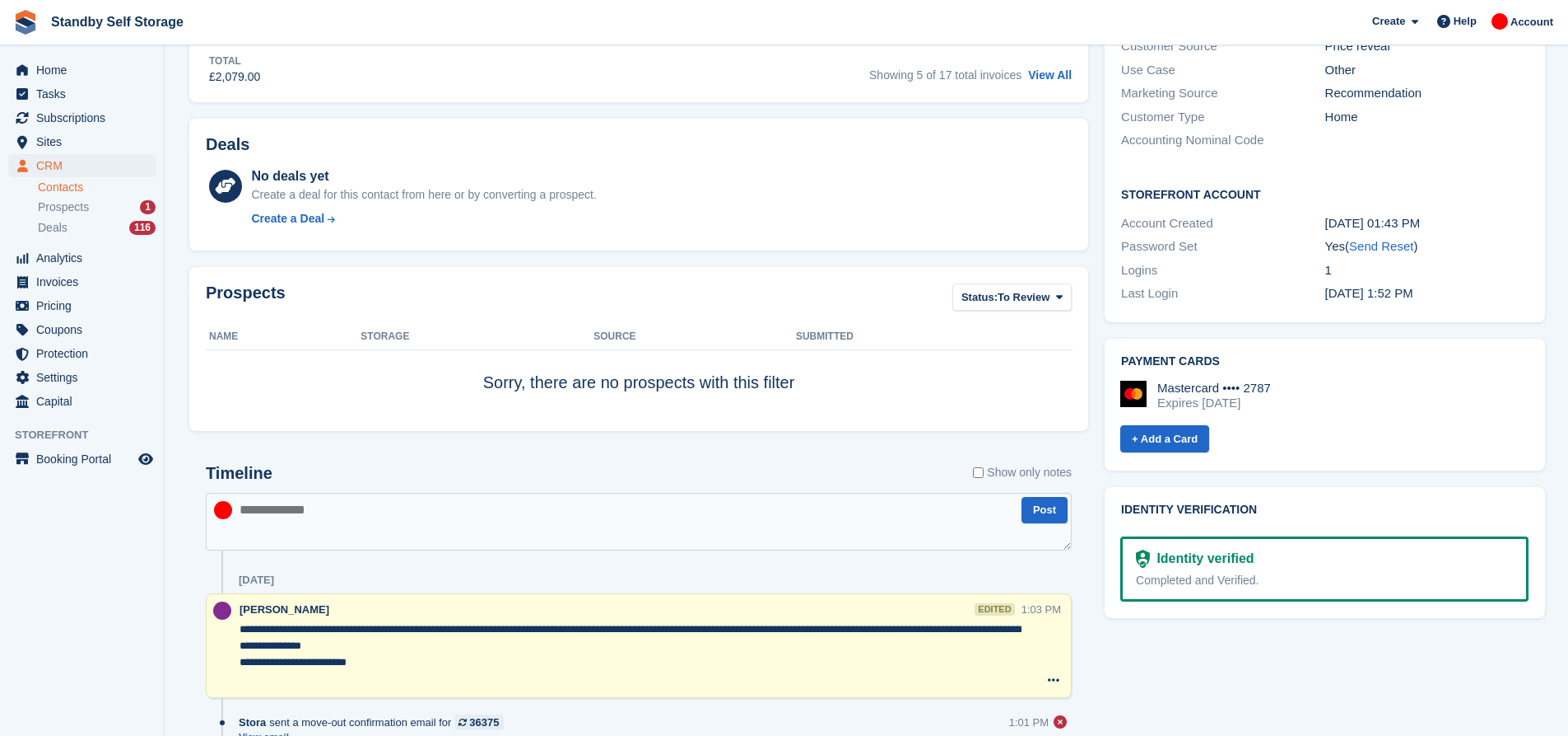
scroll to position [494, 0]
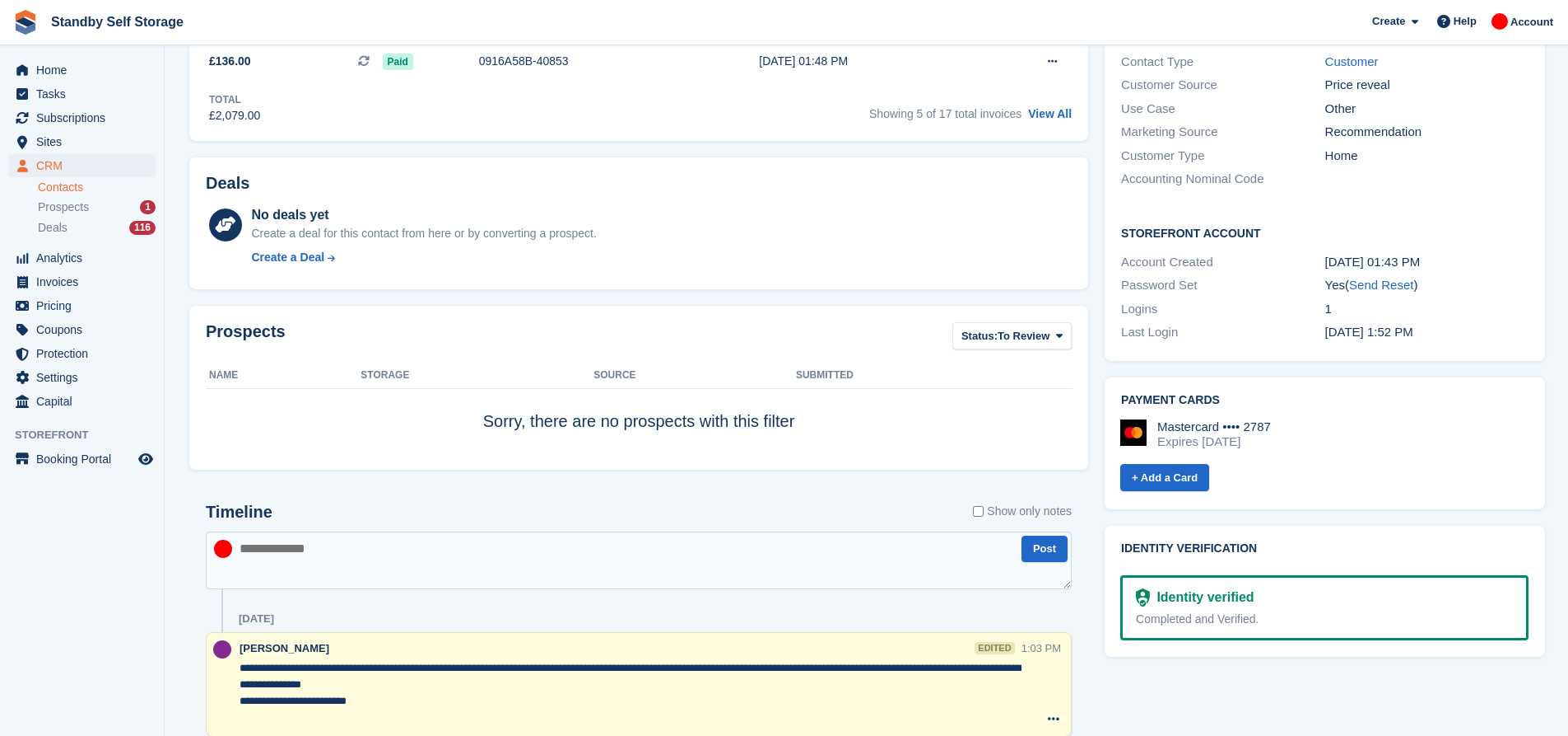
click at [375, 547] on textarea at bounding box center [639, 559] width 866 height 57
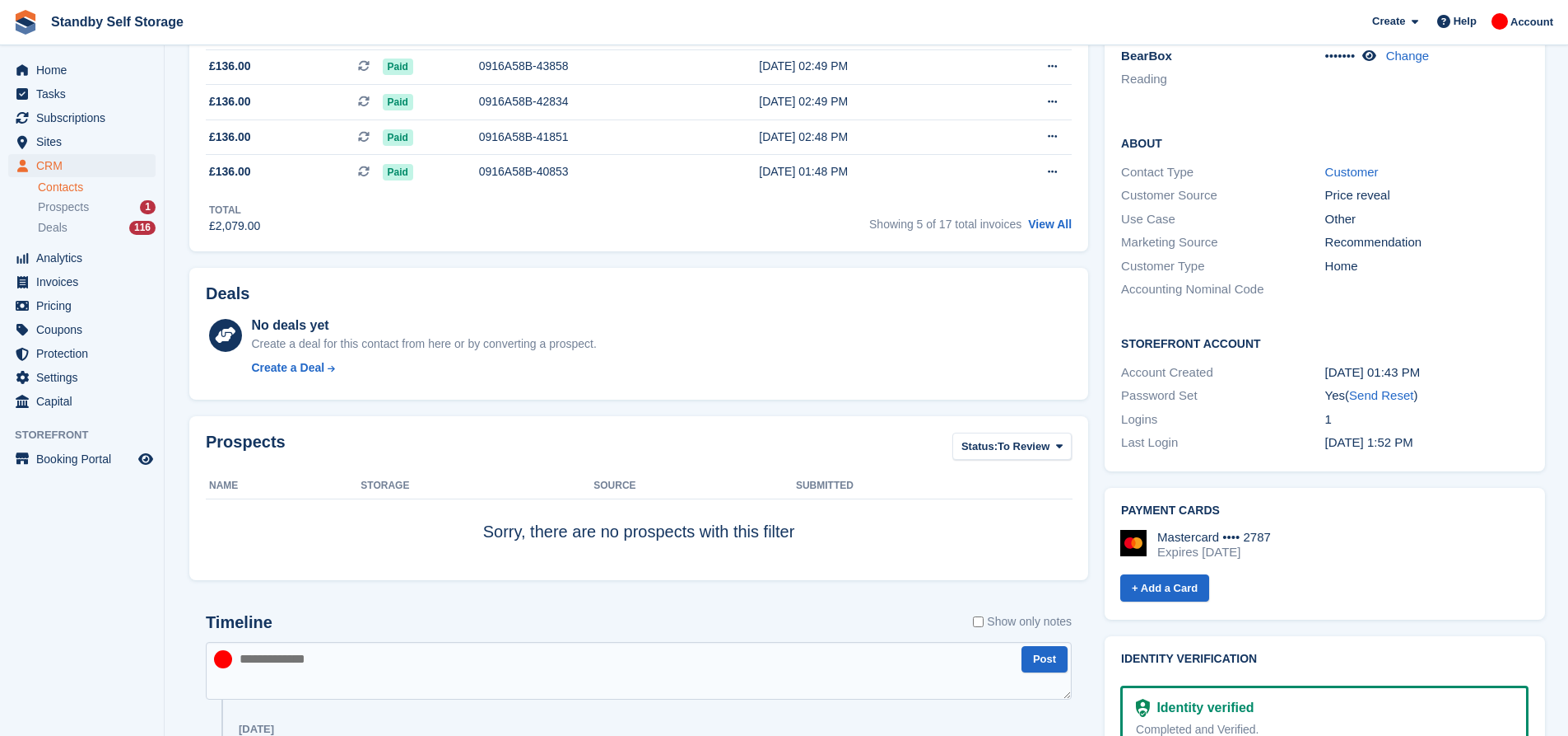
scroll to position [412, 0]
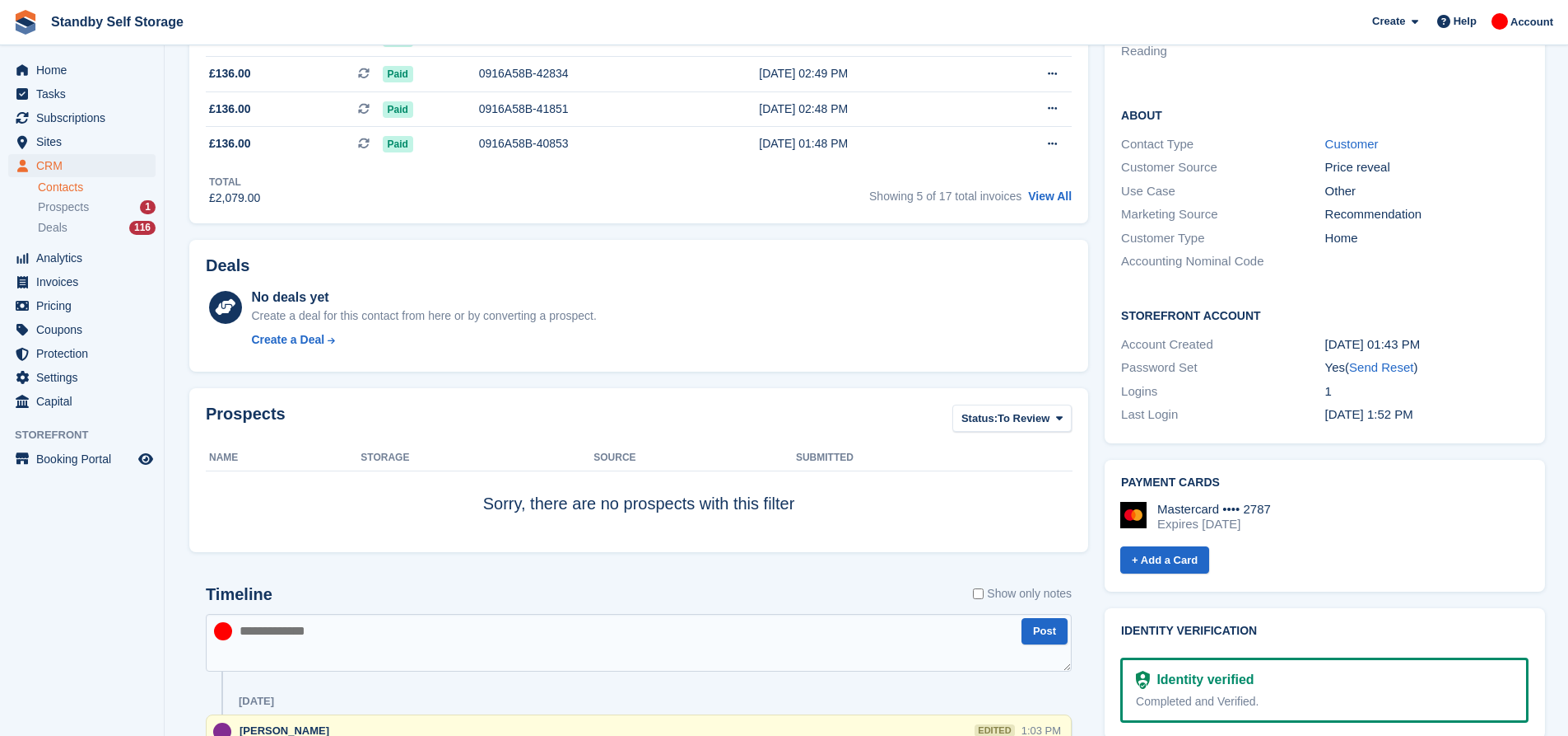
click at [368, 632] on textarea at bounding box center [639, 642] width 866 height 57
drag, startPoint x: 801, startPoint y: 507, endPoint x: 478, endPoint y: 518, distance: 323.2
click at [478, 518] on td "Sorry, there are no prospects with this filter" at bounding box center [639, 504] width 866 height 65
click at [463, 547] on div "Prospects Status: To Review All Archived To Review Name Storage Source Submitte…" at bounding box center [639, 470] width 899 height 164
click at [410, 630] on textarea at bounding box center [639, 642] width 866 height 57
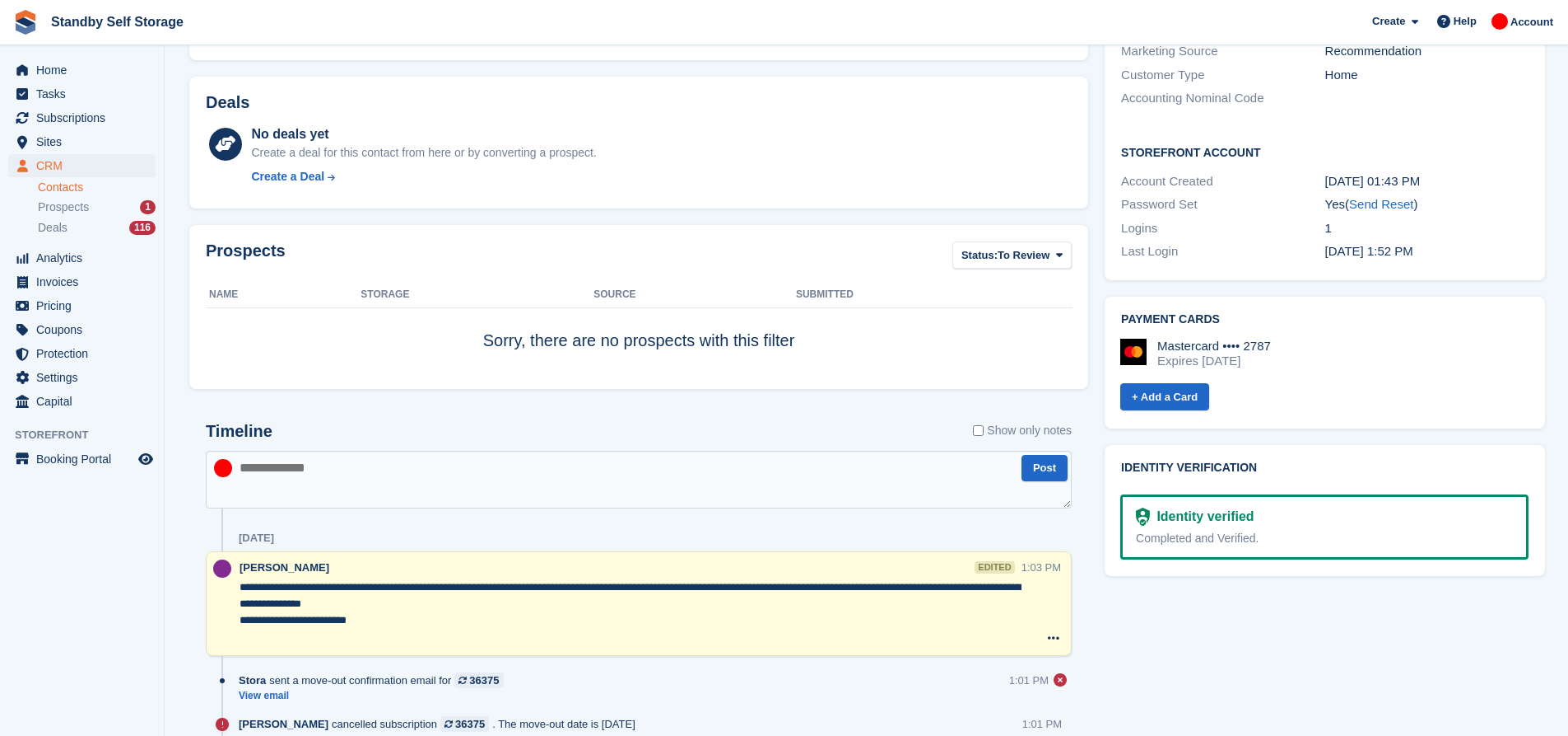
scroll to position [577, 0]
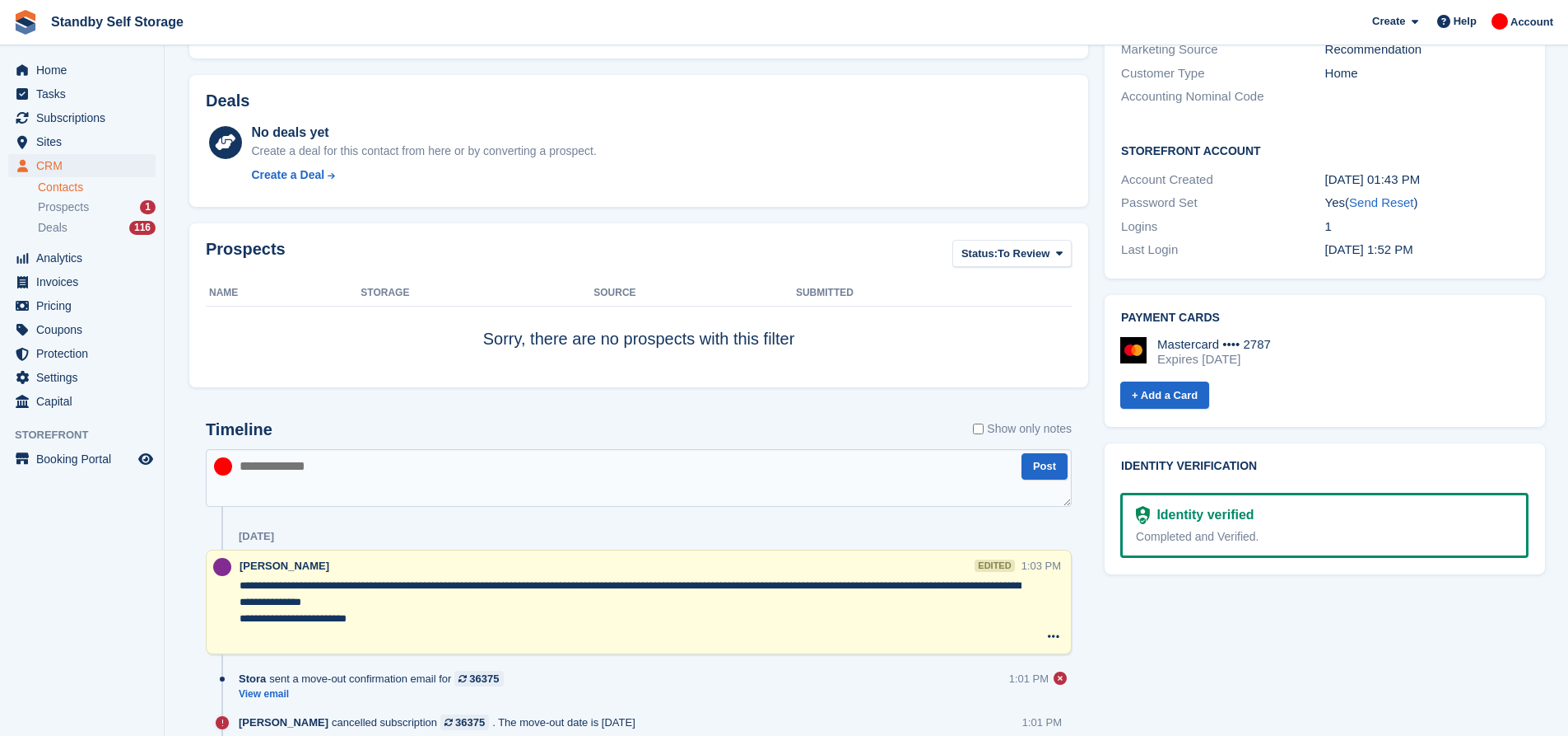
click at [426, 488] on textarea at bounding box center [639, 477] width 866 height 57
type textarea "*"
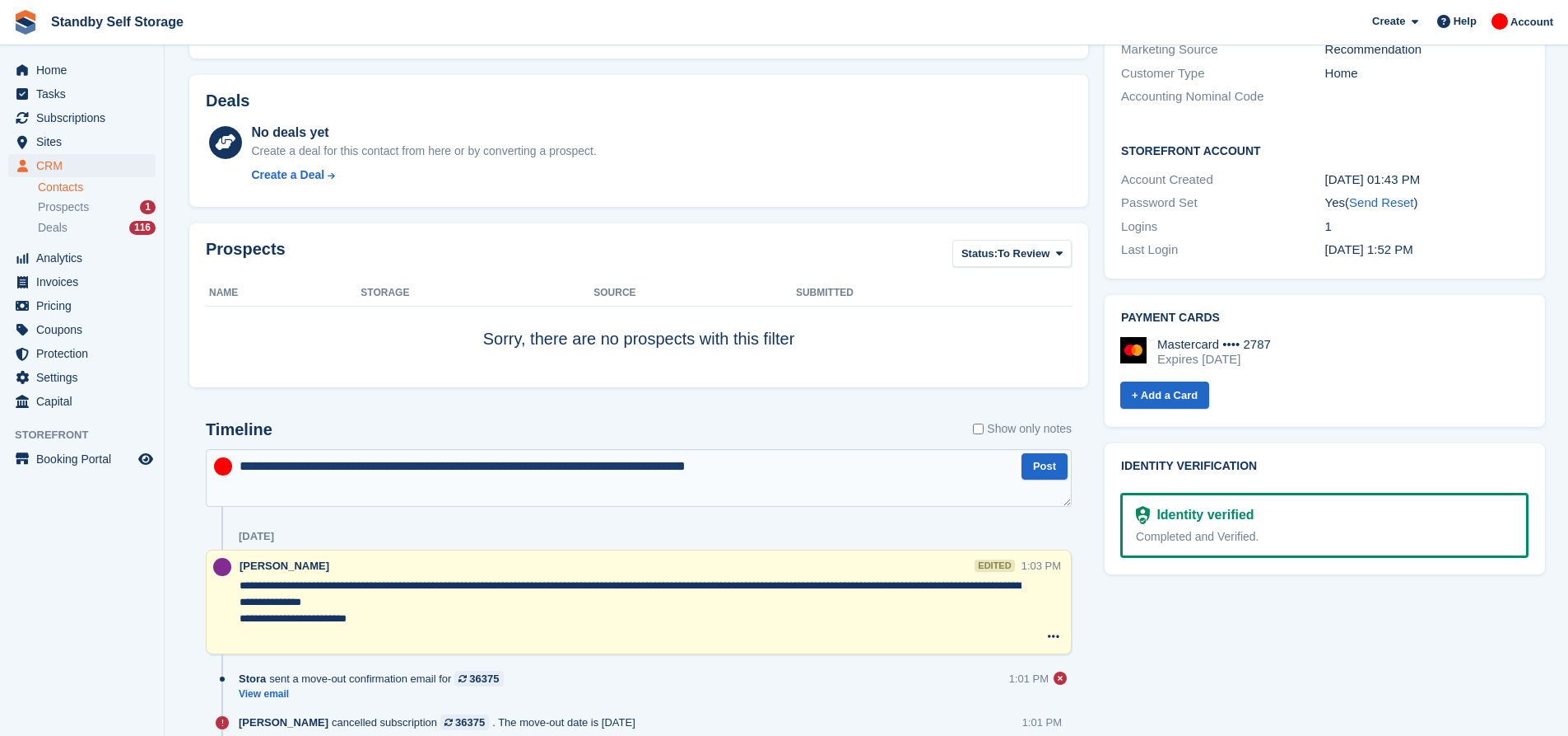
type textarea "**********"
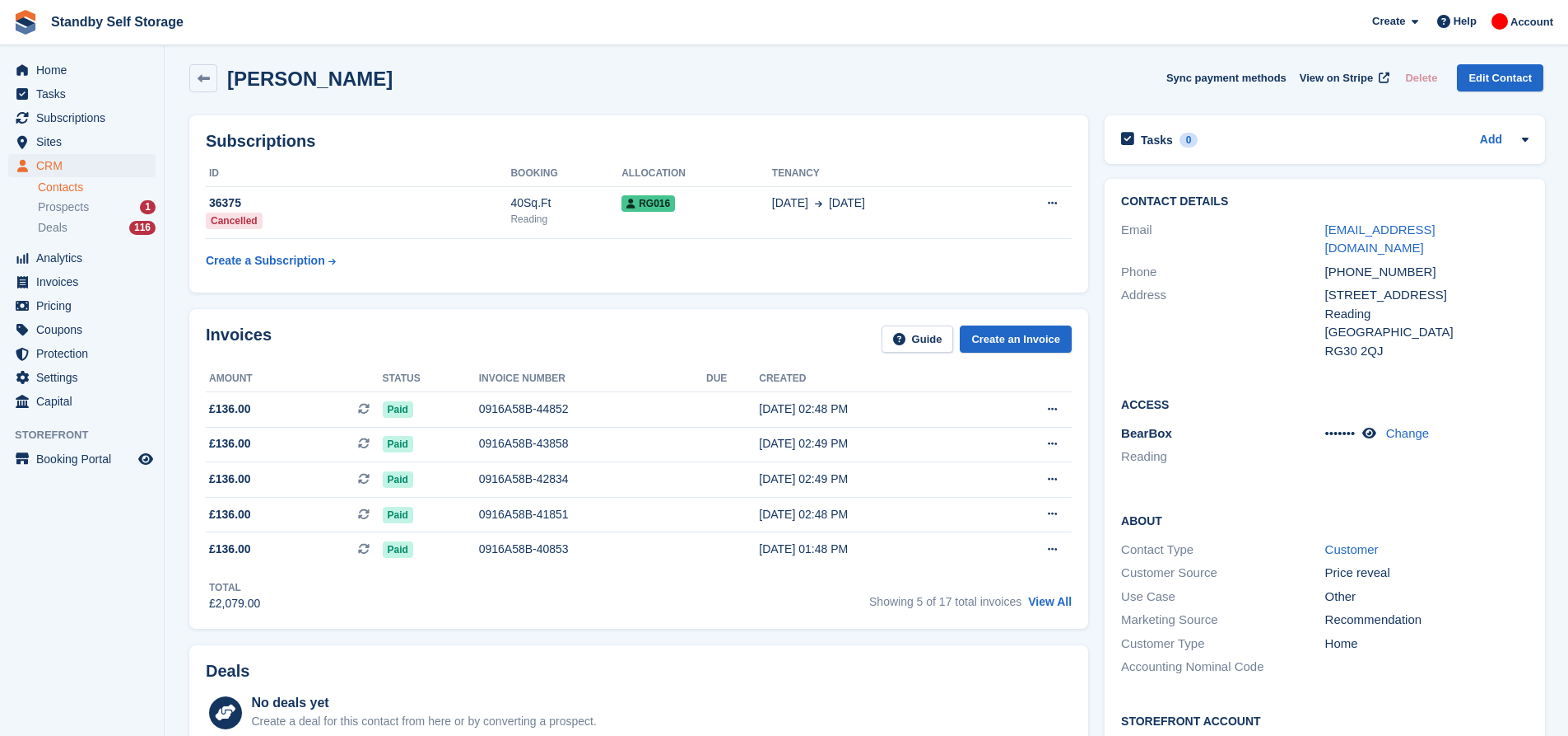
scroll to position [0, 0]
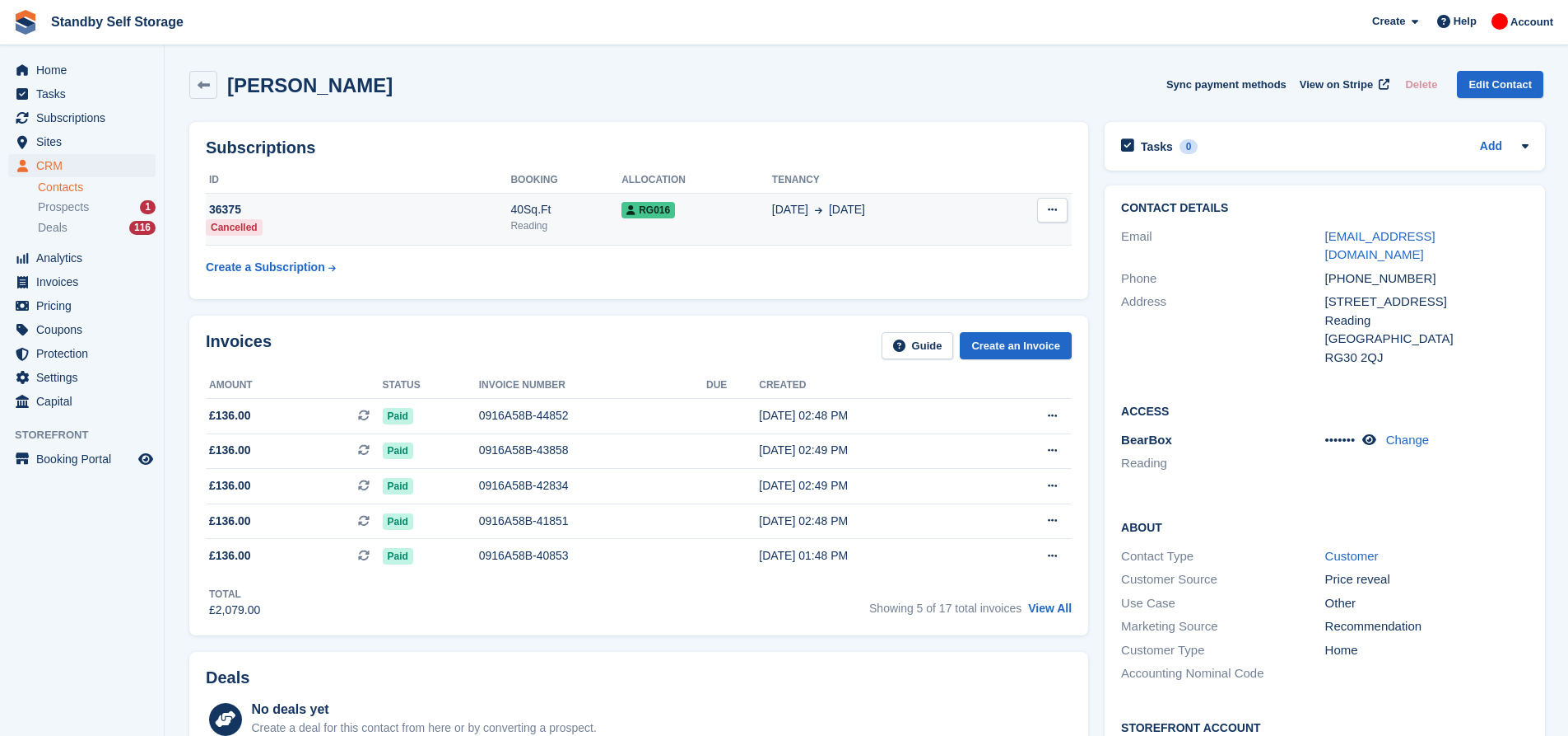
drag, startPoint x: 867, startPoint y: 207, endPoint x: 811, endPoint y: 214, distance: 56.4
click at [811, 214] on div "23 Mar 23 Aug" at bounding box center [881, 210] width 219 height 17
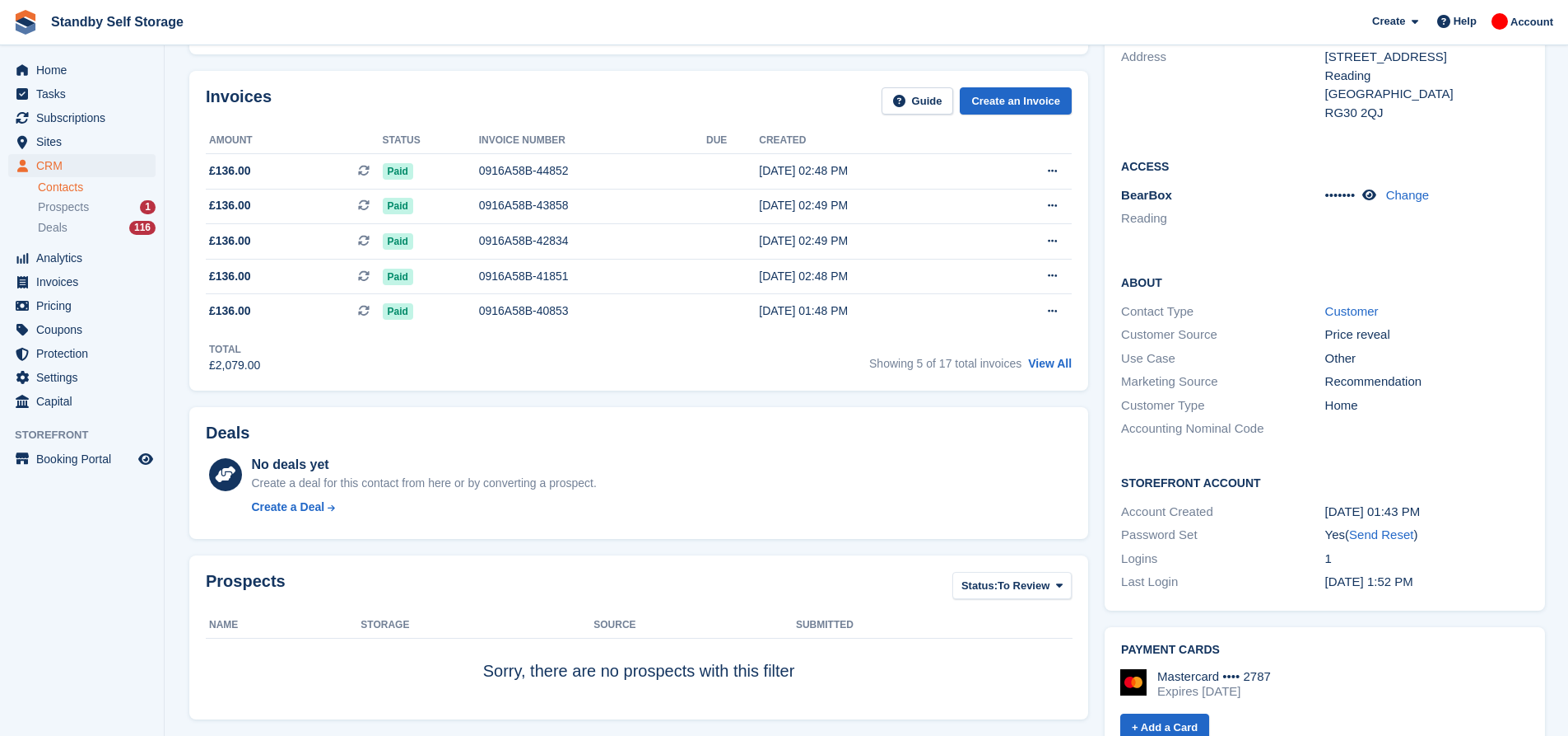
scroll to position [83, 0]
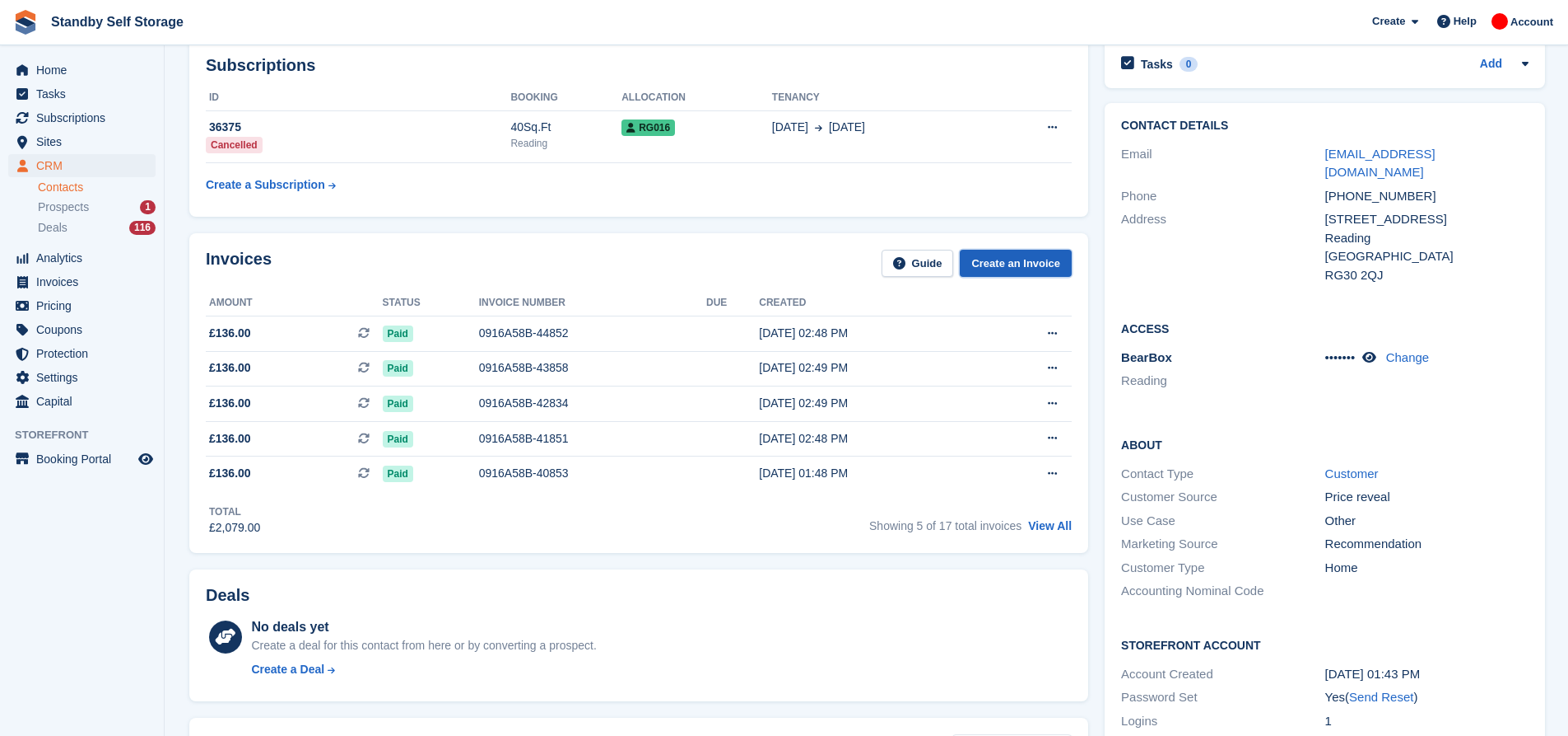
click at [1012, 264] on link "Create an Invoice" at bounding box center [1015, 263] width 112 height 27
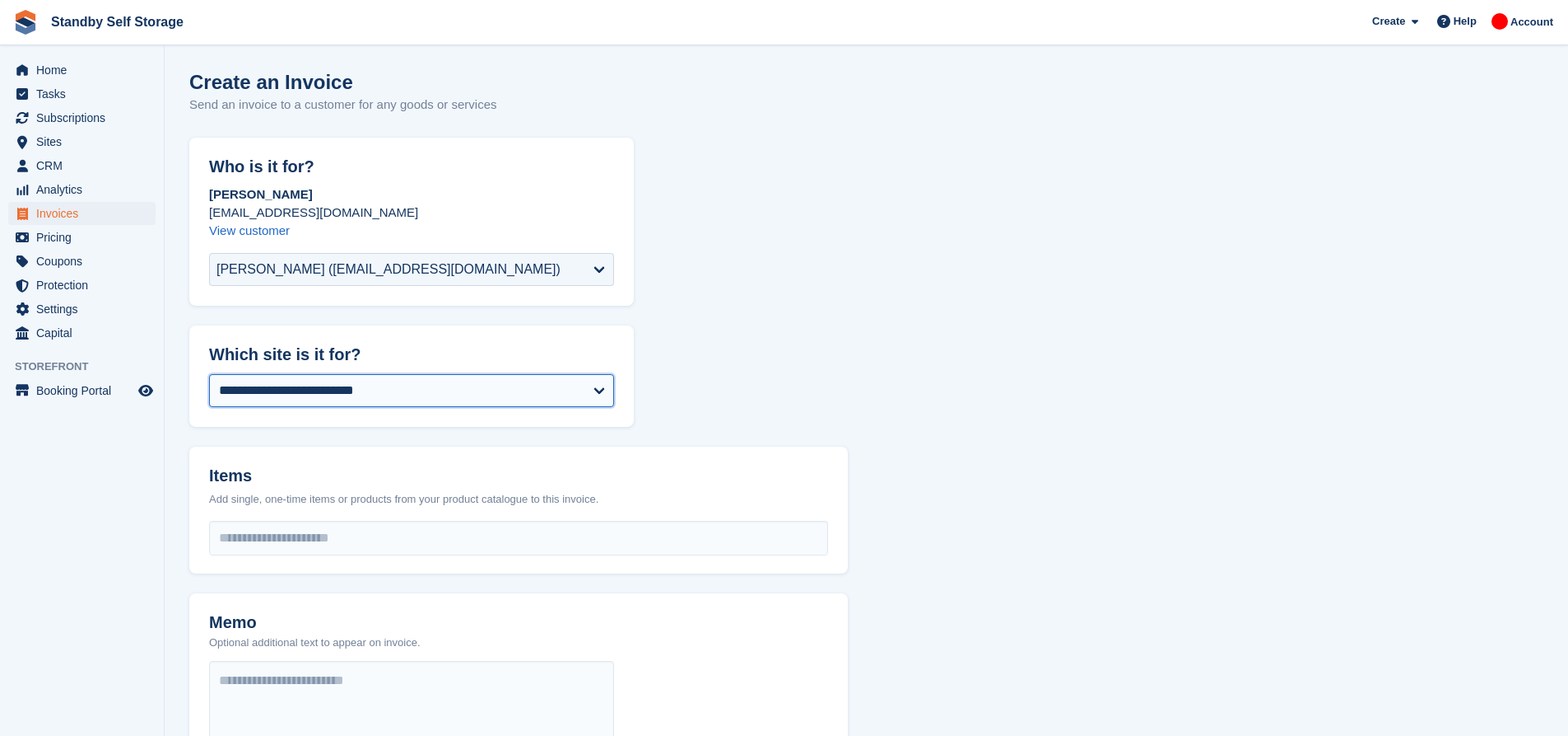
click at [420, 394] on select "**********" at bounding box center [411, 390] width 405 height 33
select select "***"
click at [327, 535] on input "select-one" at bounding box center [518, 537] width 617 height 33
drag, startPoint x: 837, startPoint y: 411, endPoint x: 836, endPoint y: 424, distance: 13.0
click at [838, 411] on form "**********" at bounding box center [866, 628] width 1354 height 982
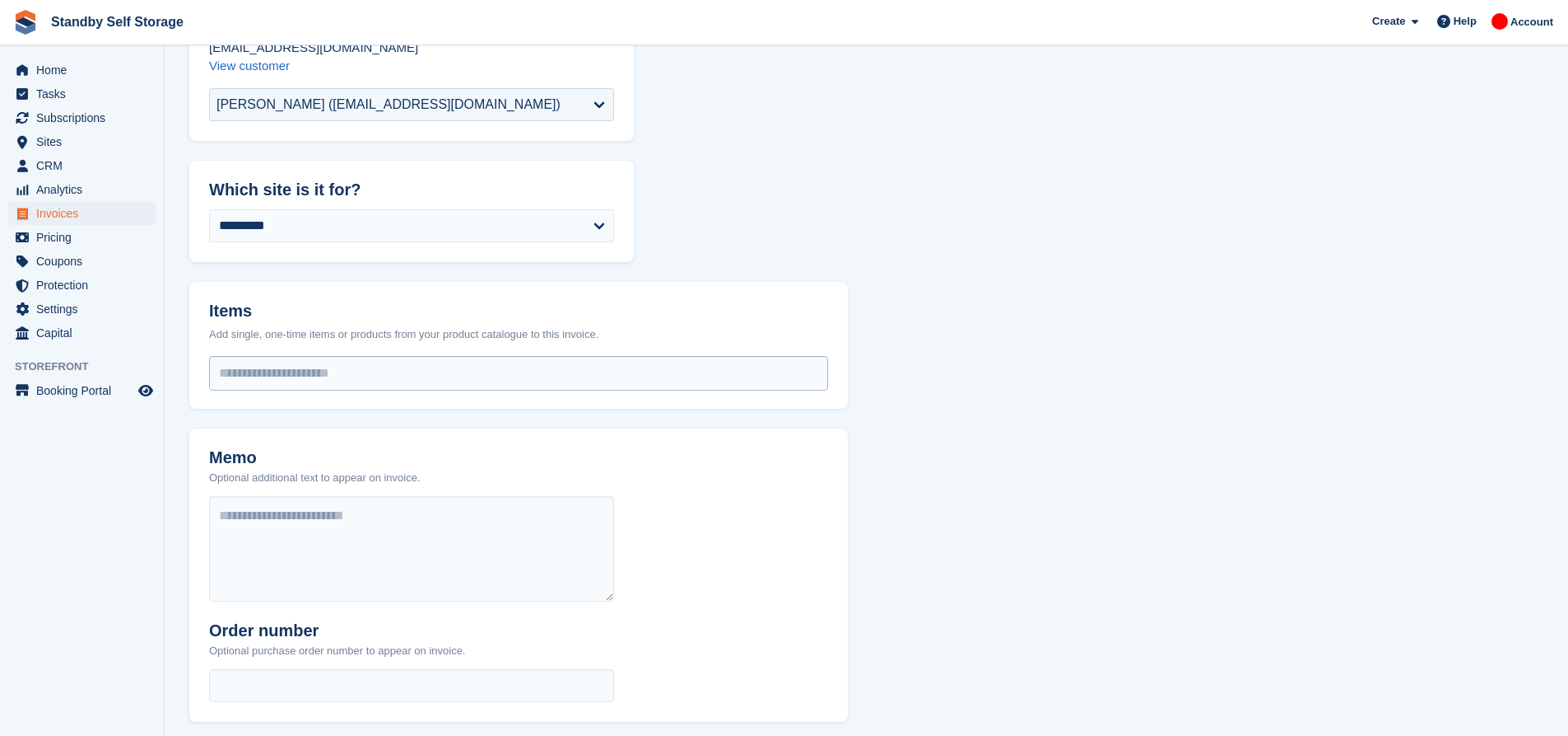
scroll to position [161, 0]
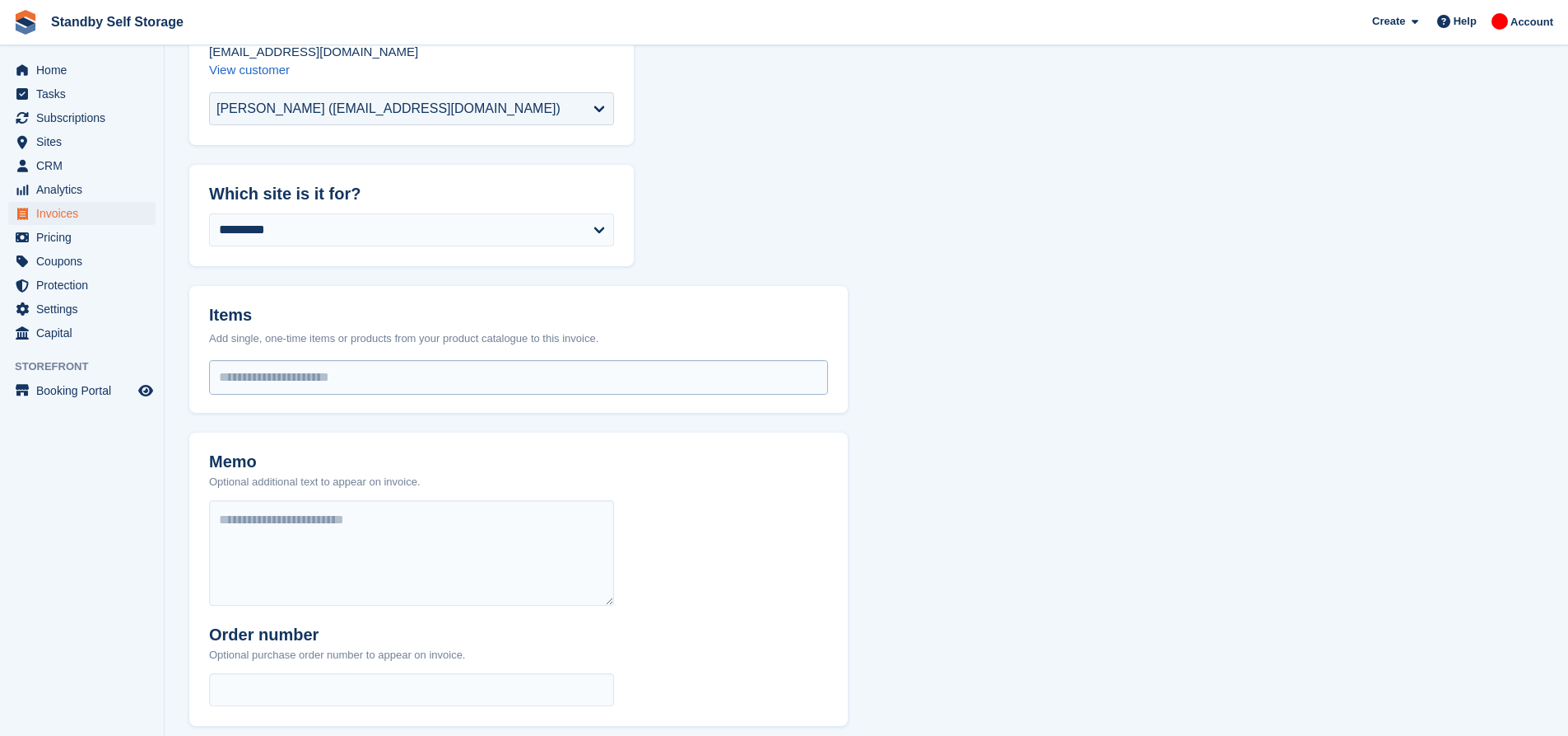
click at [383, 375] on input "select-one" at bounding box center [518, 376] width 617 height 33
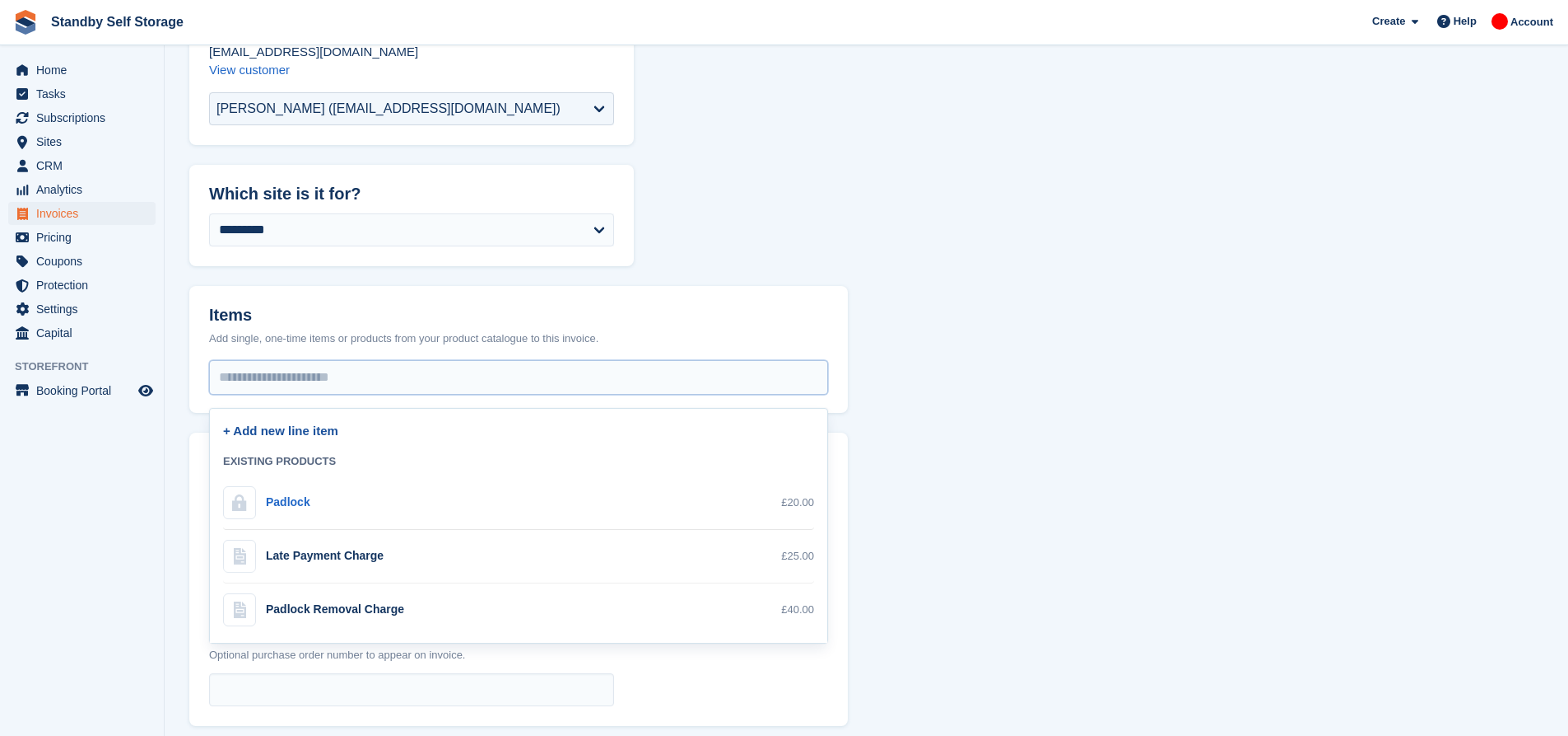
click at [305, 432] on link "+ Add new line item" at bounding box center [280, 430] width 116 height 14
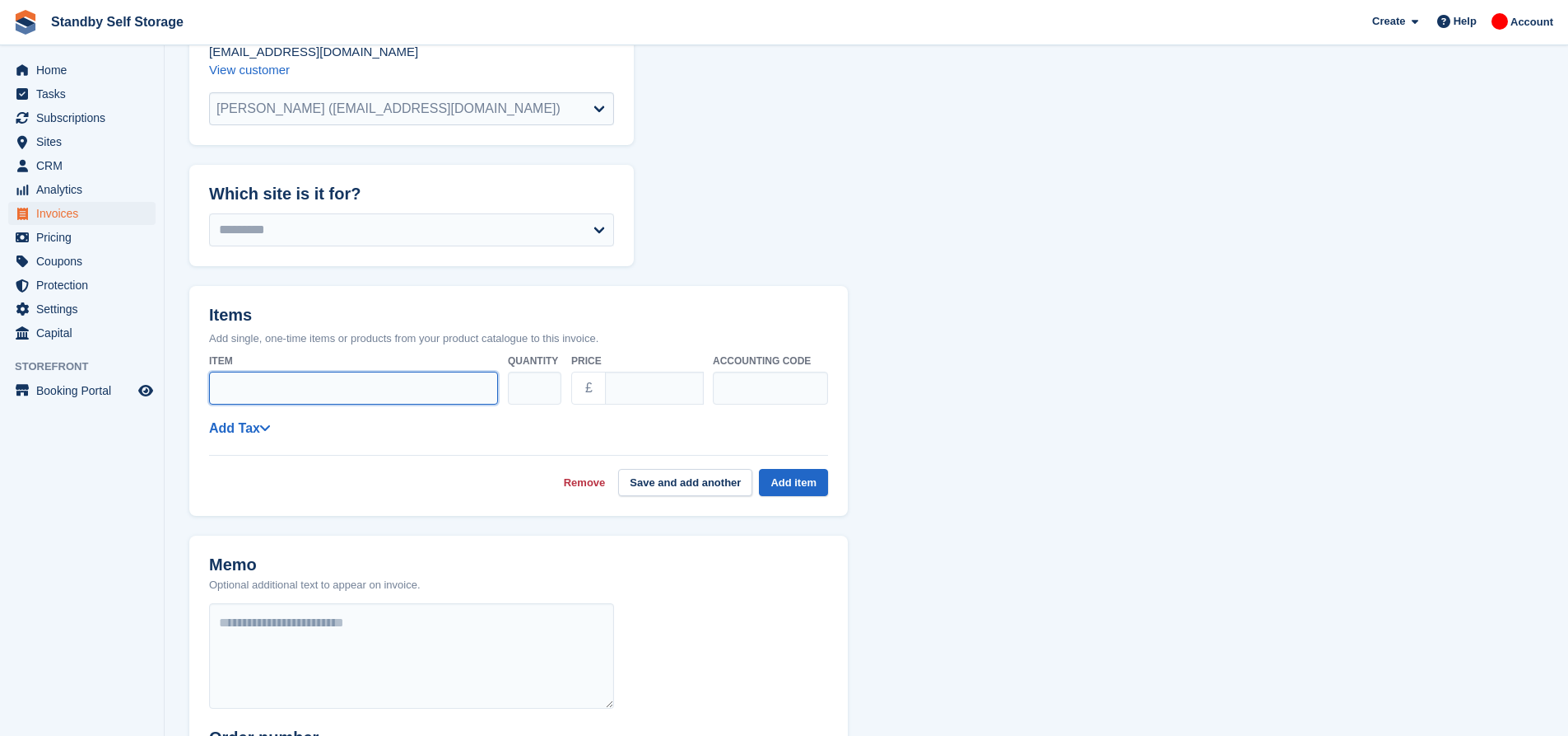
click at [311, 395] on input "Item" at bounding box center [353, 388] width 289 height 33
type input "**********"
type input "*****"
click at [587, 430] on div "**********" at bounding box center [518, 428] width 619 height 21
click at [258, 433] on link "Add Tax" at bounding box center [239, 427] width 61 height 14
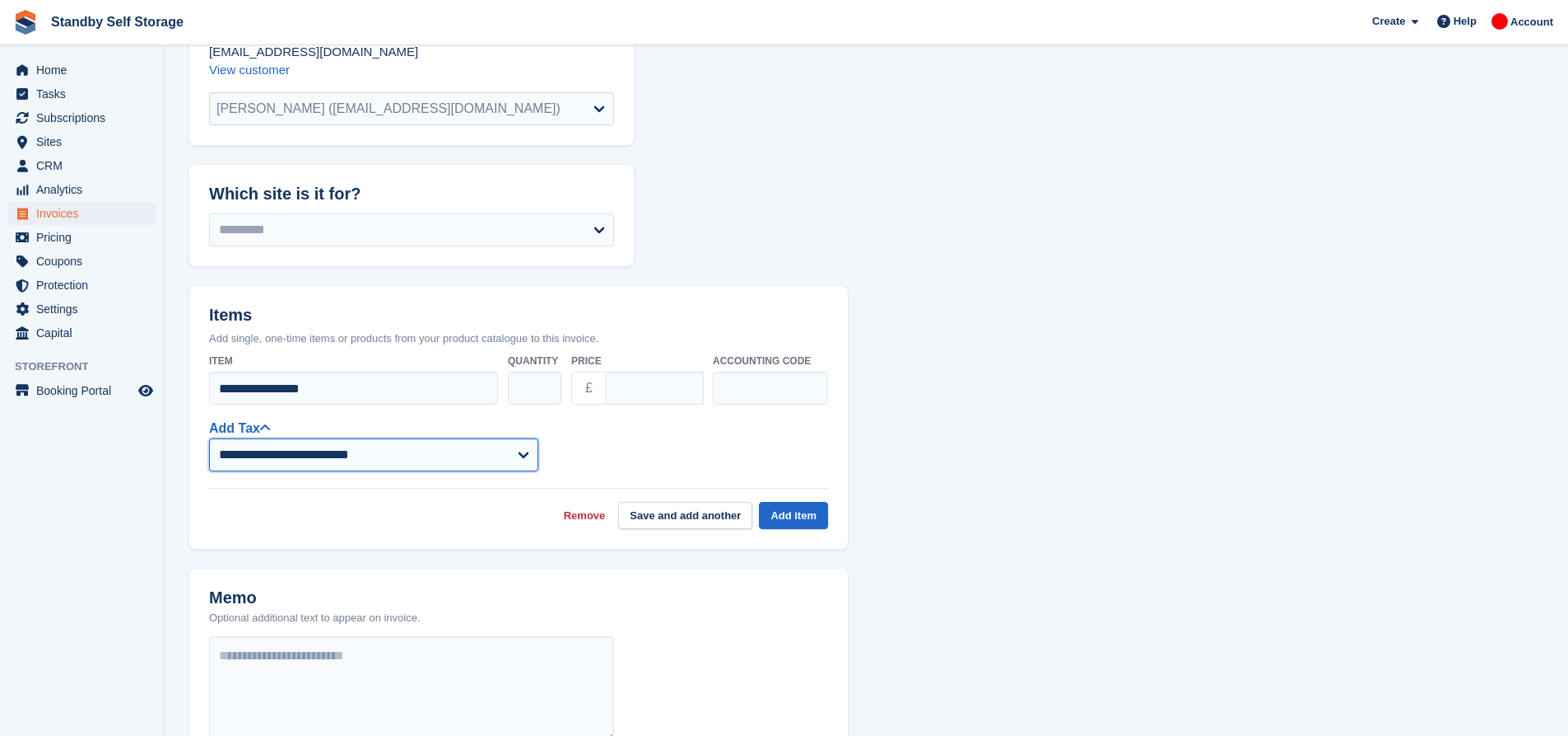
click at [267, 462] on select "**********" at bounding box center [373, 455] width 329 height 33
select select "****"
click at [209, 439] on select "**********" at bounding box center [373, 455] width 329 height 33
click at [655, 441] on div "**********" at bounding box center [518, 444] width 619 height 54
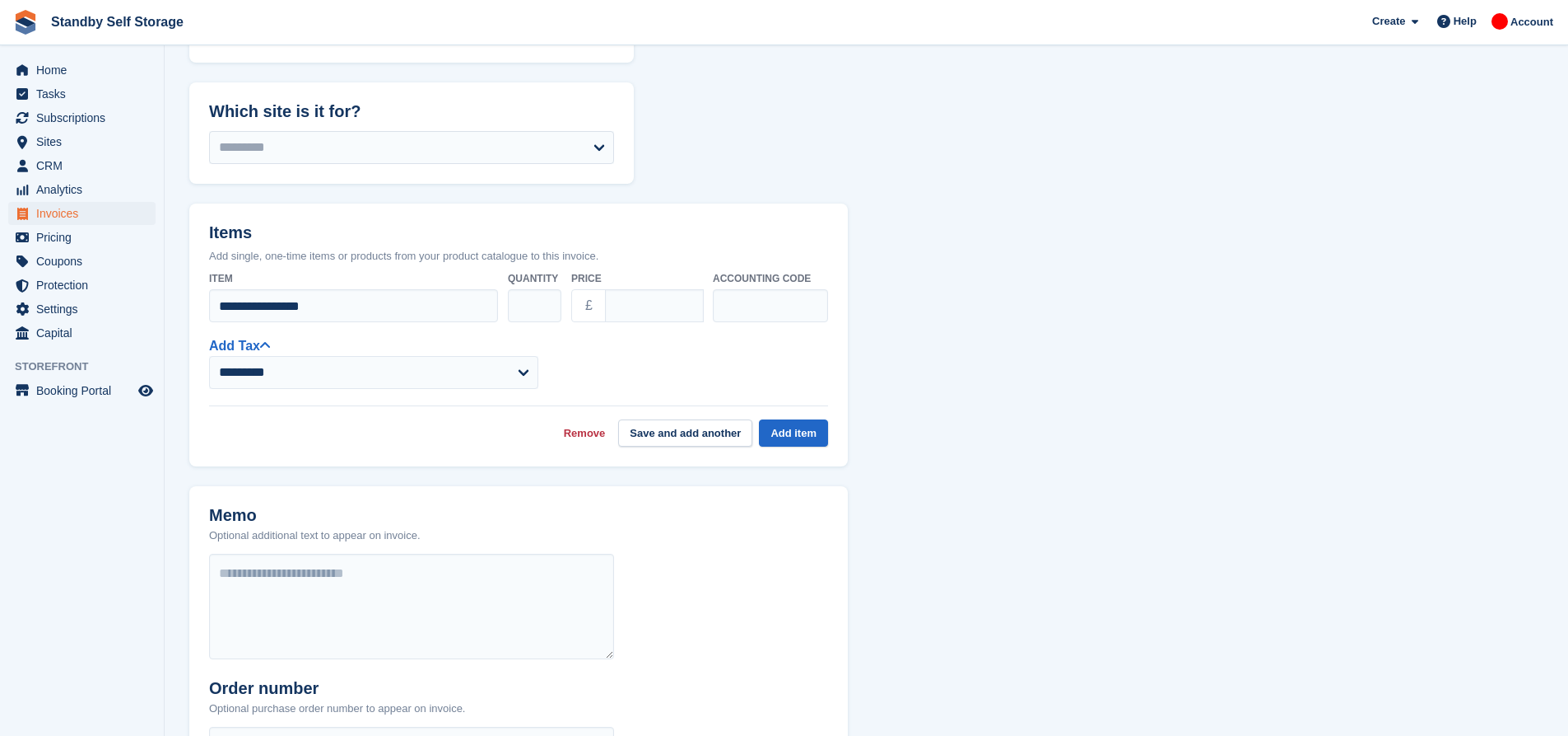
scroll to position [326, 0]
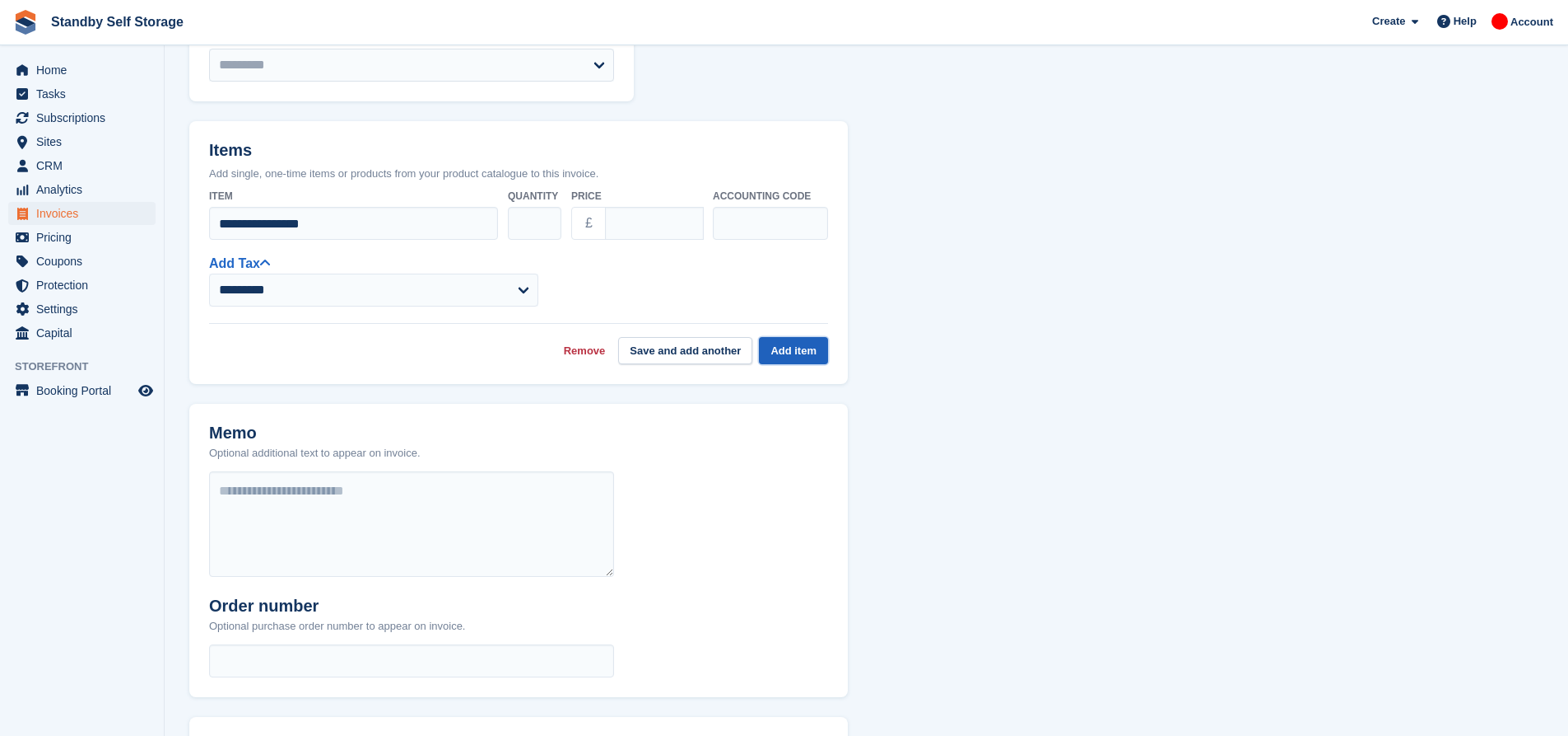
click at [777, 353] on button "Add item" at bounding box center [794, 350] width 70 height 27
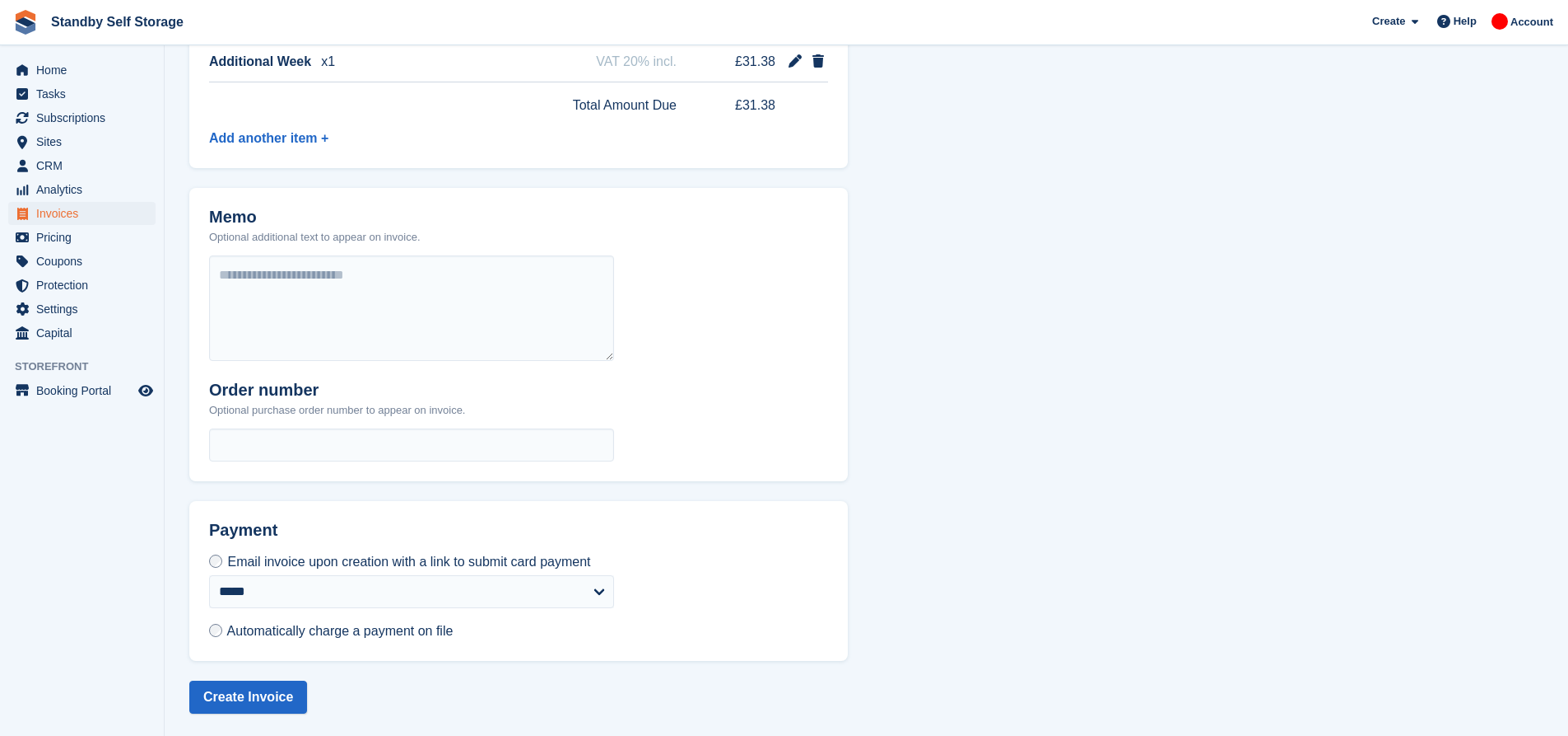
scroll to position [468, 0]
click at [309, 600] on select "**********" at bounding box center [411, 588] width 405 height 33
click at [756, 552] on div "**********" at bounding box center [518, 578] width 658 height 161
click at [309, 624] on span "Automatically charge a payment on file" at bounding box center [341, 628] width 227 height 14
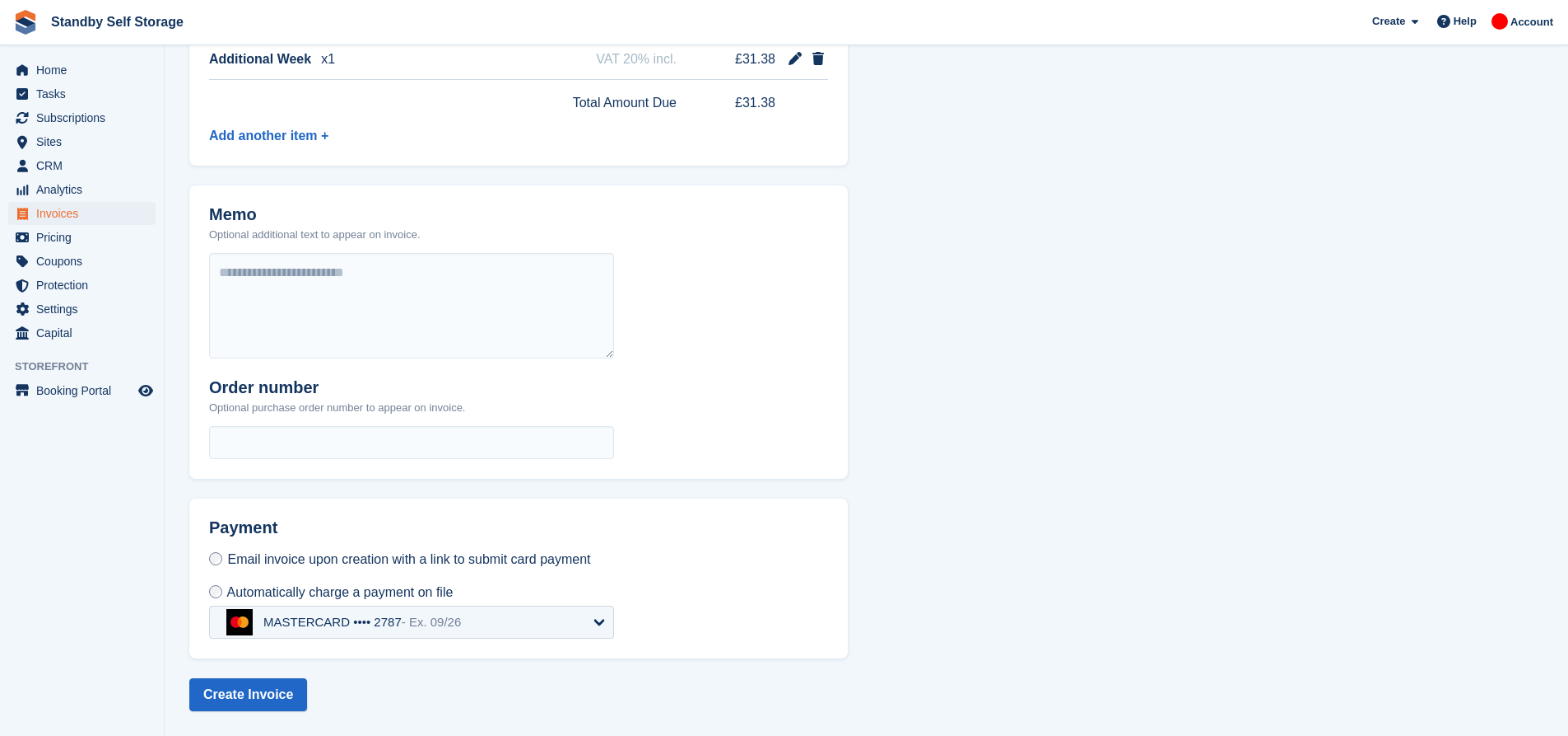
click at [462, 557] on span "Email invoice upon creation with a link to submit card payment" at bounding box center [409, 558] width 363 height 14
click at [368, 625] on span "Automatically charge a payment on file" at bounding box center [341, 628] width 227 height 14
click at [721, 552] on div "Payment Email invoice upon creation with a link to submit card payment Automati…" at bounding box center [518, 578] width 658 height 161
click at [280, 702] on button "Create Invoice" at bounding box center [247, 694] width 118 height 33
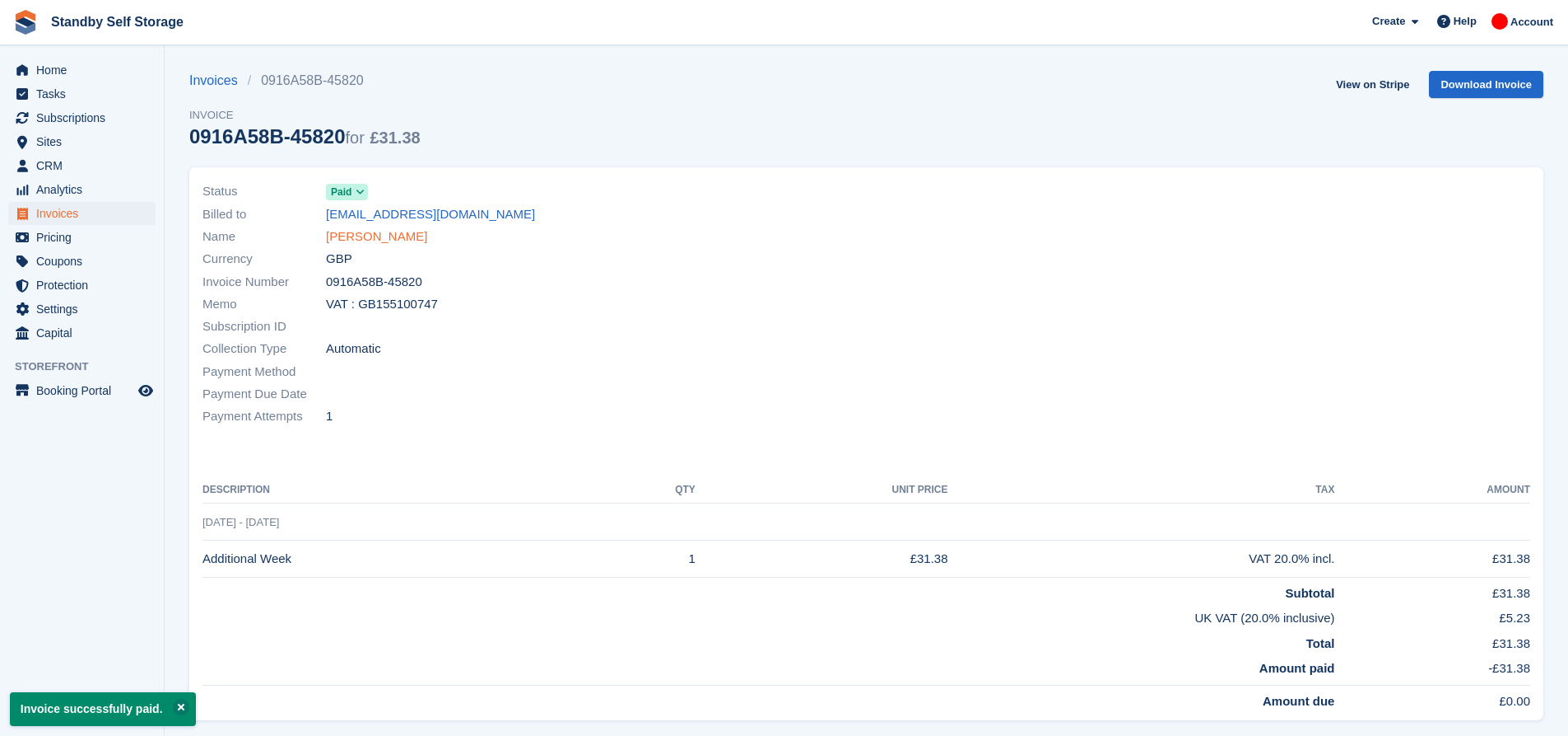
click at [385, 238] on link "Deon Deenny" at bounding box center [377, 237] width 102 height 19
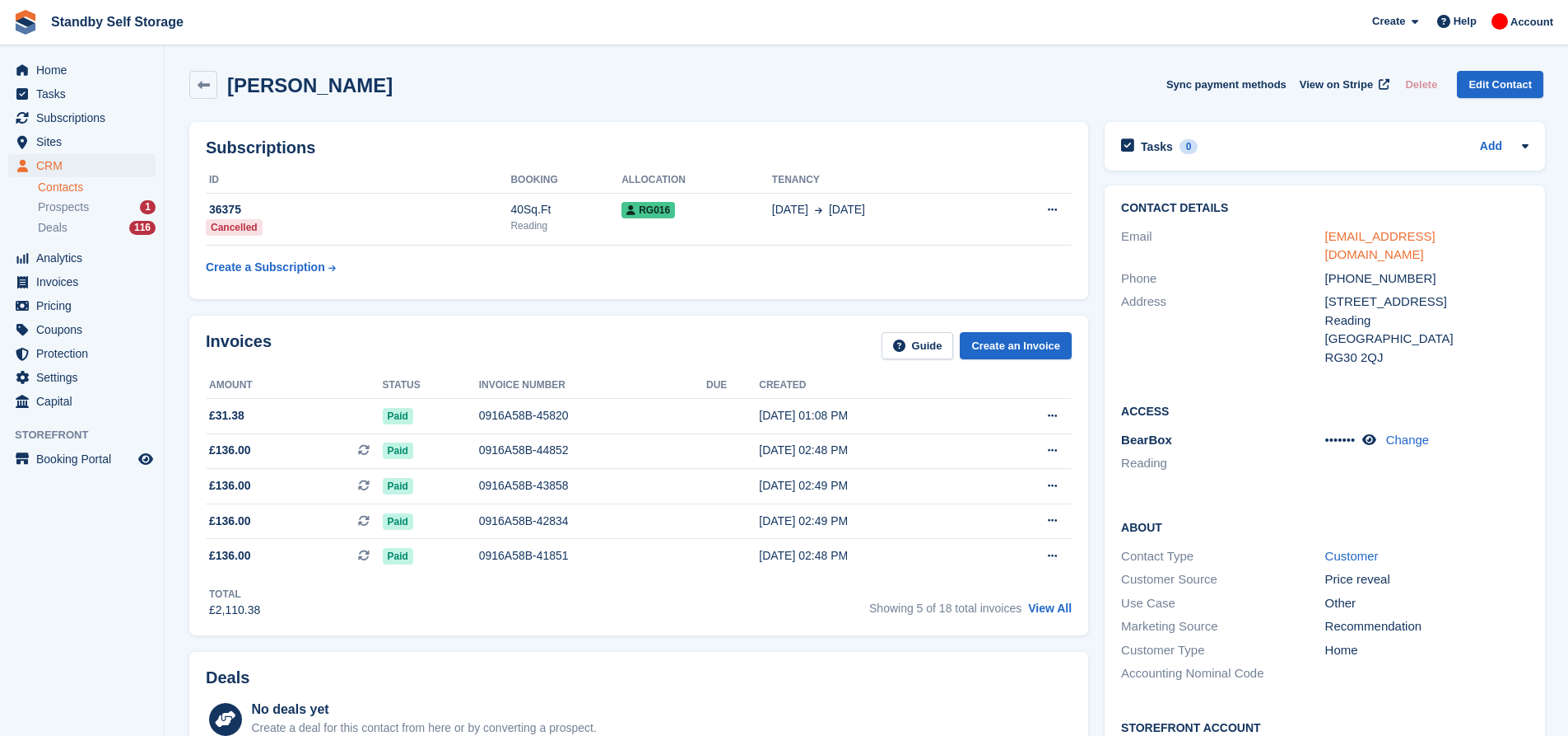
click at [1342, 233] on link "deon1983@hotms.co.uk" at bounding box center [1380, 245] width 110 height 33
click at [1104, 143] on div "Tasks 0 Add No tasks related to Deon Deenny" at bounding box center [1324, 147] width 440 height 49
click at [481, 216] on div "36375" at bounding box center [358, 210] width 305 height 17
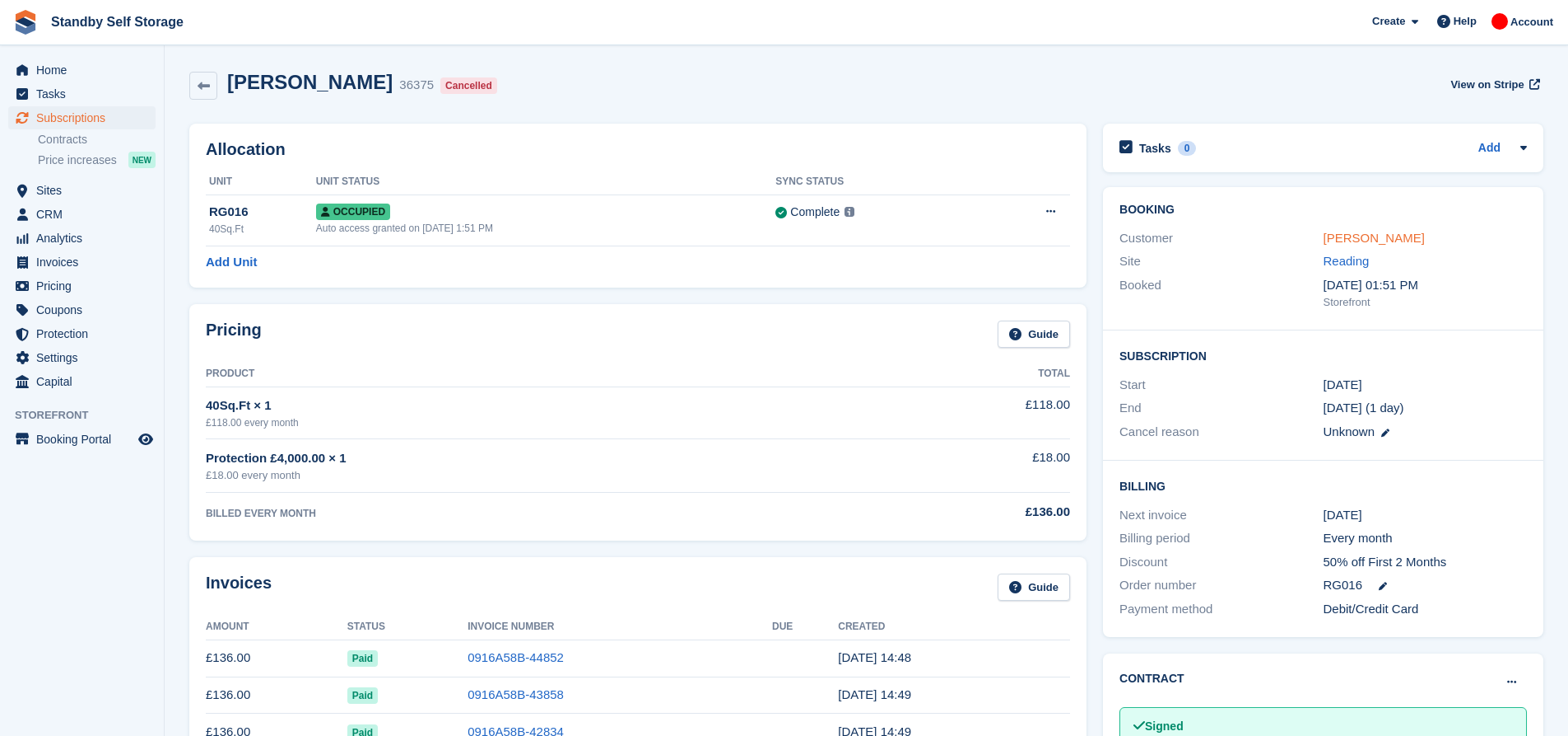
click at [1346, 237] on link "[PERSON_NAME]" at bounding box center [1374, 237] width 102 height 14
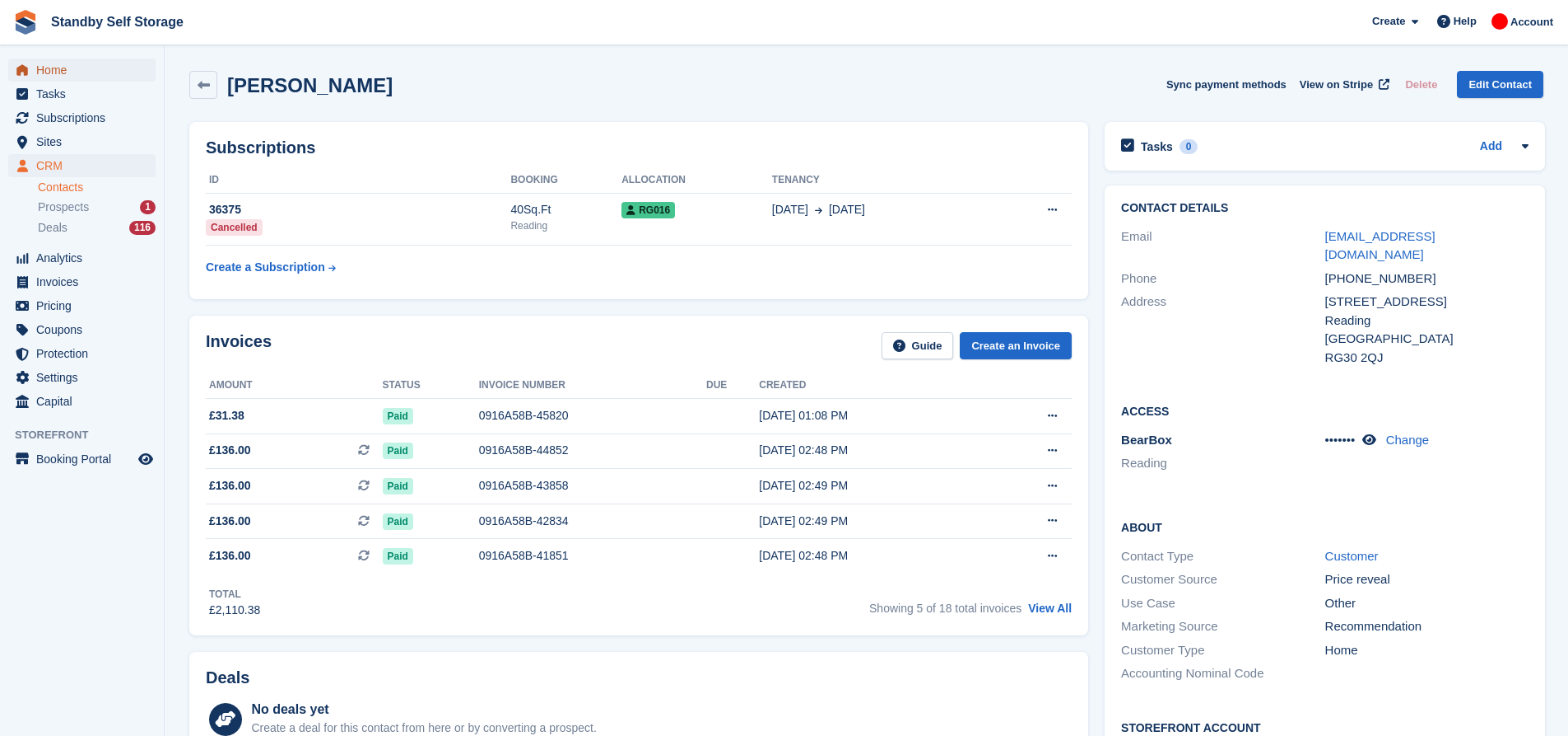
click at [87, 71] on span "Home" at bounding box center [86, 70] width 99 height 24
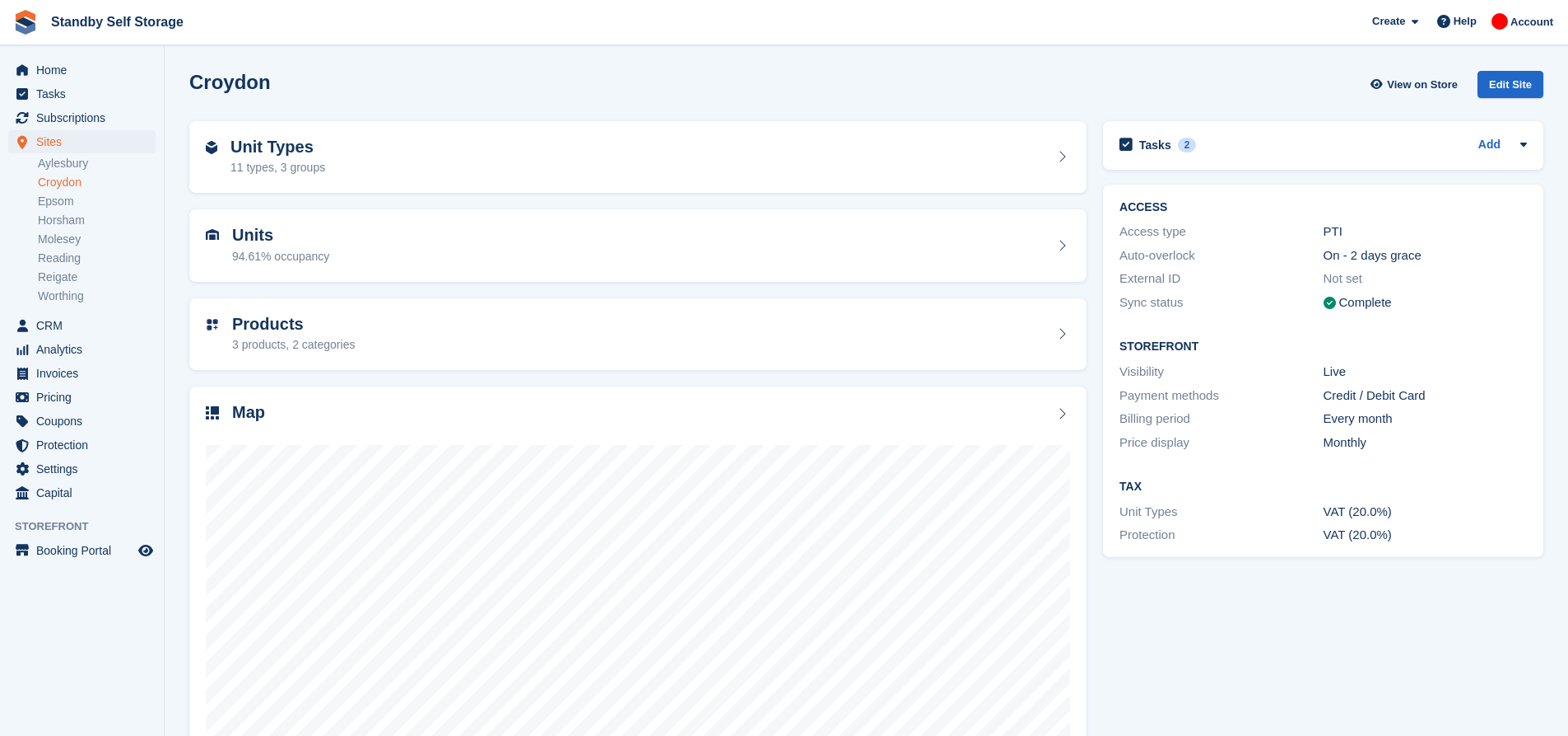
click at [1249, 606] on div "Tasks 2 Add Interested in 40sq.ft at [GEOGRAPHIC_DATA] call her when one is ava…" at bounding box center [1323, 445] width 457 height 664
